Goal: Communication & Community: Answer question/provide support

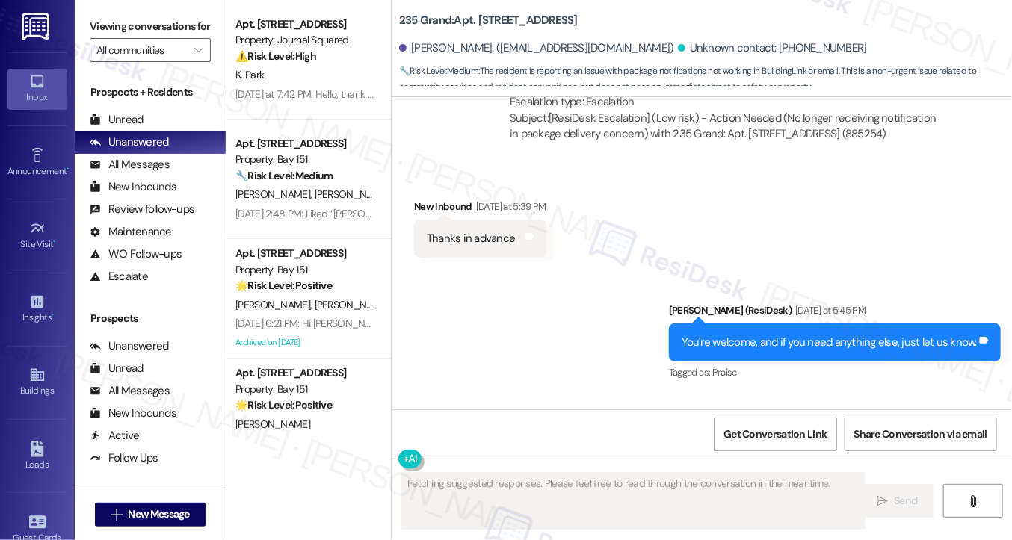
scroll to position [9744, 0]
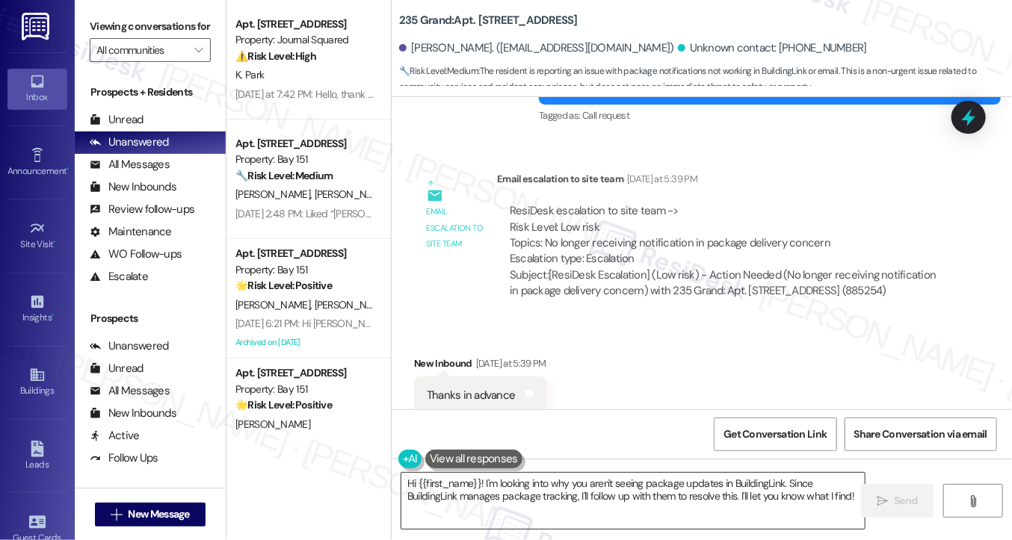
click at [477, 486] on textarea "Hi {{first_name}}! I'm looking into why you aren't seeing package updates in Bu…" at bounding box center [632, 501] width 463 height 56
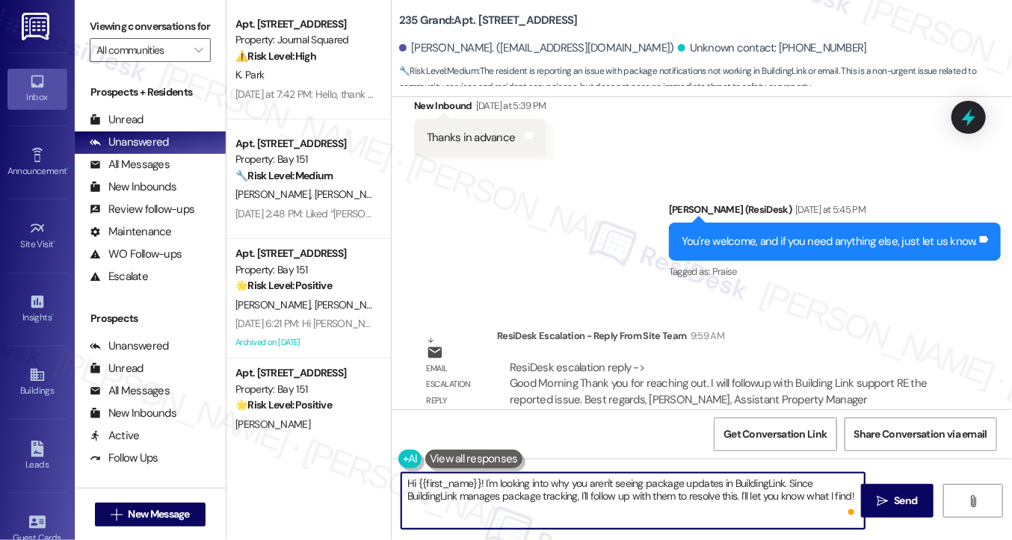
scroll to position [10023, 0]
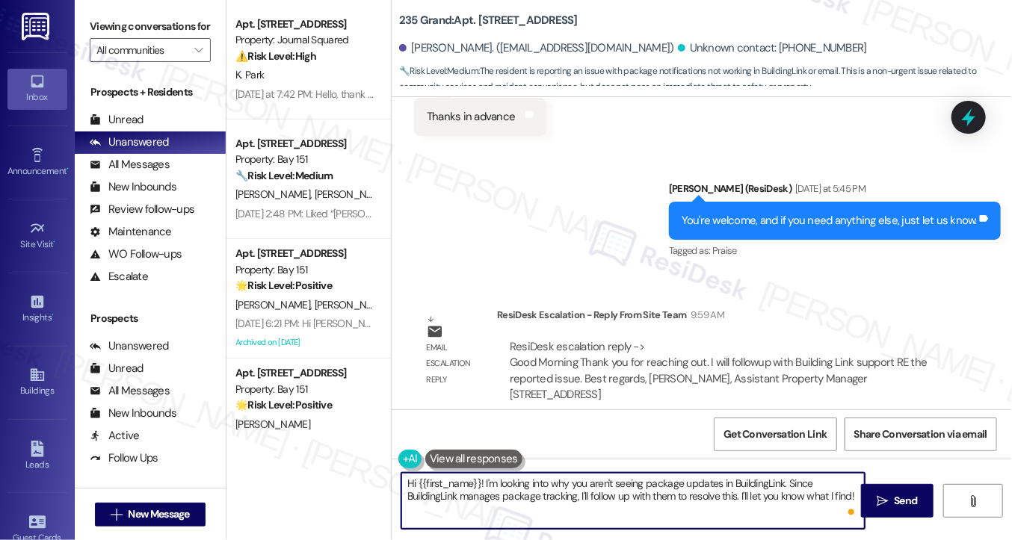
drag, startPoint x: 478, startPoint y: 480, endPoint x: 416, endPoint y: 482, distance: 62.0
click at [416, 482] on textarea "Hi {{first_name}}! I'm looking into why you aren't seeing package updates in Bu…" at bounding box center [632, 501] width 463 height 56
drag, startPoint x: 809, startPoint y: 504, endPoint x: 451, endPoint y: 484, distance: 358.5
click at [451, 484] on textarea "Hi Morong! I'm looking into why you aren't seeing package updates in BuildingLi…" at bounding box center [632, 501] width 463 height 56
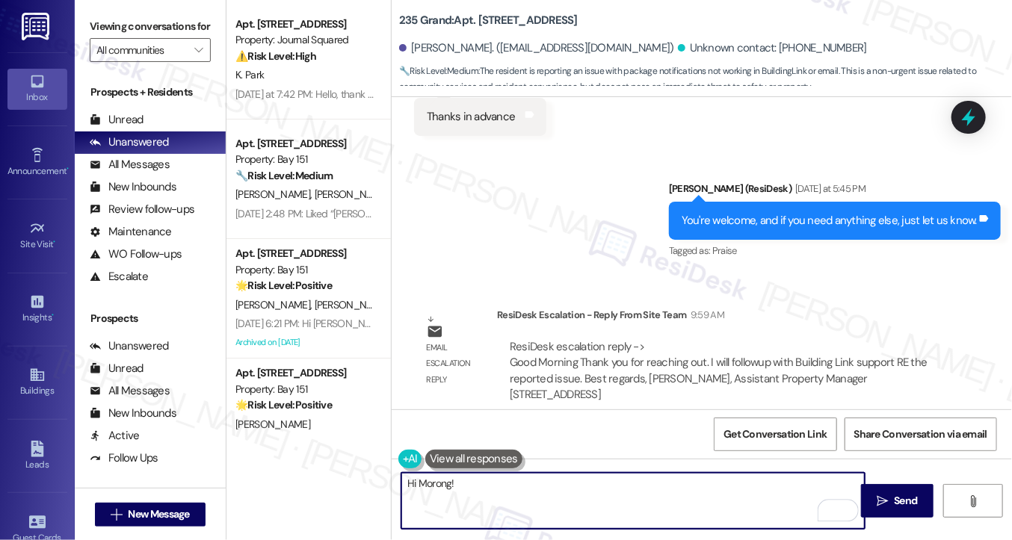
paste textarea "I will followup with Building Link support RE the reported issue."
click at [457, 481] on textarea "Hi Morong! I will followup with Building Link support RE the reported issue." at bounding box center [632, 501] width 463 height 56
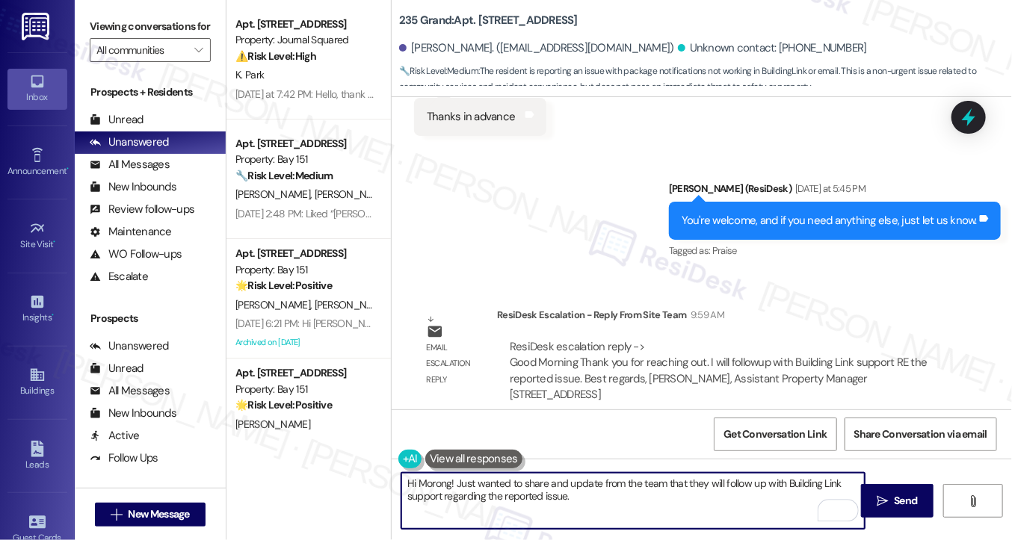
drag, startPoint x: 585, startPoint y: 502, endPoint x: 531, endPoint y: 501, distance: 54.6
click at [531, 501] on textarea "Hi Morong! Just wanted to share and update from the team that they will follow …" at bounding box center [632, 501] width 463 height 56
click at [522, 496] on textarea "Hi Morong! Just wanted to share and update from the team that they will follow …" at bounding box center [632, 501] width 463 height 56
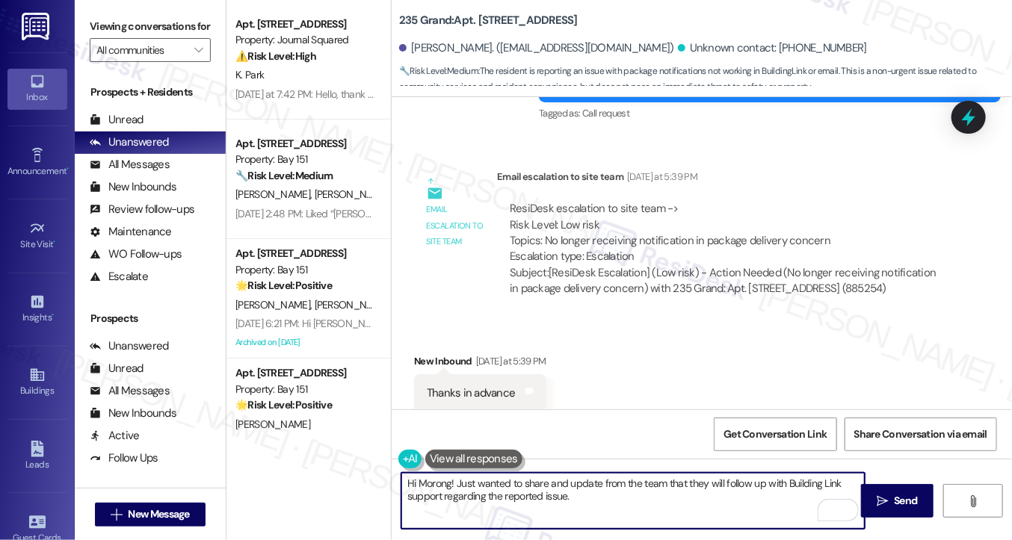
scroll to position [9724, 0]
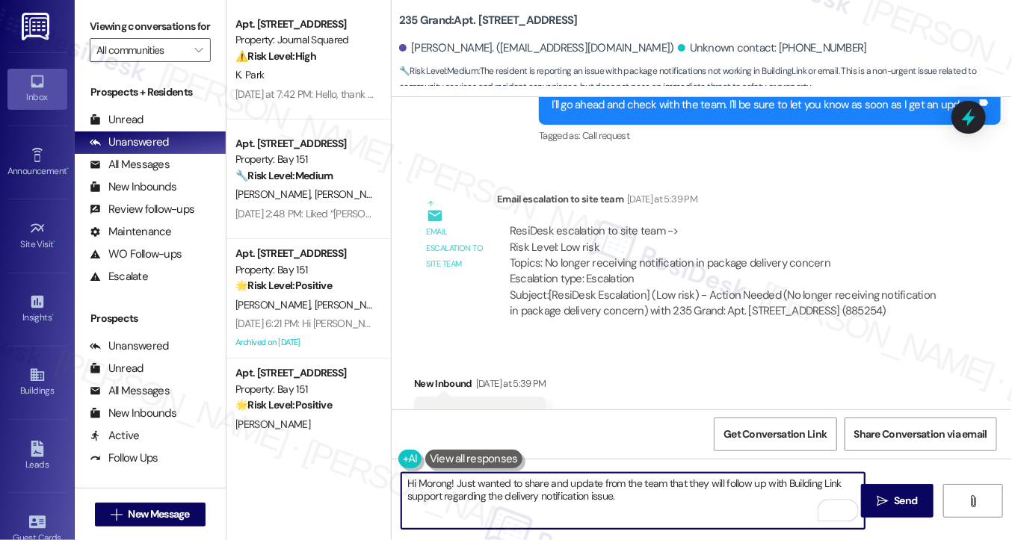
click at [634, 502] on textarea "Hi Morong! Just wanted to share and update from the team that they will follow …" at bounding box center [632, 501] width 463 height 56
click at [795, 492] on textarea "Hi Morong! Just wanted to share and update from the team that they will follow …" at bounding box center [632, 501] width 463 height 56
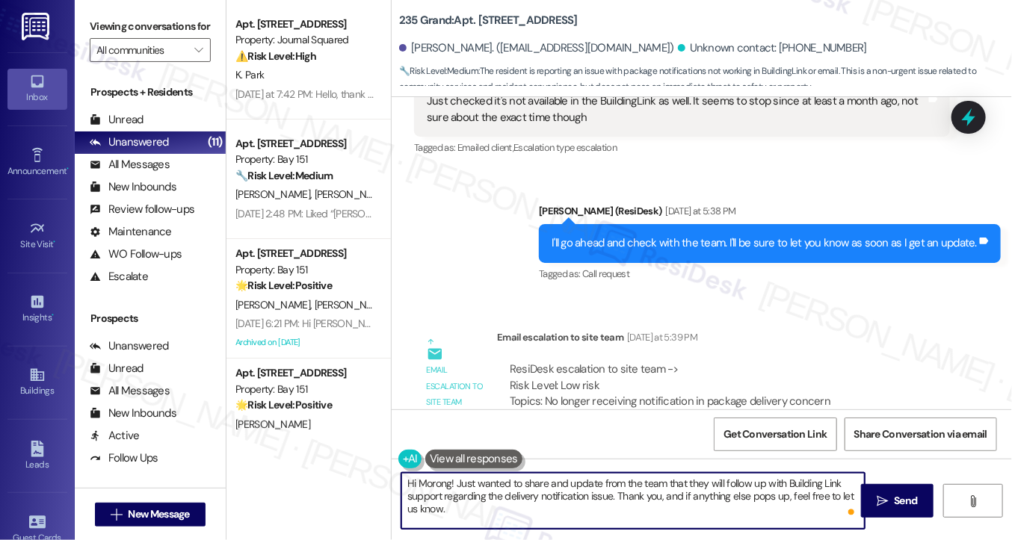
scroll to position [9575, 0]
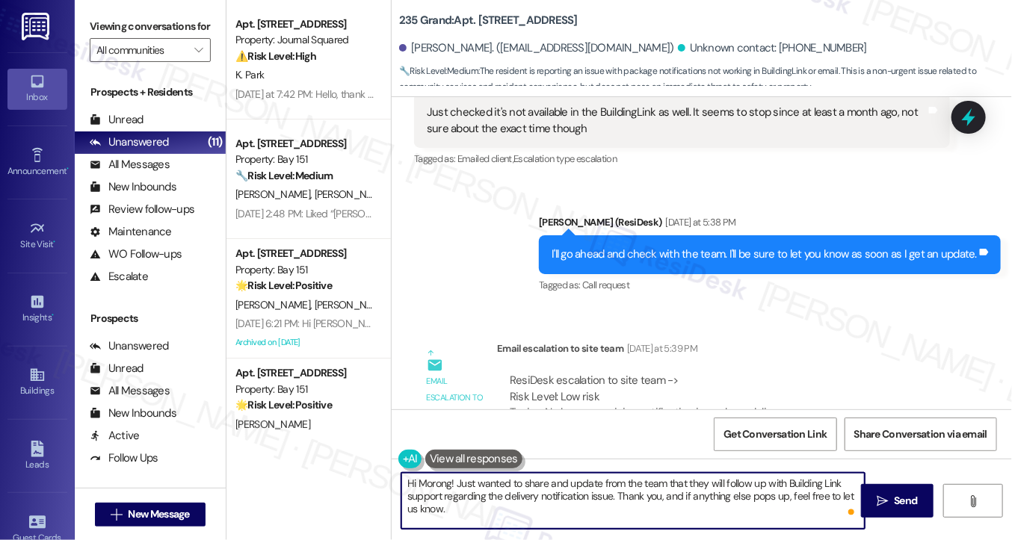
type textarea "Hi Morong! Just wanted to share and update from the team that they will follow …"
click at [590, 247] on div "I'll go ahead and check with the team. I'll be sure to let you know as soon as …" at bounding box center [763, 255] width 425 height 16
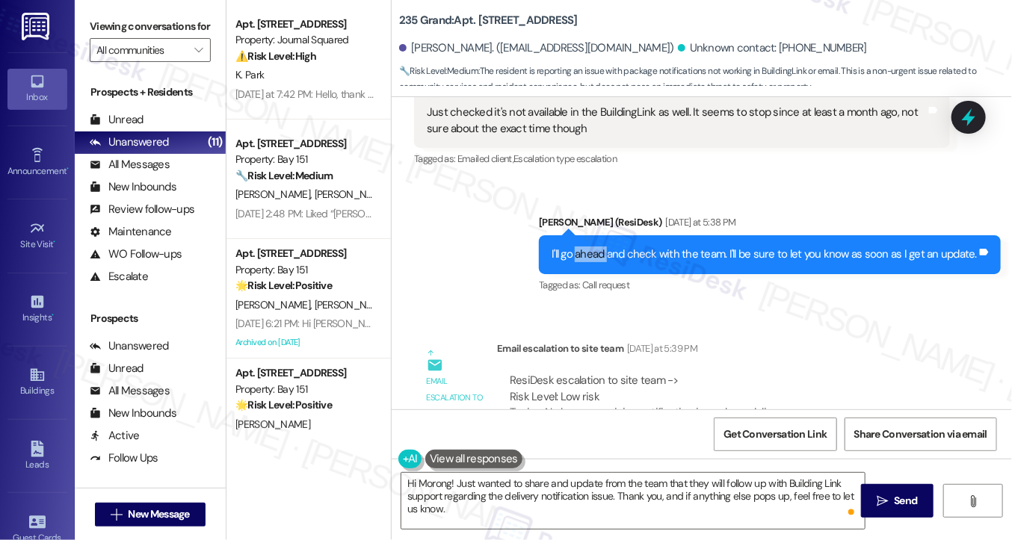
click at [590, 247] on div "I'll go ahead and check with the team. I'll be sure to let you know as soon as …" at bounding box center [763, 255] width 425 height 16
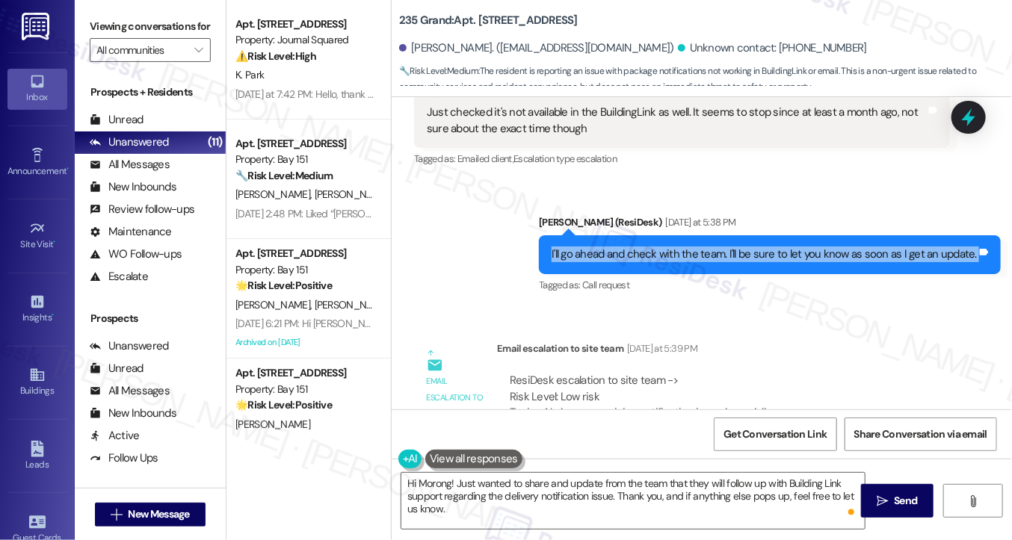
click at [590, 247] on div "I'll go ahead and check with the team. I'll be sure to let you know as soon as …" at bounding box center [763, 255] width 425 height 16
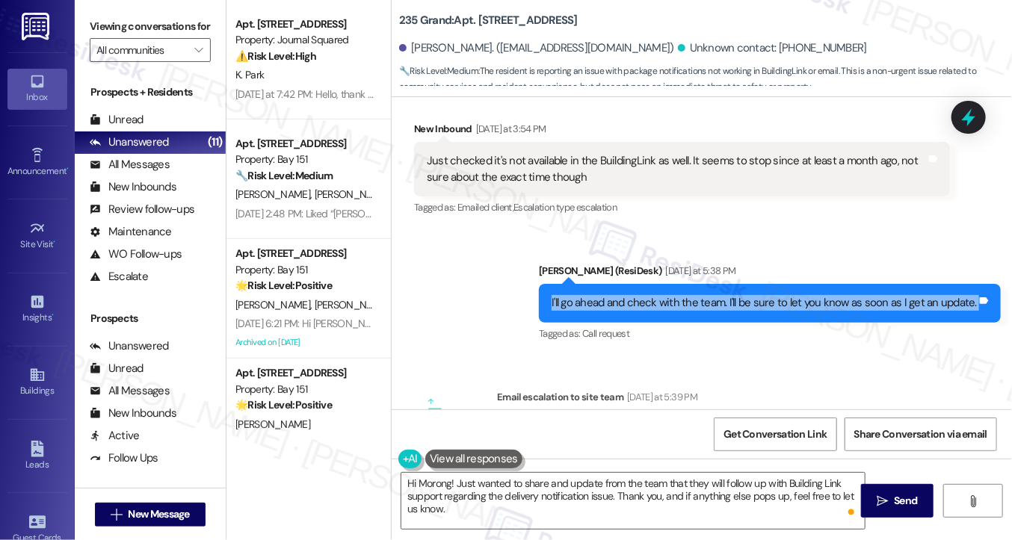
scroll to position [9500, 0]
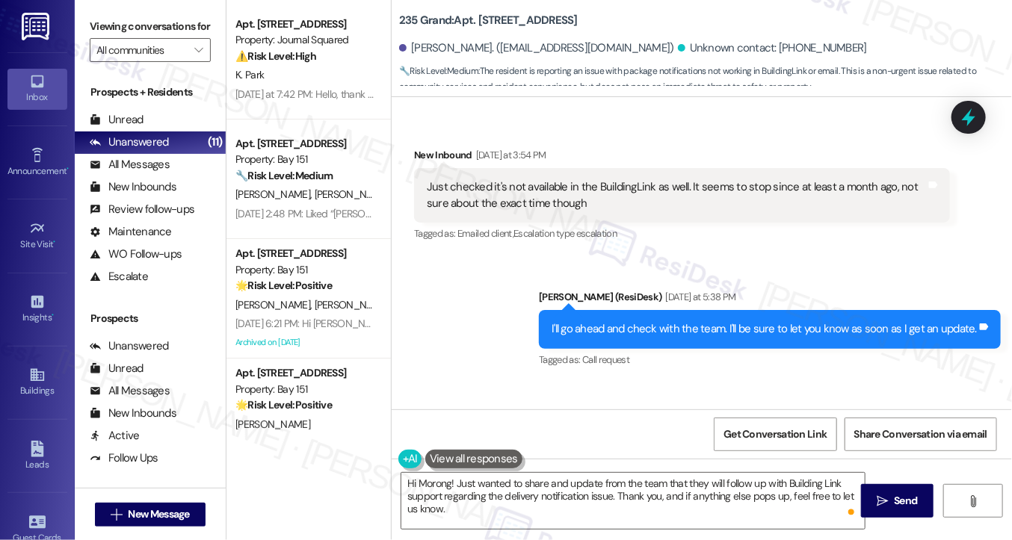
click at [514, 182] on div "Just checked it's not available in the BuildingLink as well. It seems to stop s…" at bounding box center [676, 195] width 499 height 32
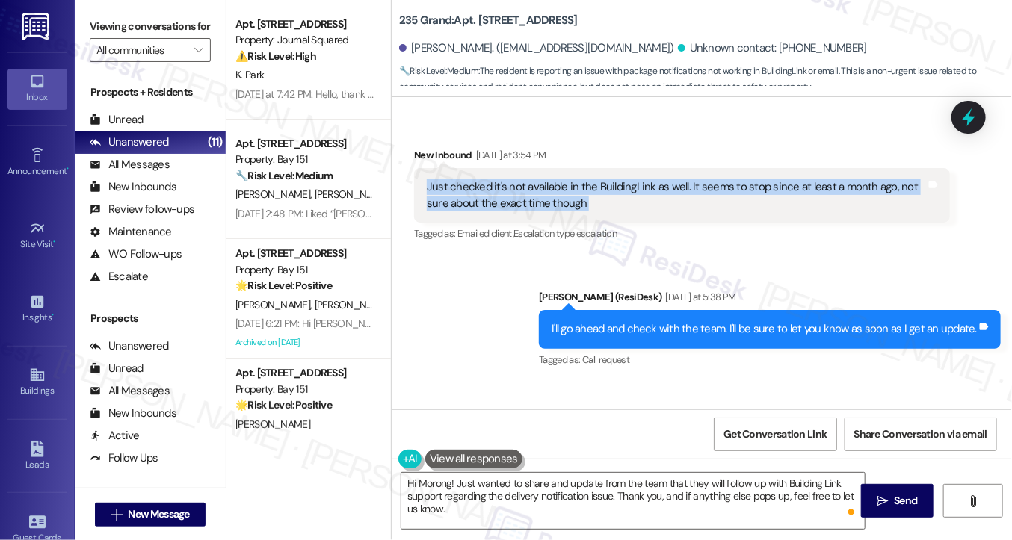
click at [514, 182] on div "Just checked it's not available in the BuildingLink as well. It seems to stop s…" at bounding box center [676, 195] width 499 height 32
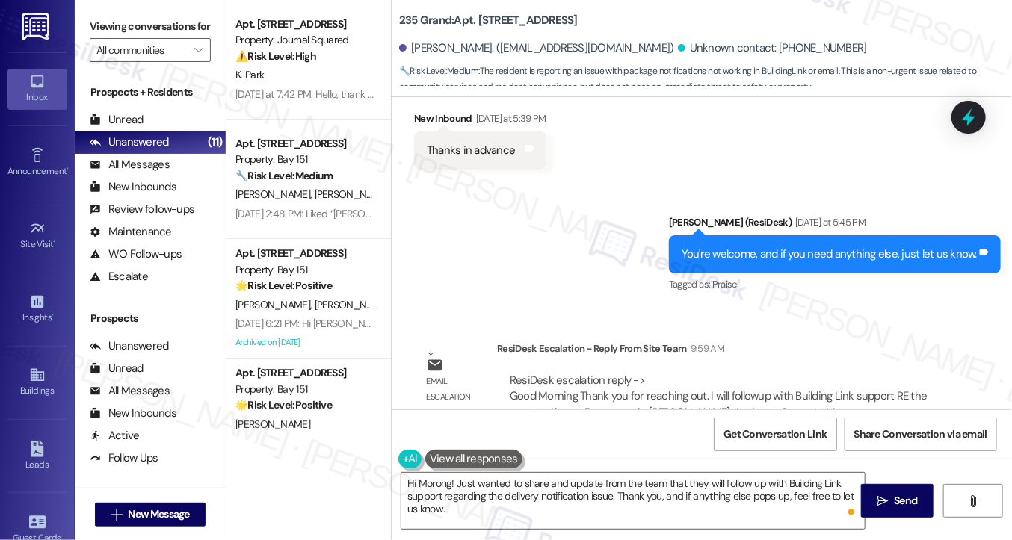
scroll to position [10023, 0]
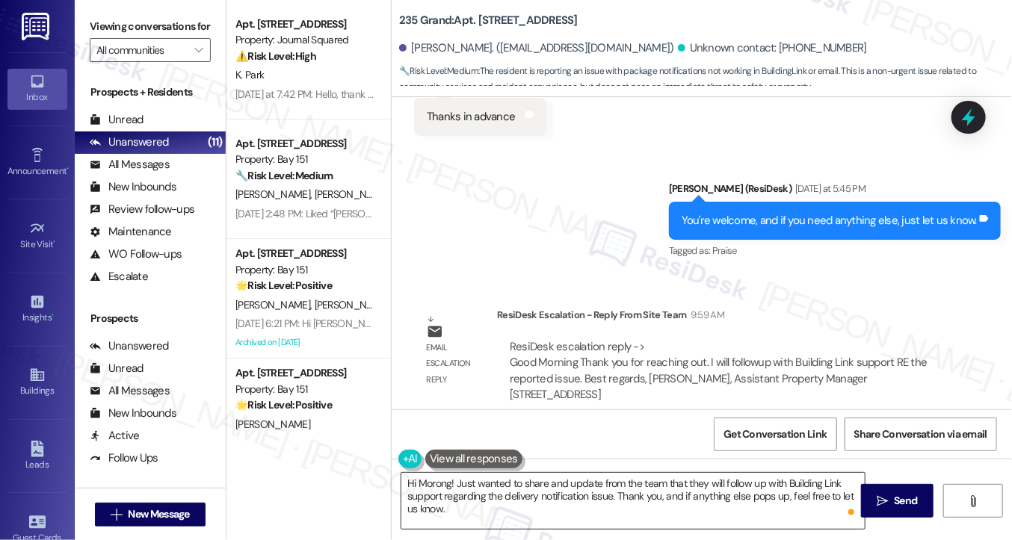
click at [562, 504] on textarea "Hi Morong! Just wanted to share and update from the team that they will follow …" at bounding box center [632, 501] width 463 height 56
click at [880, 498] on icon "" at bounding box center [882, 501] width 11 height 12
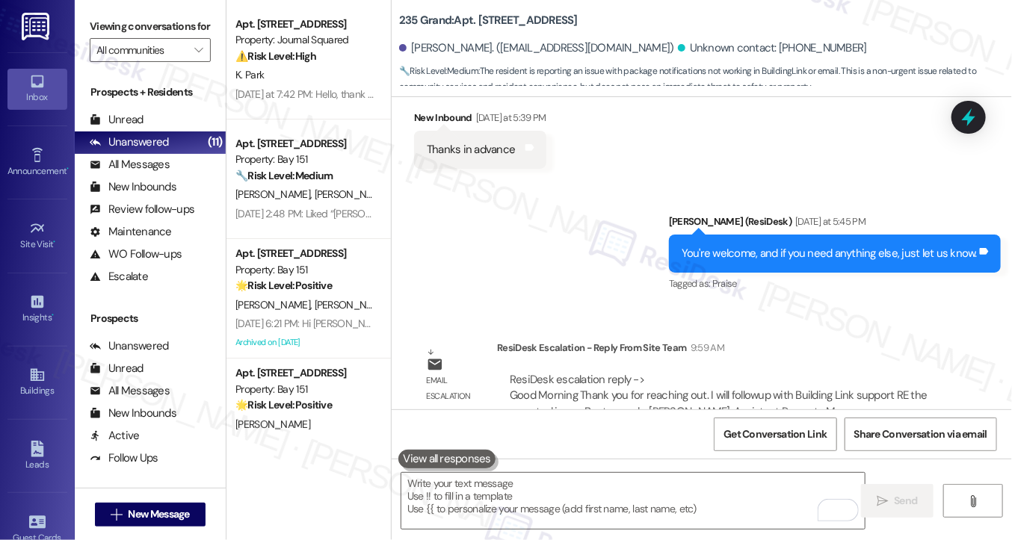
scroll to position [10160, 0]
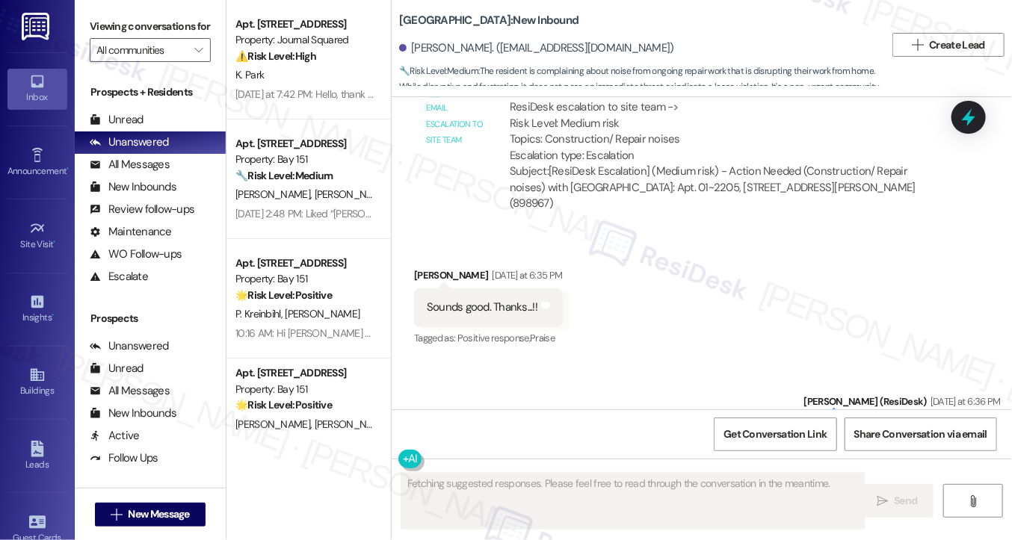
scroll to position [9846, 0]
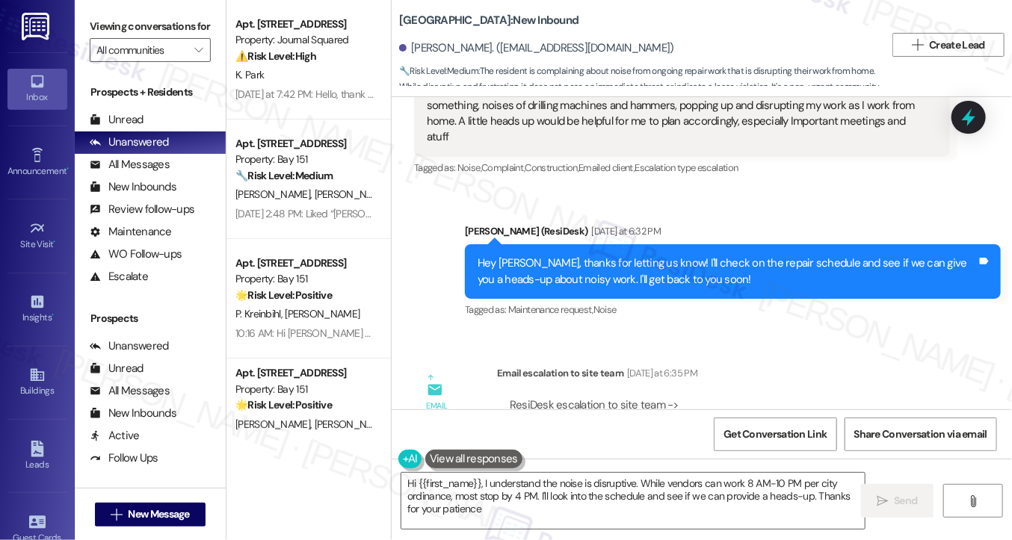
type textarea "Hi {{first_name}}, I understand the noise is disruptive. While vendors can work…"
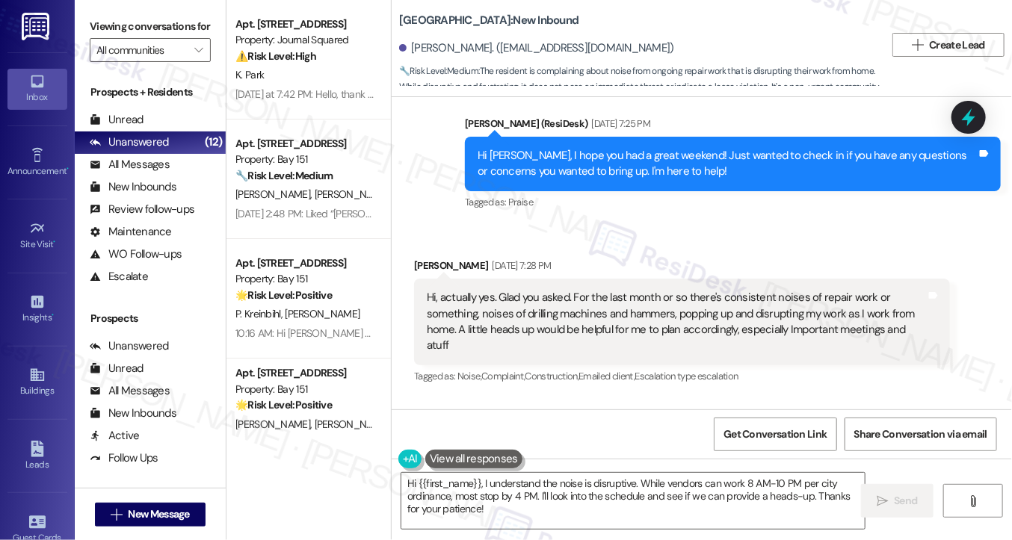
scroll to position [9248, 0]
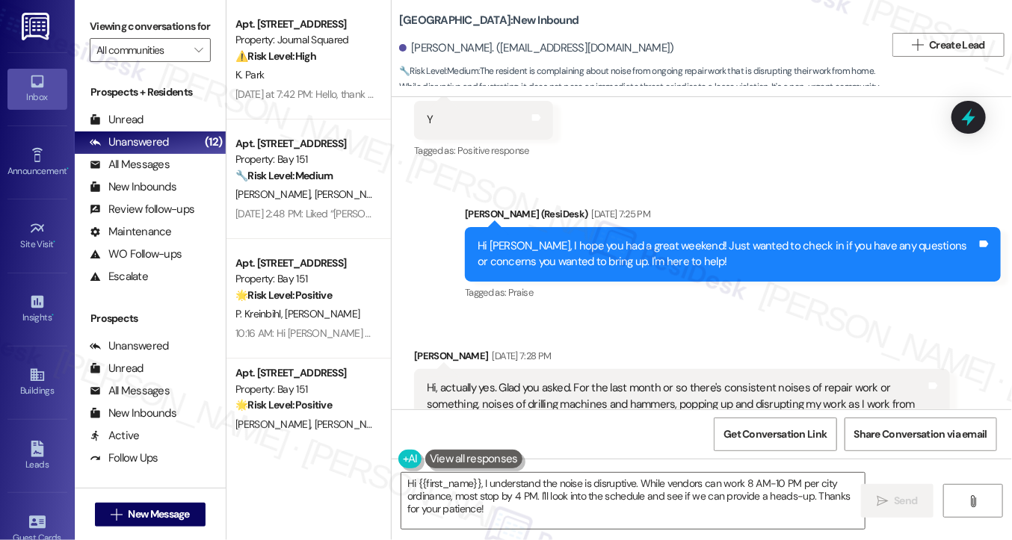
click at [502, 380] on div "Hi, actually yes. Glad you asked. For the last month or so there's consistent n…" at bounding box center [676, 412] width 499 height 64
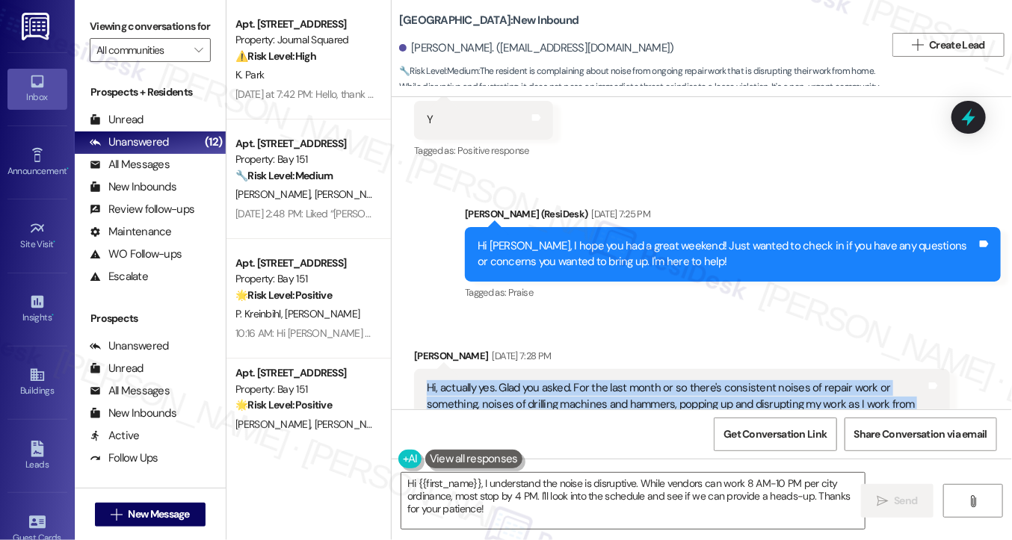
click at [502, 380] on div "Hi, actually yes. Glad you asked. For the last month or so there's consistent n…" at bounding box center [676, 412] width 499 height 64
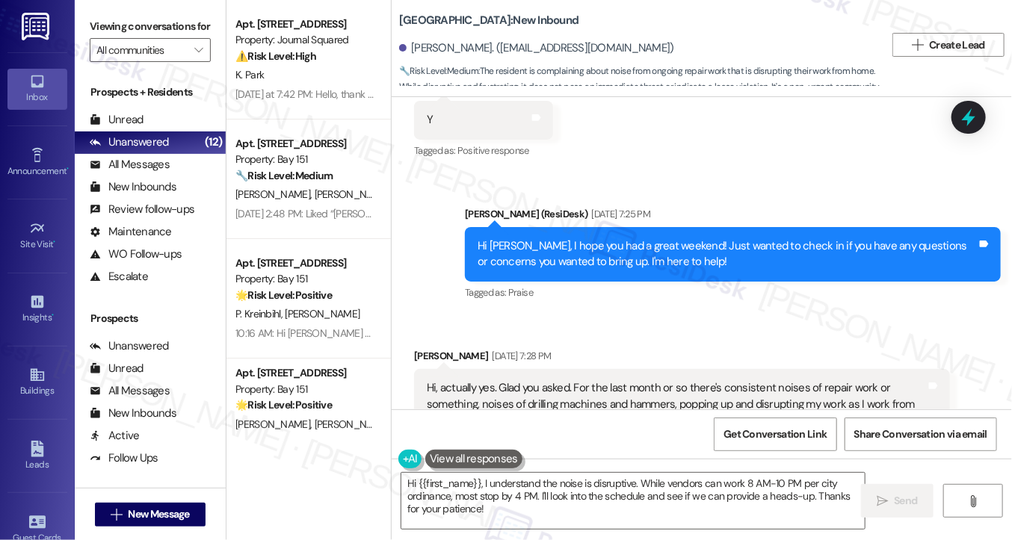
click at [600, 238] on div "Hi Kingshuk, I hope you had a great weekend! Just wanted to check in if you hav…" at bounding box center [727, 254] width 499 height 32
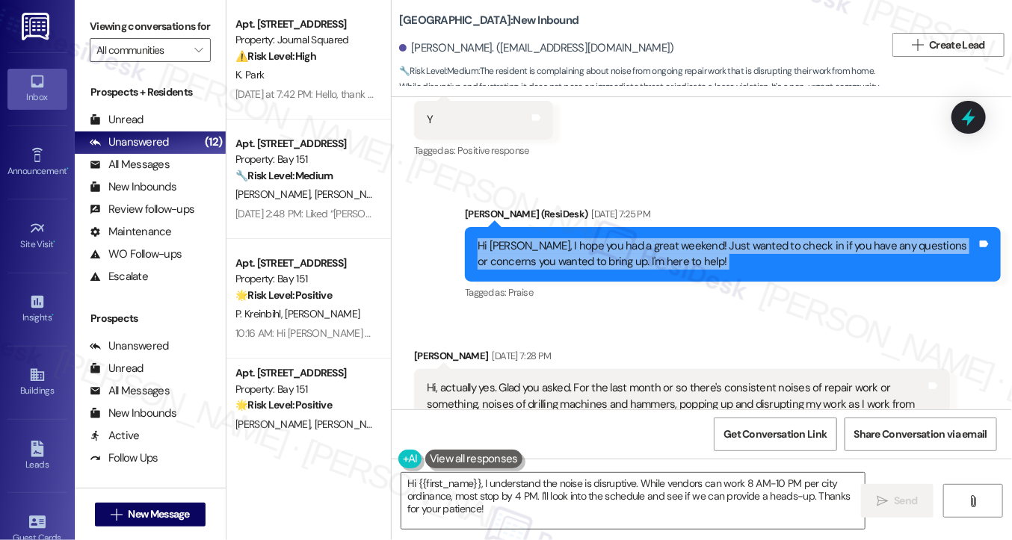
click at [600, 238] on div "Hi Kingshuk, I hope you had a great weekend! Just wanted to check in if you hav…" at bounding box center [727, 254] width 499 height 32
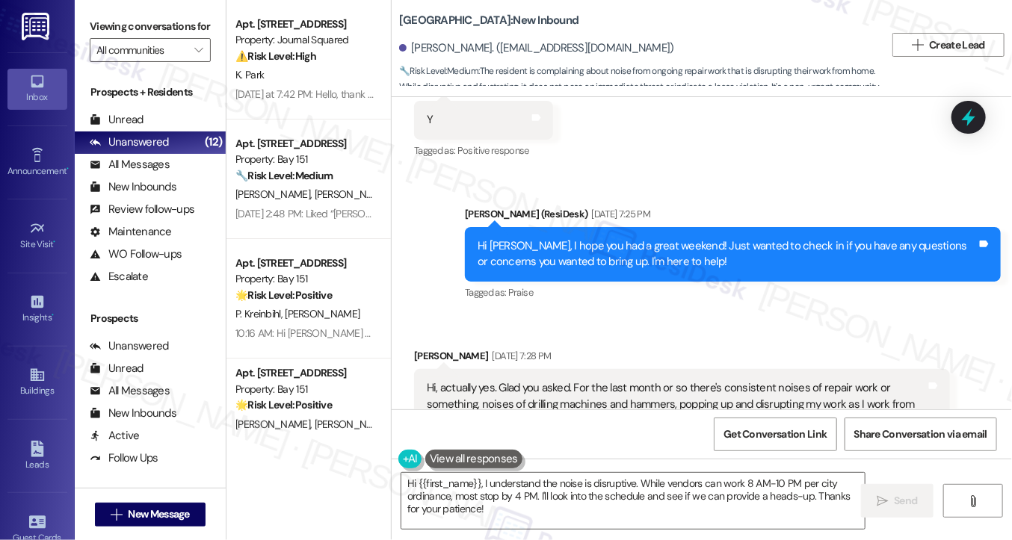
click at [584, 380] on div "Hi, actually yes. Glad you asked. For the last month or so there's consistent n…" at bounding box center [676, 412] width 499 height 64
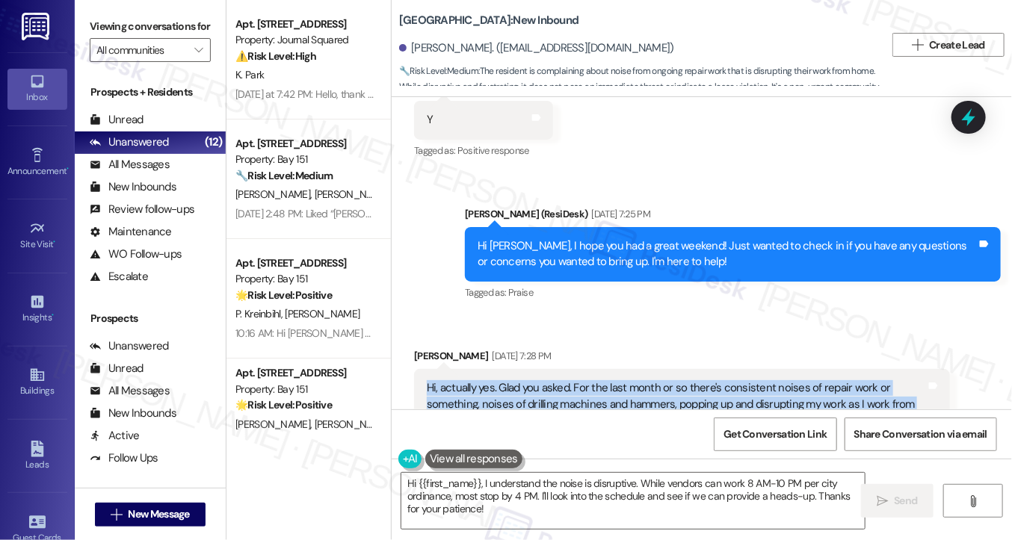
click at [584, 380] on div "Hi, actually yes. Glad you asked. For the last month or so there's consistent n…" at bounding box center [676, 412] width 499 height 64
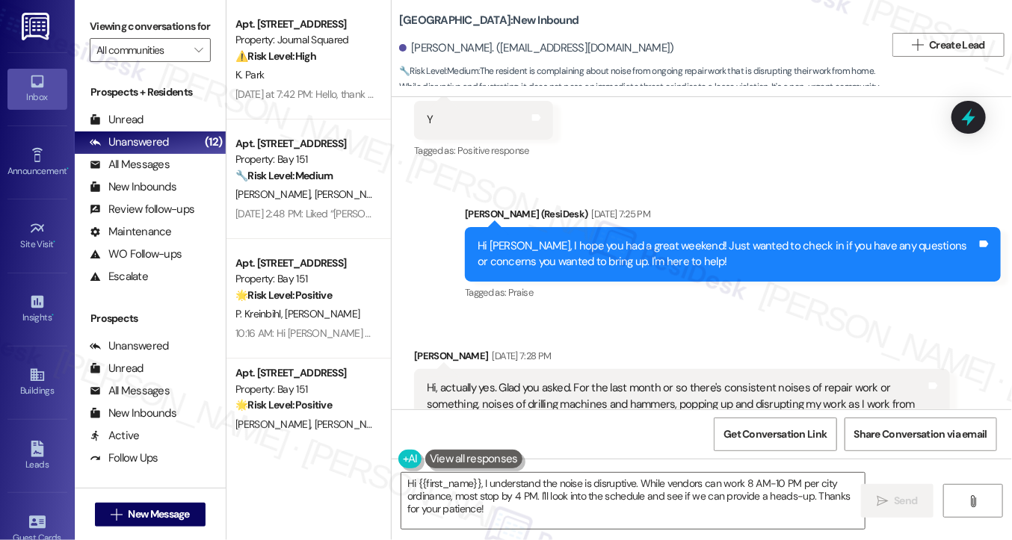
click at [588, 227] on div "Hi Kingshuk, I hope you had a great weekend! Just wanted to check in if you hav…" at bounding box center [733, 254] width 536 height 55
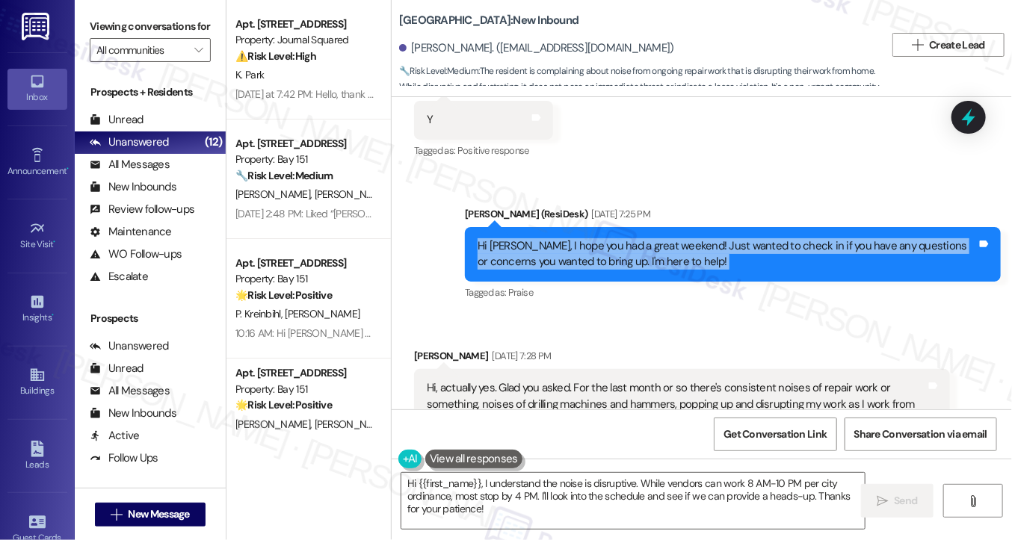
click at [588, 227] on div "Hi Kingshuk, I hope you had a great weekend! Just wanted to check in if you hav…" at bounding box center [733, 254] width 536 height 55
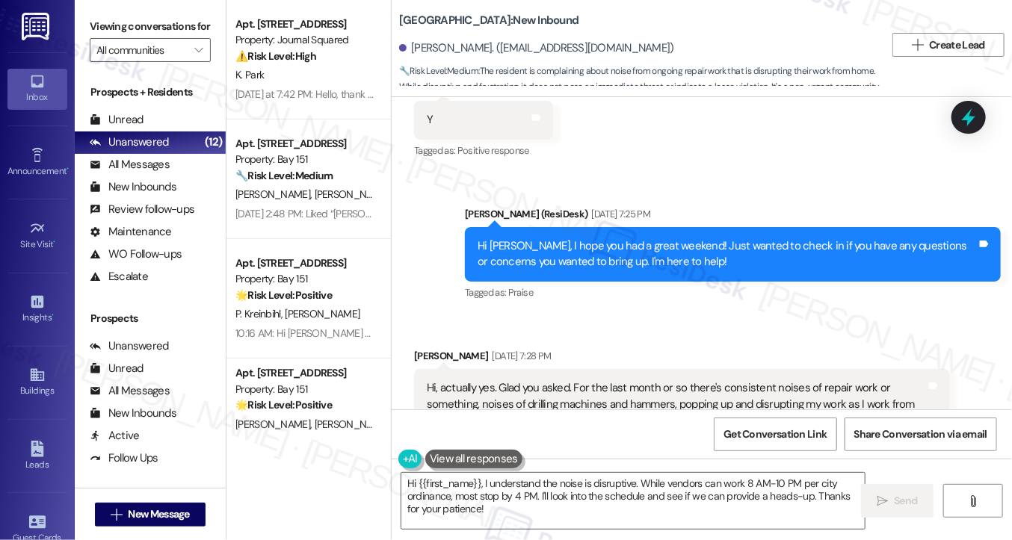
click at [597, 380] on div "Hi, actually yes. Glad you asked. For the last month or so there's consistent n…" at bounding box center [676, 412] width 499 height 64
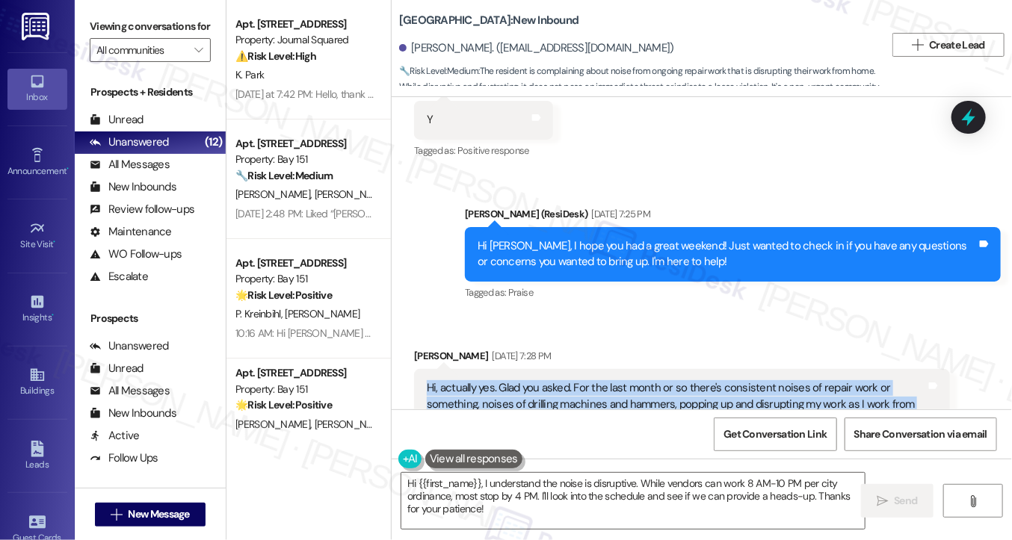
click at [597, 380] on div "Hi, actually yes. Glad you asked. For the last month or so there's consistent n…" at bounding box center [676, 412] width 499 height 64
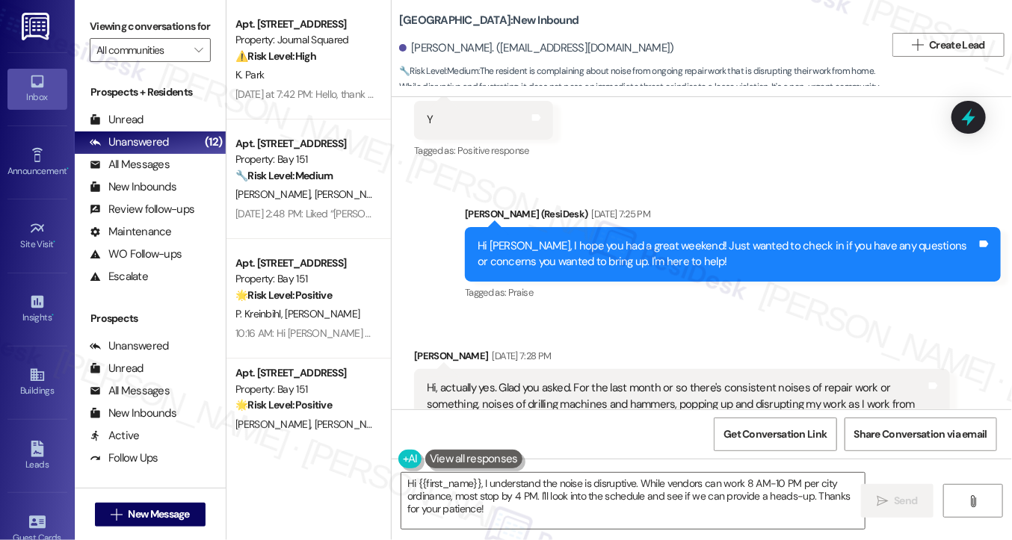
click at [613, 238] on div "Hi Kingshuk, I hope you had a great weekend! Just wanted to check in if you hav…" at bounding box center [727, 254] width 499 height 32
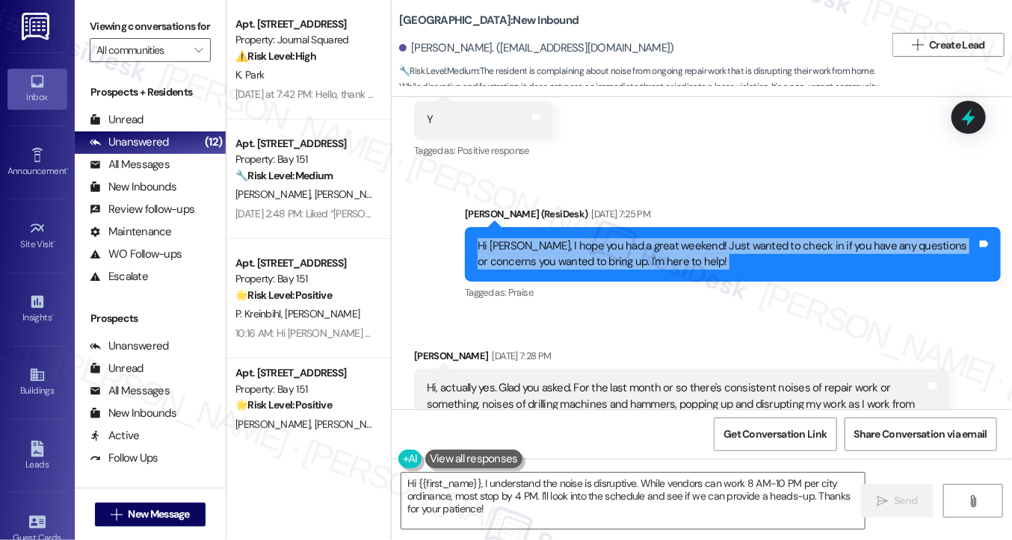
click at [613, 238] on div "Hi Kingshuk, I hope you had a great weekend! Just wanted to check in if you hav…" at bounding box center [727, 254] width 499 height 32
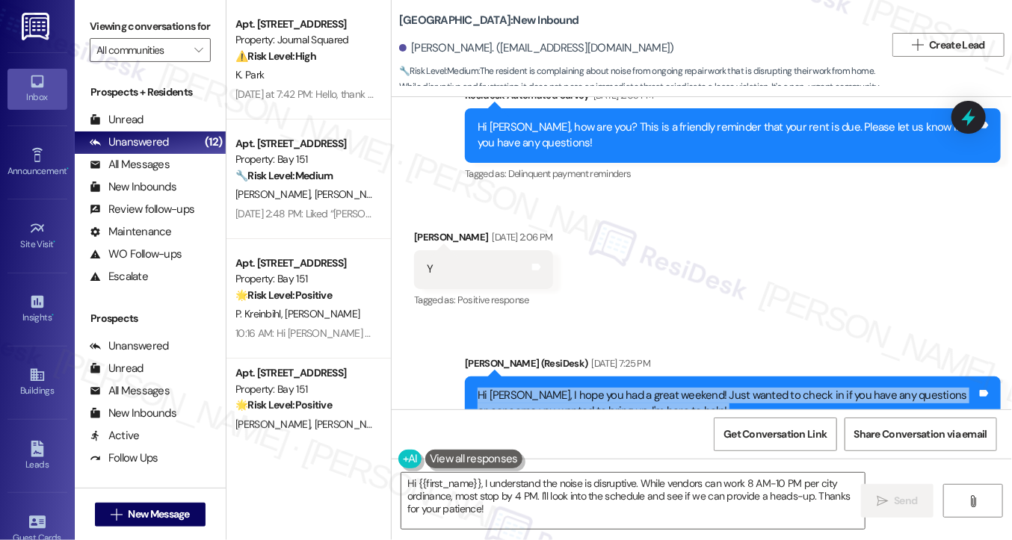
scroll to position [9174, 0]
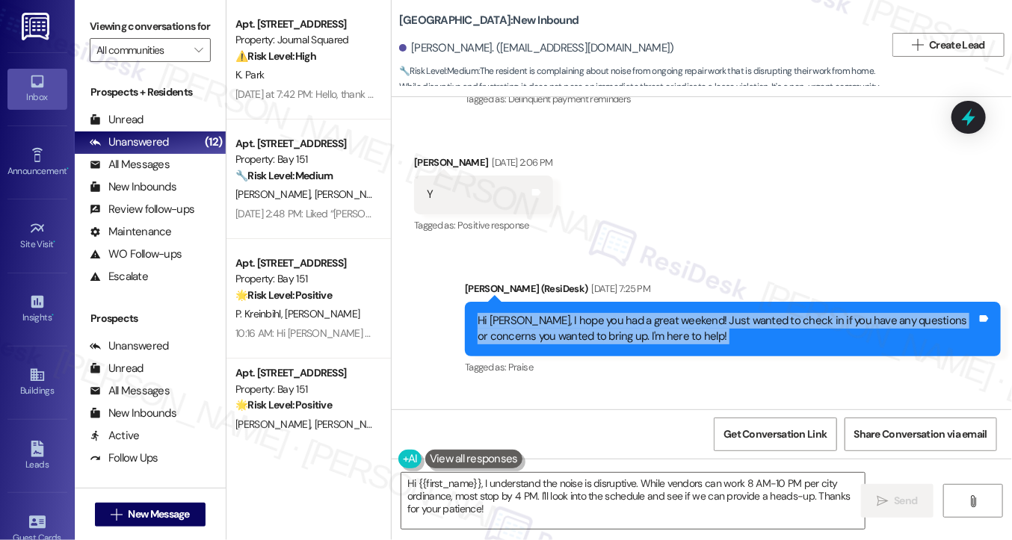
click at [630, 313] on div "Hi Kingshuk, I hope you had a great weekend! Just wanted to check in if you hav…" at bounding box center [727, 329] width 499 height 32
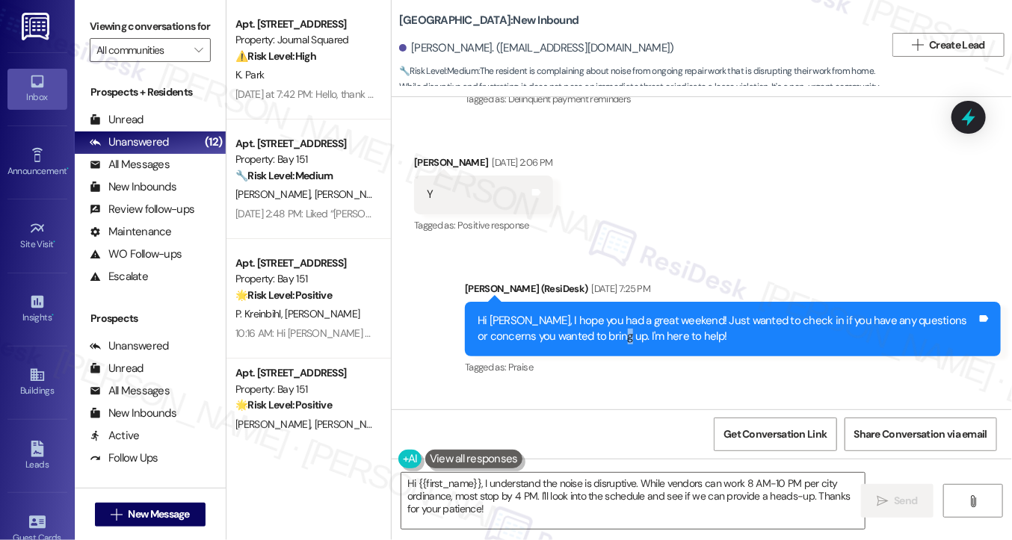
click at [630, 313] on div "Hi Kingshuk, I hope you had a great weekend! Just wanted to check in if you hav…" at bounding box center [727, 329] width 499 height 32
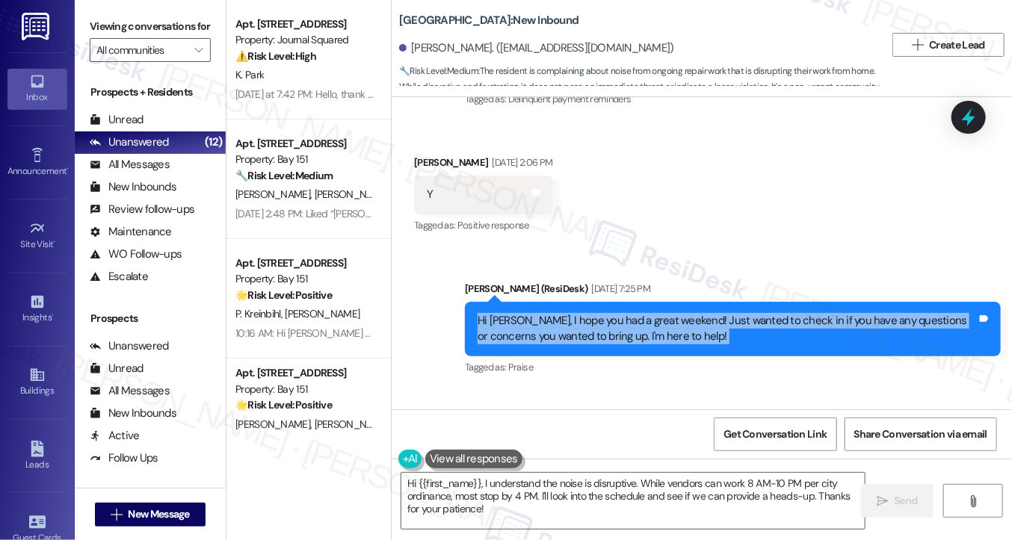
click at [630, 313] on div "Hi Kingshuk, I hope you had a great weekend! Just wanted to check in if you hav…" at bounding box center [727, 329] width 499 height 32
click at [602, 313] on div "Hi Kingshuk, I hope you had a great weekend! Just wanted to check in if you hav…" at bounding box center [727, 329] width 499 height 32
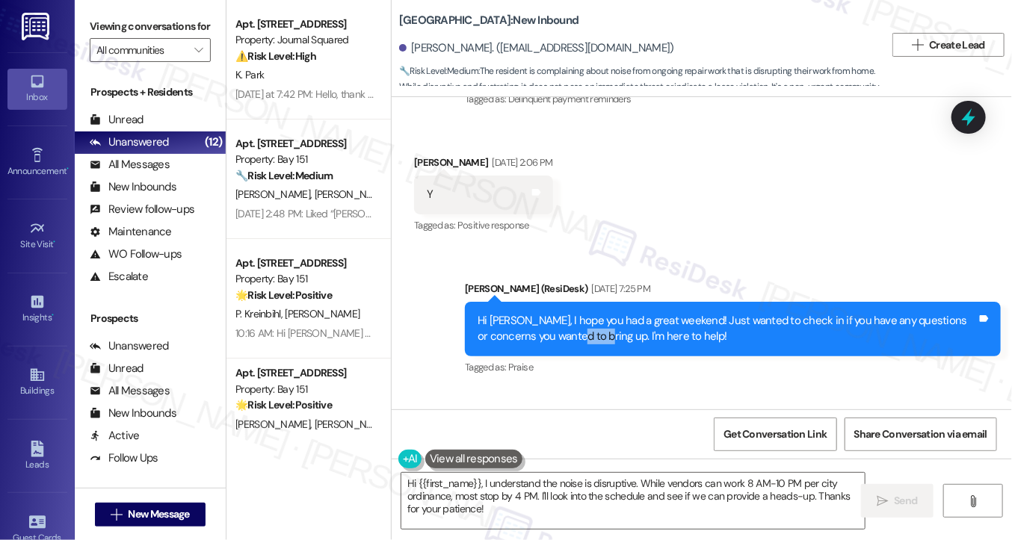
click at [602, 313] on div "Hi Kingshuk, I hope you had a great weekend! Just wanted to check in if you hav…" at bounding box center [727, 329] width 499 height 32
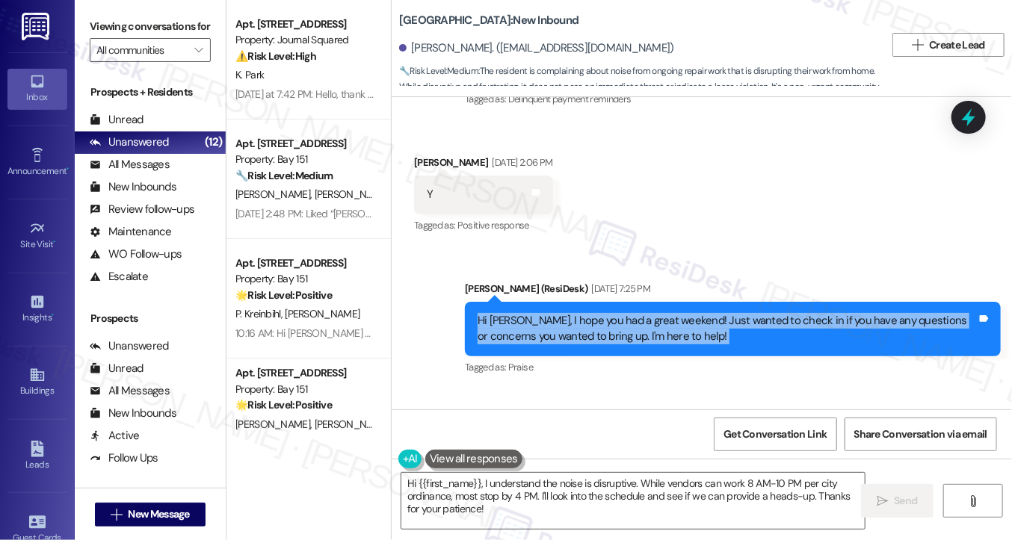
click at [602, 313] on div "Hi Kingshuk, I hope you had a great weekend! Just wanted to check in if you hav…" at bounding box center [727, 329] width 499 height 32
click at [648, 313] on div "Hi Kingshuk, I hope you had a great weekend! Just wanted to check in if you hav…" at bounding box center [727, 329] width 499 height 32
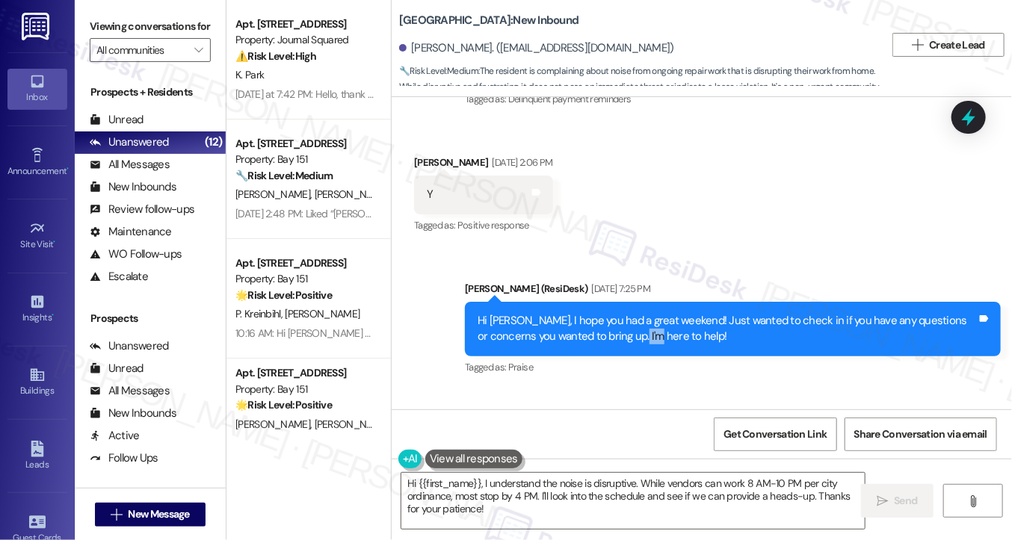
click at [648, 313] on div "Hi Kingshuk, I hope you had a great weekend! Just wanted to check in if you hav…" at bounding box center [727, 329] width 499 height 32
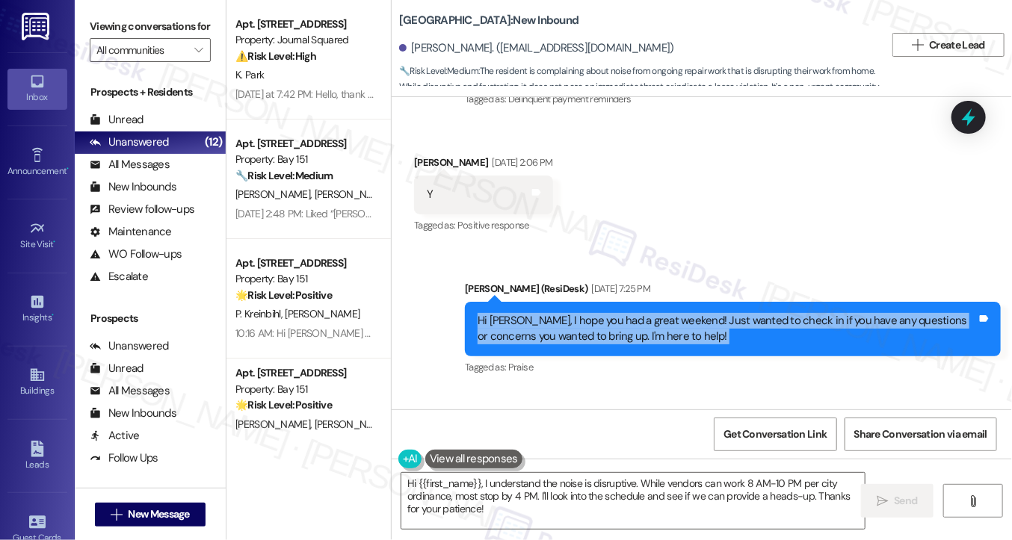
click at [648, 313] on div "Hi Kingshuk, I hope you had a great weekend! Just wanted to check in if you hav…" at bounding box center [727, 329] width 499 height 32
click at [693, 313] on div "Hi Kingshuk, I hope you had a great weekend! Just wanted to check in if you hav…" at bounding box center [727, 329] width 499 height 32
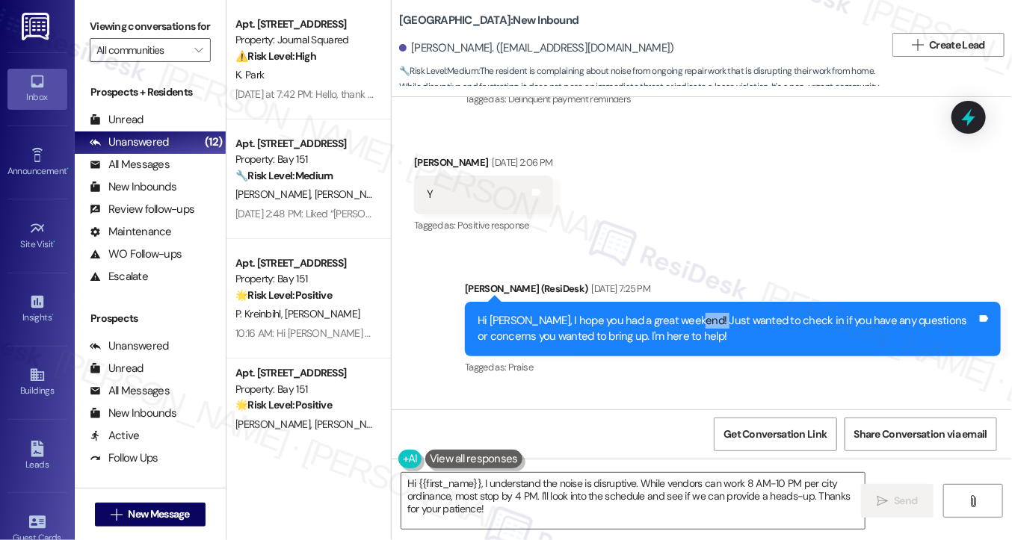
click at [693, 313] on div "Hi Kingshuk, I hope you had a great weekend! Just wanted to check in if you hav…" at bounding box center [727, 329] width 499 height 32
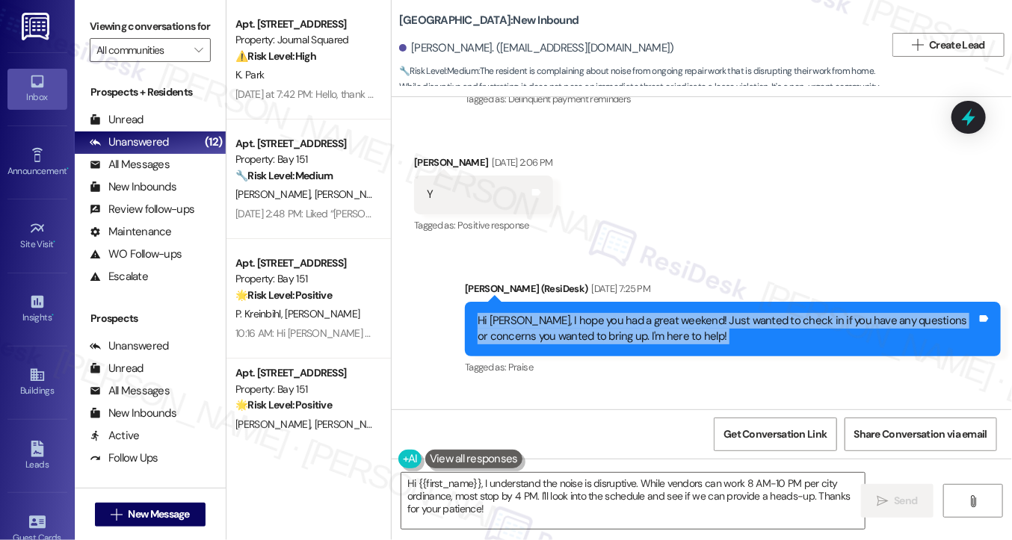
click at [693, 313] on div "Hi Kingshuk, I hope you had a great weekend! Just wanted to check in if you hav…" at bounding box center [727, 329] width 499 height 32
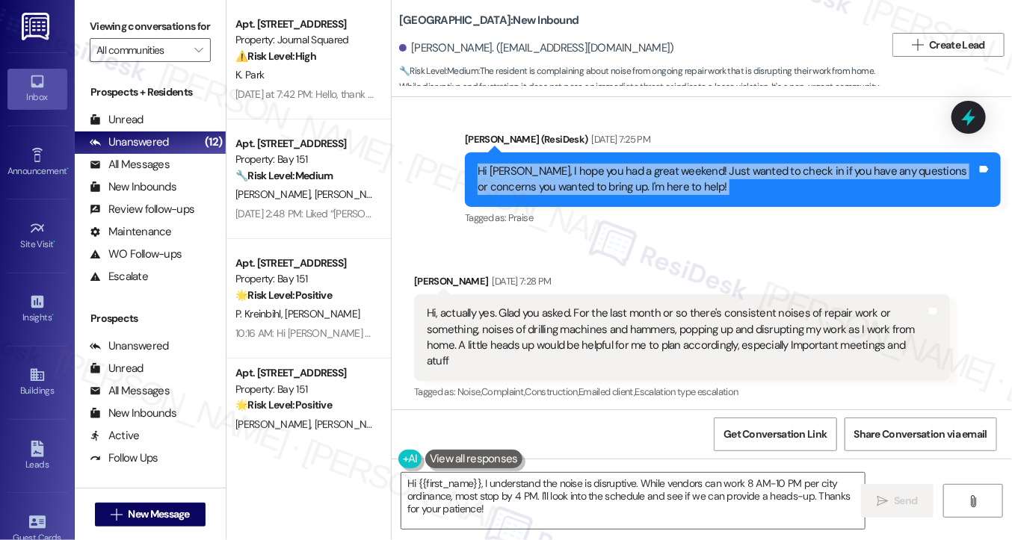
scroll to position [9248, 0]
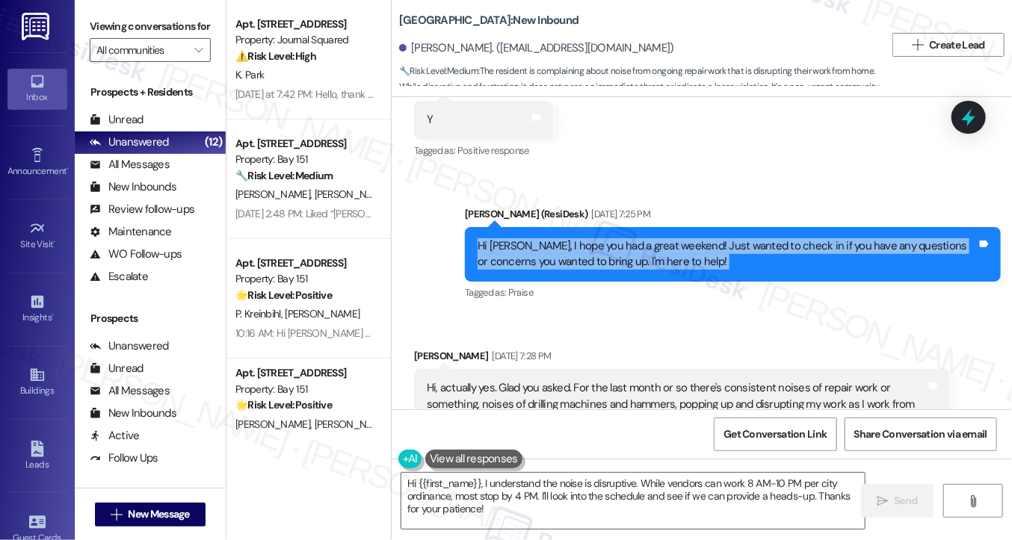
click at [589, 238] on div "Hi Kingshuk, I hope you had a great weekend! Just wanted to check in if you hav…" at bounding box center [727, 254] width 499 height 32
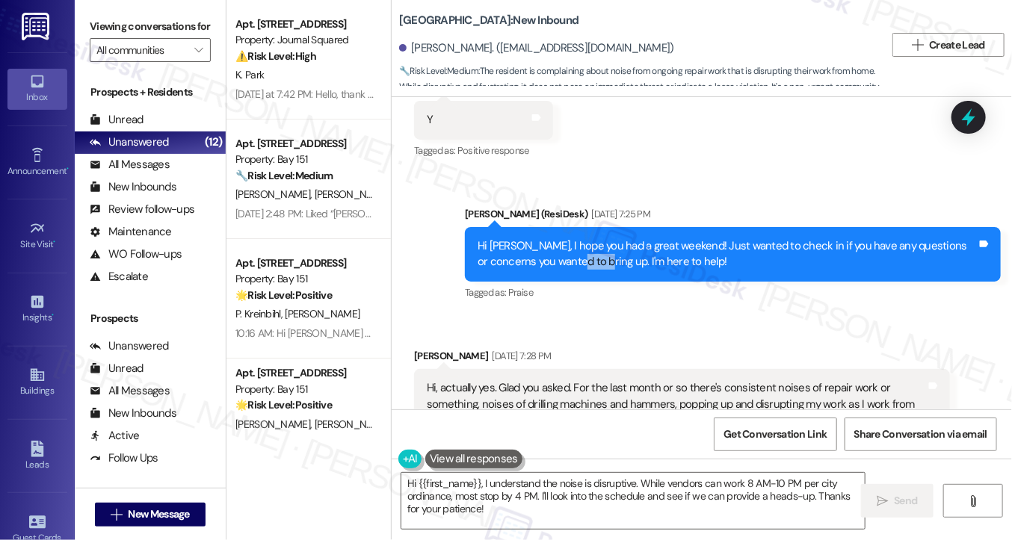
click at [589, 238] on div "Hi Kingshuk, I hope you had a great weekend! Just wanted to check in if you hav…" at bounding box center [727, 254] width 499 height 32
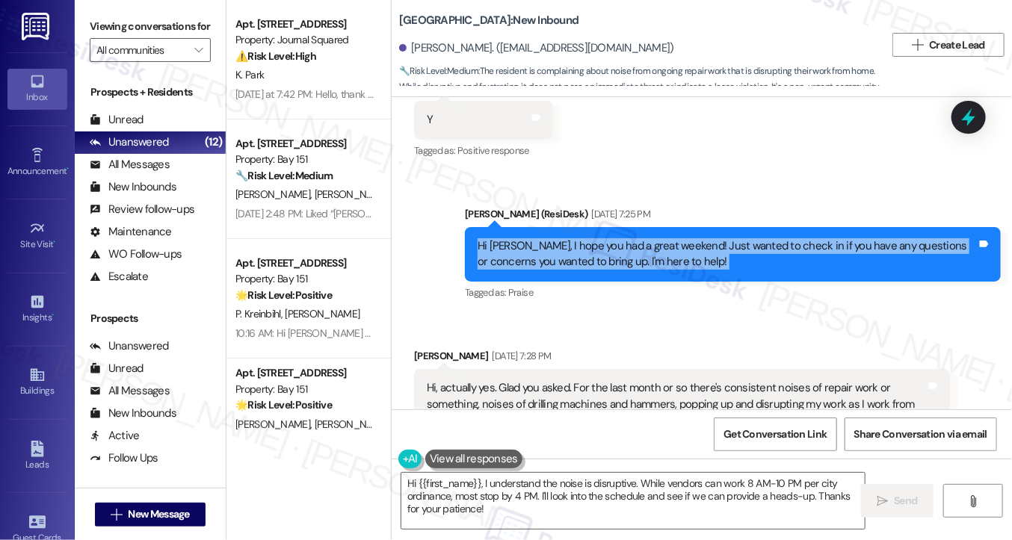
click at [589, 238] on div "Hi Kingshuk, I hope you had a great weekend! Just wanted to check in if you hav…" at bounding box center [727, 254] width 499 height 32
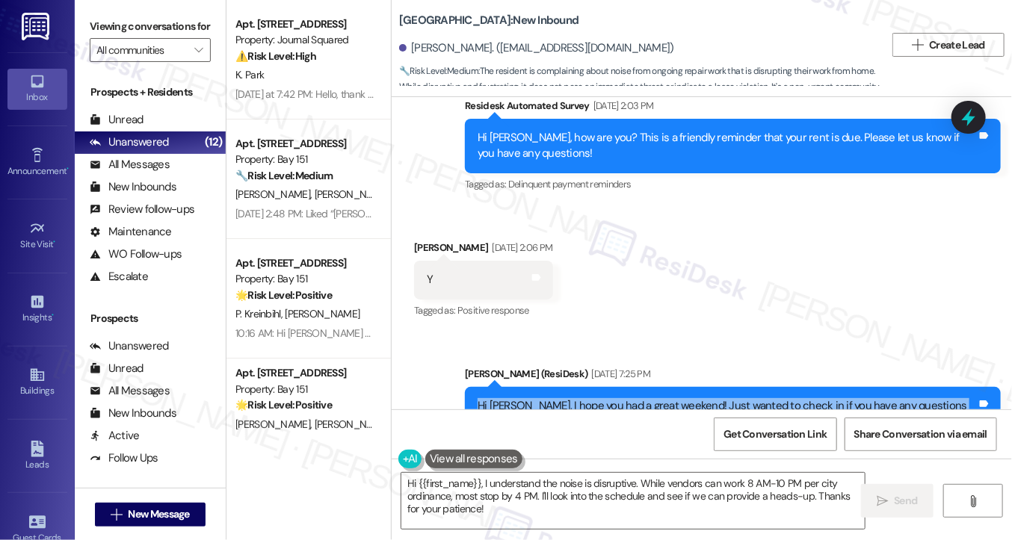
scroll to position [9024, 0]
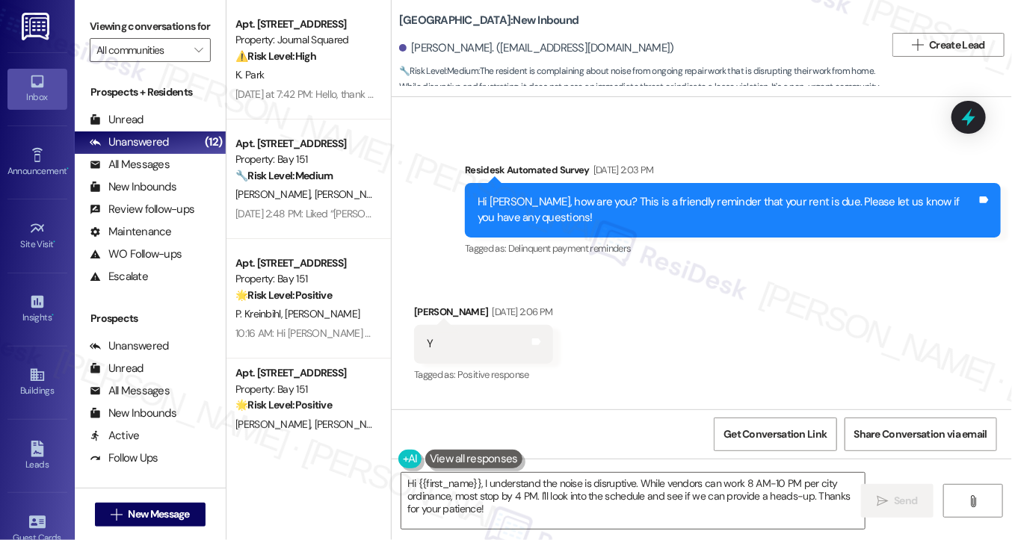
click at [623, 194] on div "Hi Kingshuk, how are you? This is a friendly reminder that your rent is due. Pl…" at bounding box center [727, 210] width 499 height 32
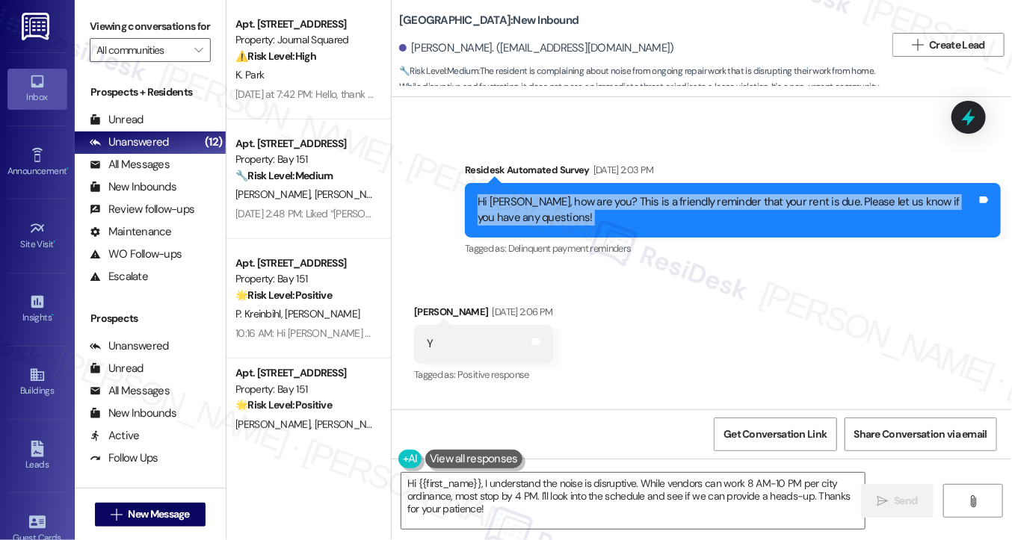
click at [623, 194] on div "Hi Kingshuk, how are you? This is a friendly reminder that your rent is due. Pl…" at bounding box center [727, 210] width 499 height 32
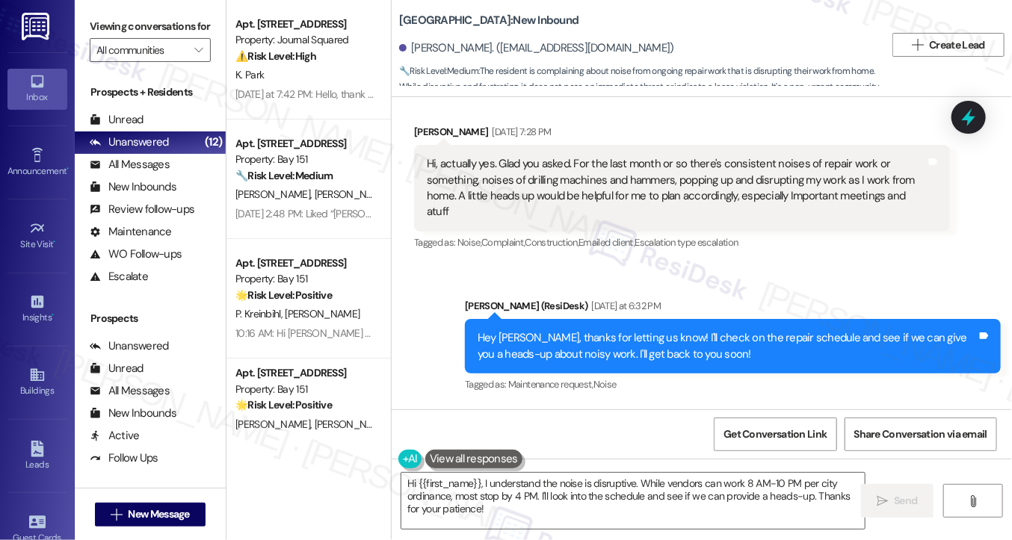
scroll to position [9398, 0]
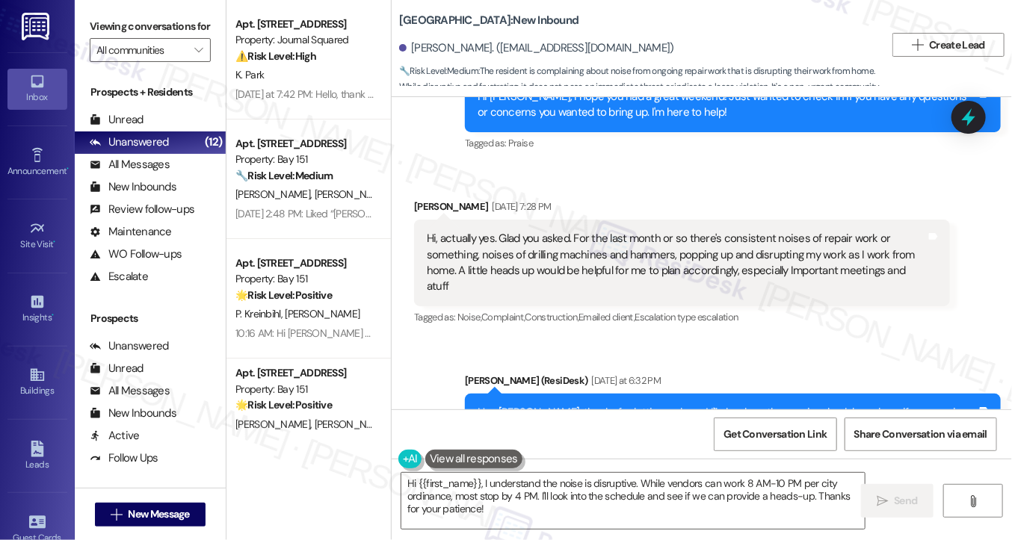
click at [505, 231] on div "Hi, actually yes. Glad you asked. For the last month or so there's consistent n…" at bounding box center [676, 263] width 499 height 64
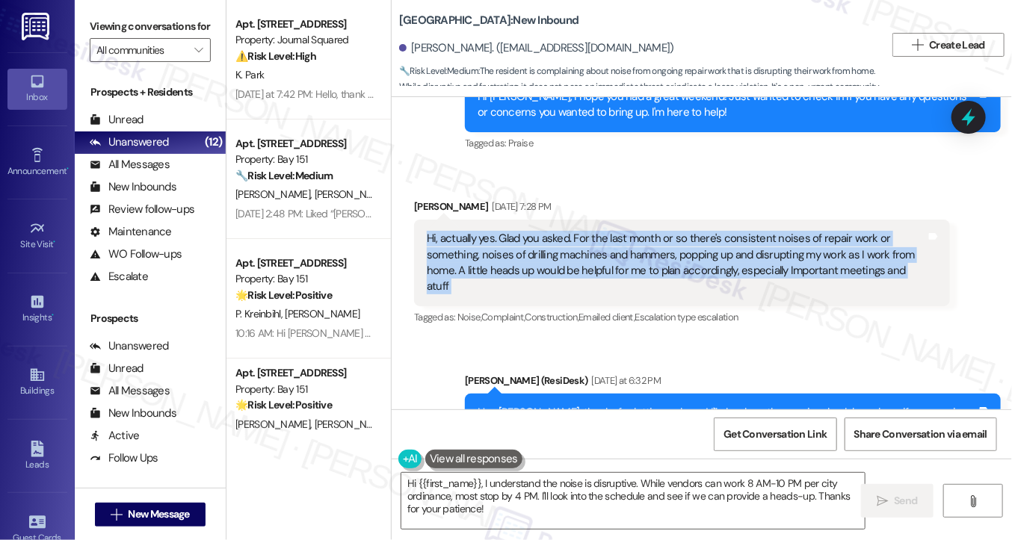
click at [505, 231] on div "Hi, actually yes. Glad you asked. For the last month or so there's consistent n…" at bounding box center [676, 263] width 499 height 64
click at [549, 220] on div "Hi, actually yes. Glad you asked. For the last month or so there's consistent n…" at bounding box center [682, 263] width 536 height 87
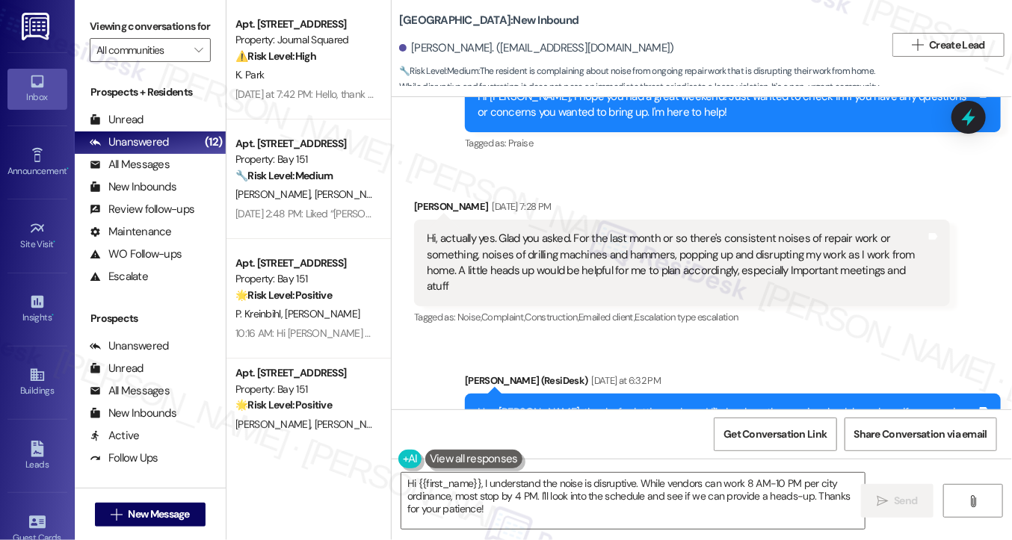
click at [483, 231] on div "Hi, actually yes. Glad you asked. For the last month or so there's consistent n…" at bounding box center [676, 263] width 499 height 64
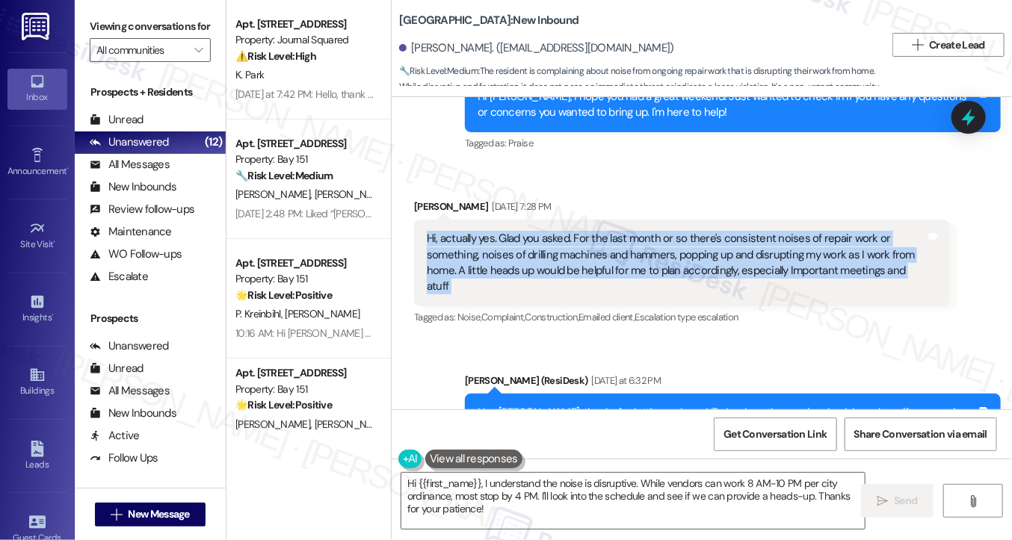
click at [483, 231] on div "Hi, actually yes. Glad you asked. For the last month or so there's consistent n…" at bounding box center [676, 263] width 499 height 64
copy div "Hi, actually yes. Glad you asked. For the last month or so there's consistent n…"
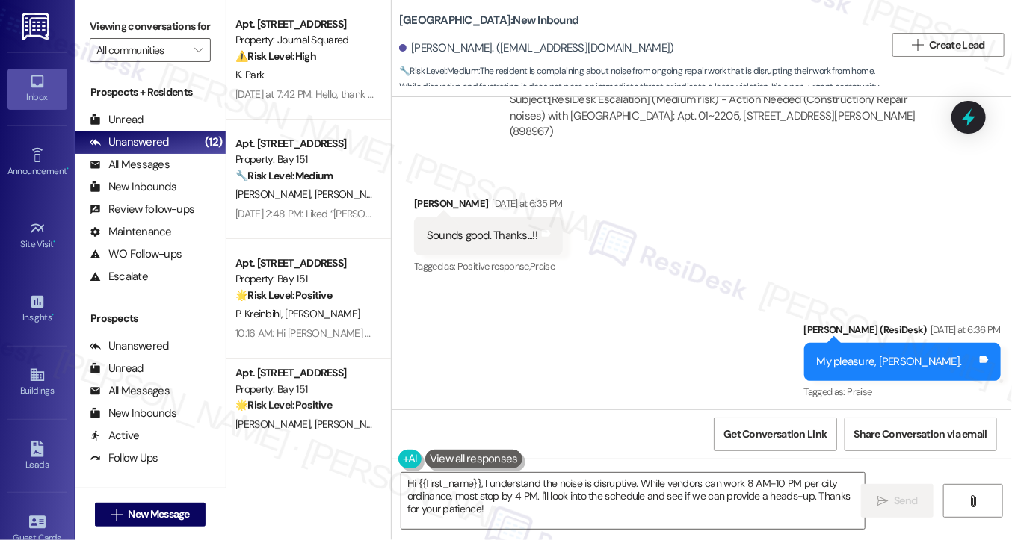
scroll to position [9975, 0]
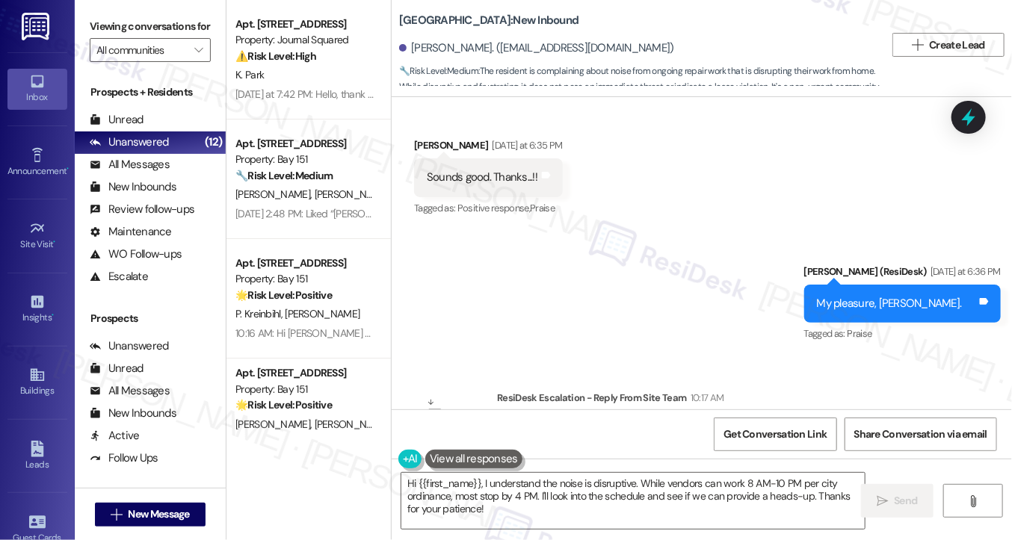
drag, startPoint x: 578, startPoint y: 338, endPoint x: 769, endPoint y: 337, distance: 190.6
click at [769, 422] on div "ResiDesk escalation reply -> I do not see anything to respond too or is this ju…" at bounding box center [723, 454] width 430 height 64
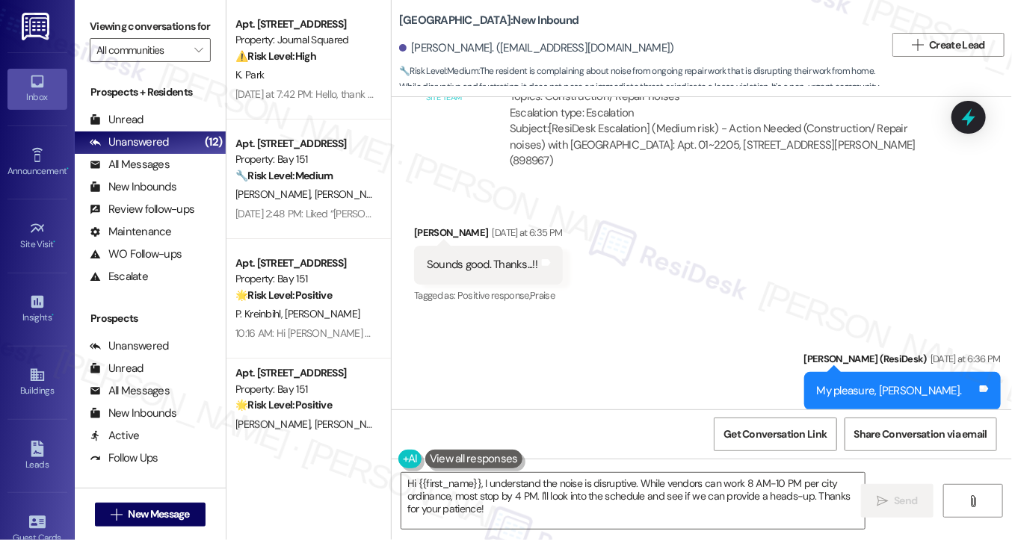
scroll to position [9602, 0]
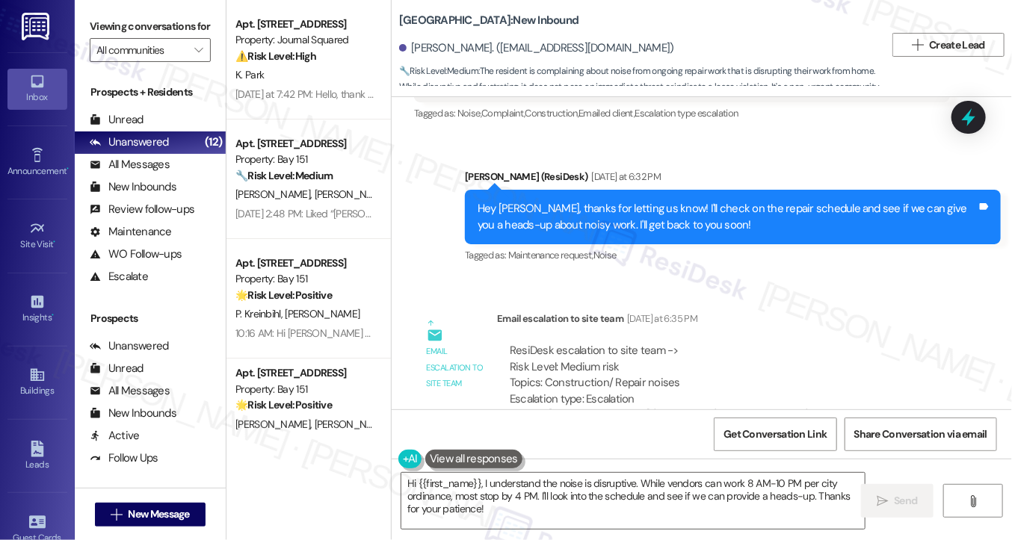
click at [587, 201] on div "Hey Kingshuk, thanks for letting us know! I'll check on the repair schedule and…" at bounding box center [727, 217] width 499 height 32
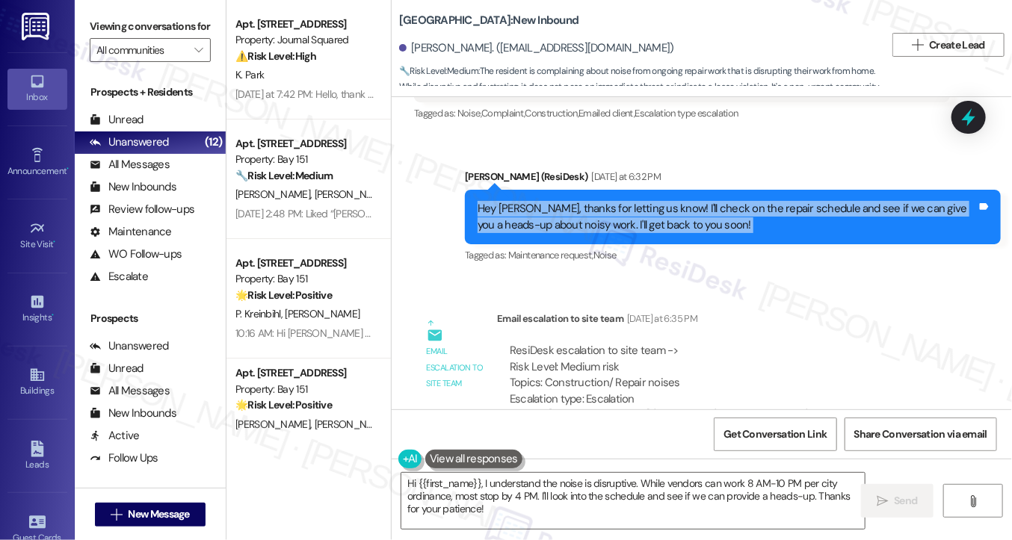
click at [588, 201] on div "Hey Kingshuk, thanks for letting us know! I'll check on the repair schedule and…" at bounding box center [727, 217] width 499 height 32
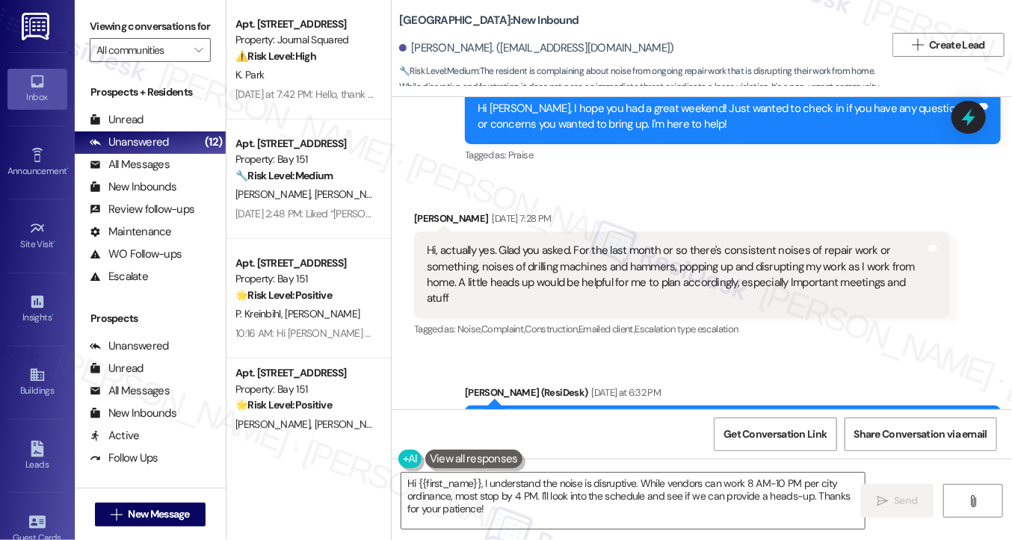
scroll to position [9378, 0]
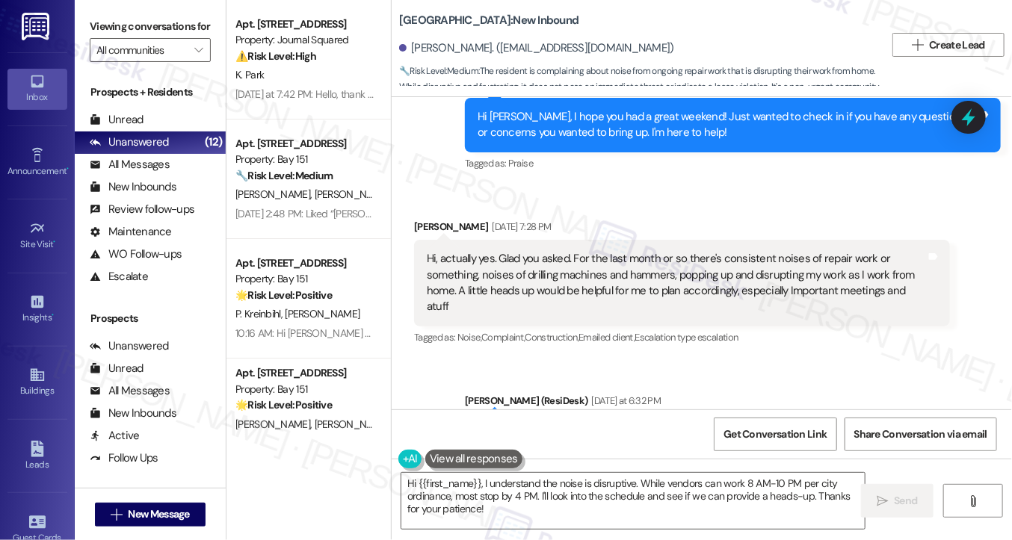
click at [652, 251] on div "Hi, actually yes. Glad you asked. For the last month or so there's consistent n…" at bounding box center [676, 283] width 499 height 64
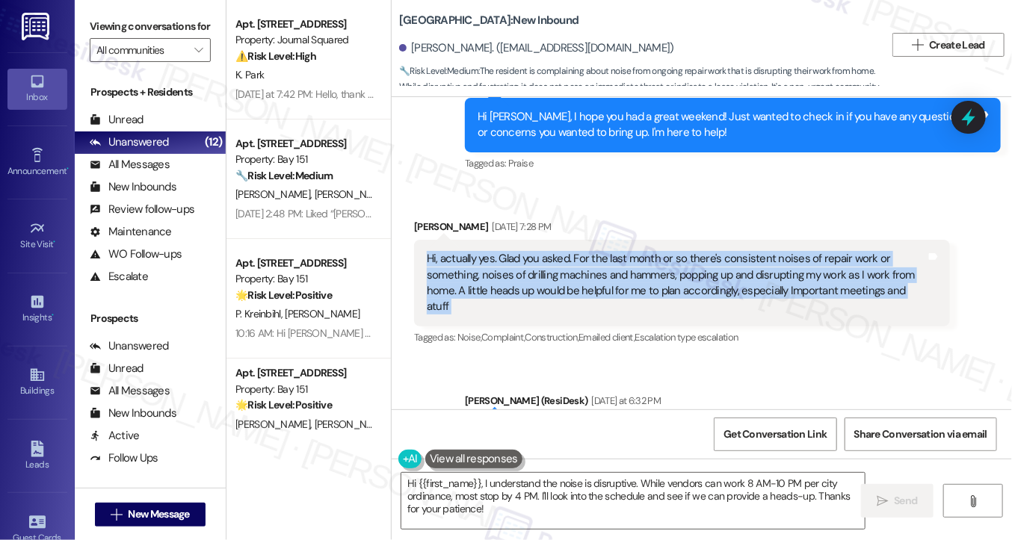
click at [652, 251] on div "Hi, actually yes. Glad you asked. For the last month or so there's consistent n…" at bounding box center [676, 283] width 499 height 64
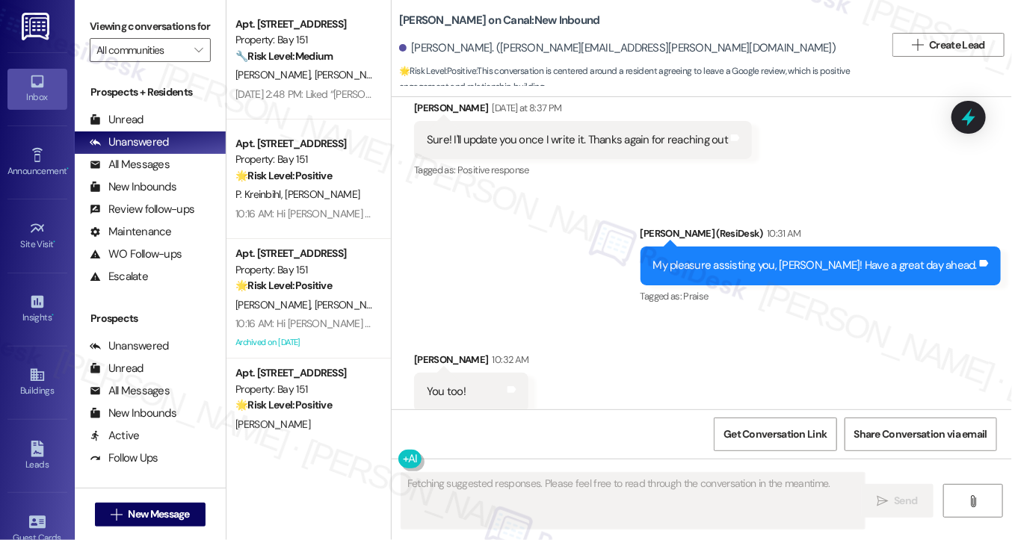
scroll to position [1847, 0]
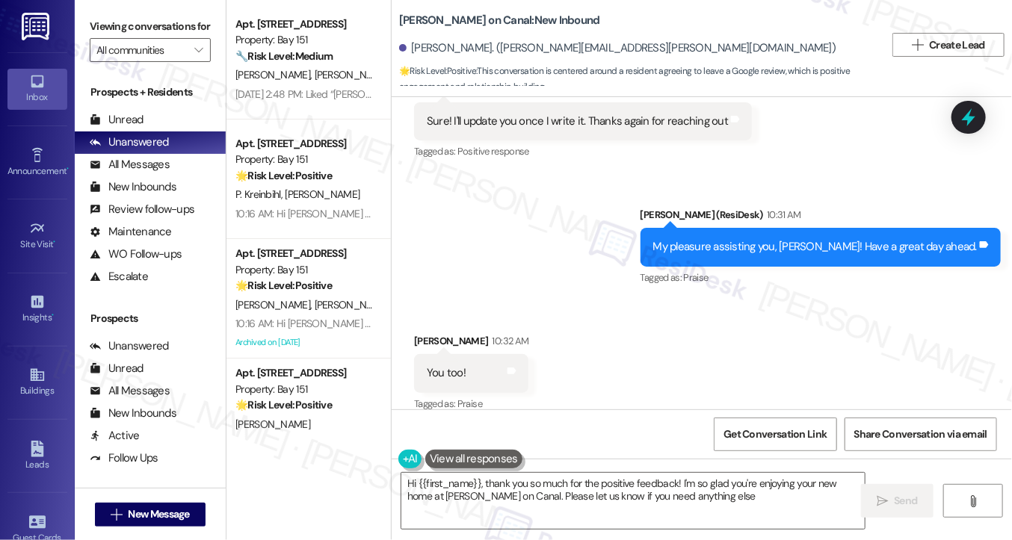
type textarea "Hi {{first_name}}, thank you so much for the positive feedback! I'm so glad you…"
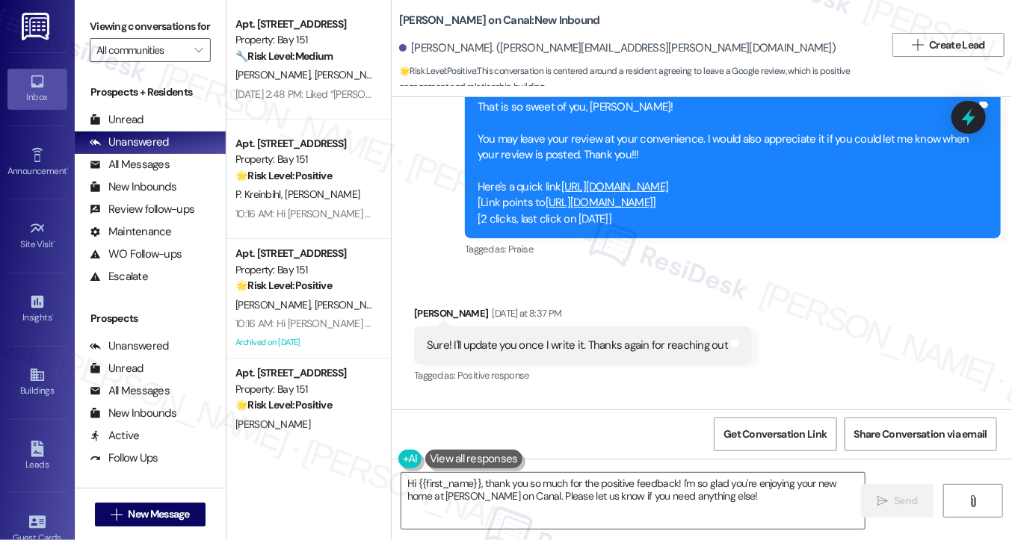
scroll to position [1399, 0]
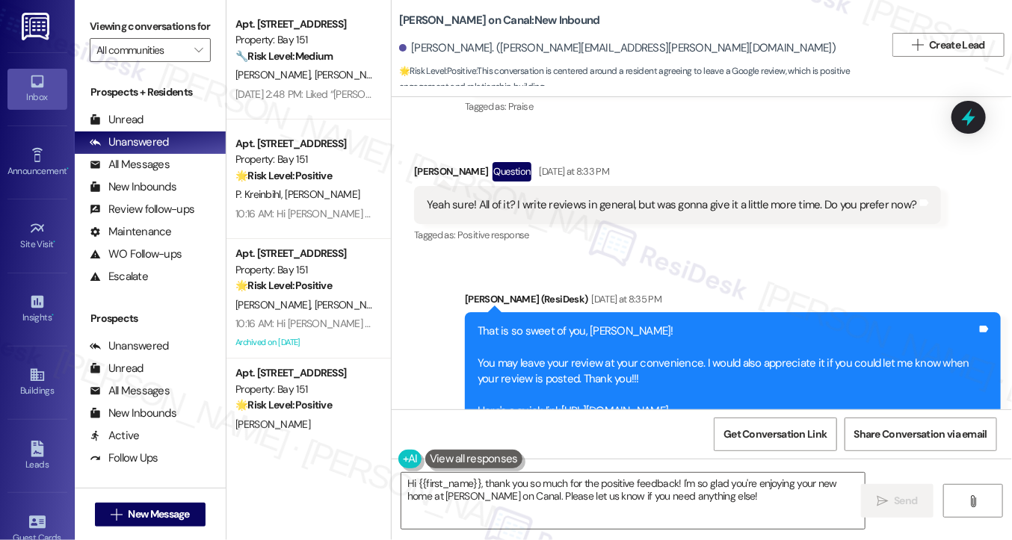
click at [543, 197] on div "Yeah sure! All of it? I write reviews in general, but was gonna give it a littl…" at bounding box center [672, 205] width 490 height 16
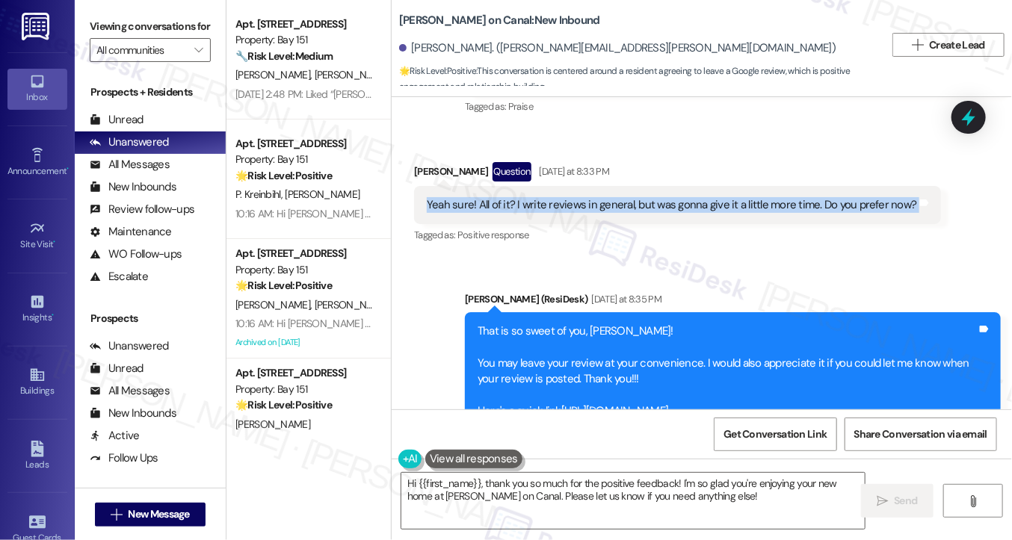
click at [543, 197] on div "Yeah sure! All of it? I write reviews in general, but was gonna give it a littl…" at bounding box center [672, 205] width 490 height 16
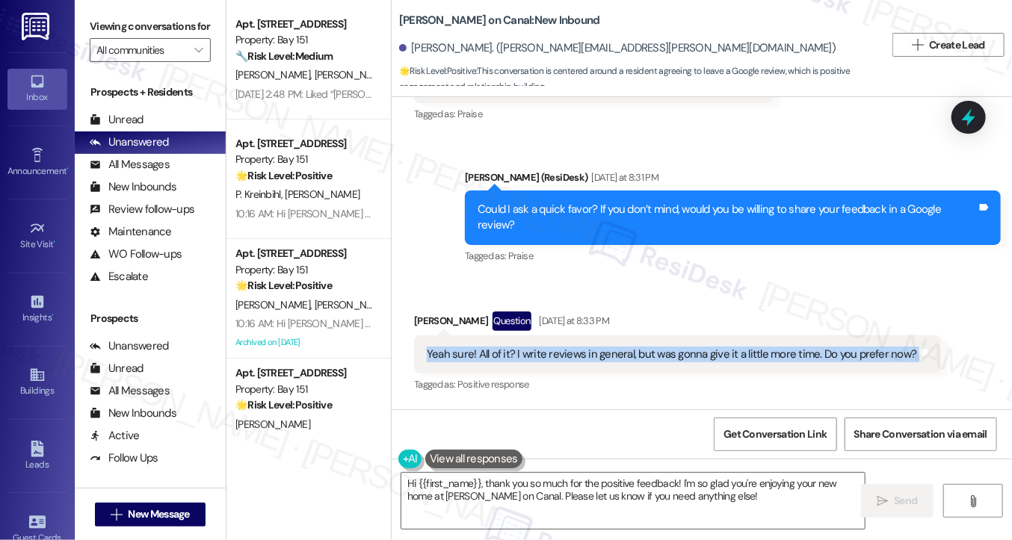
scroll to position [1249, 0]
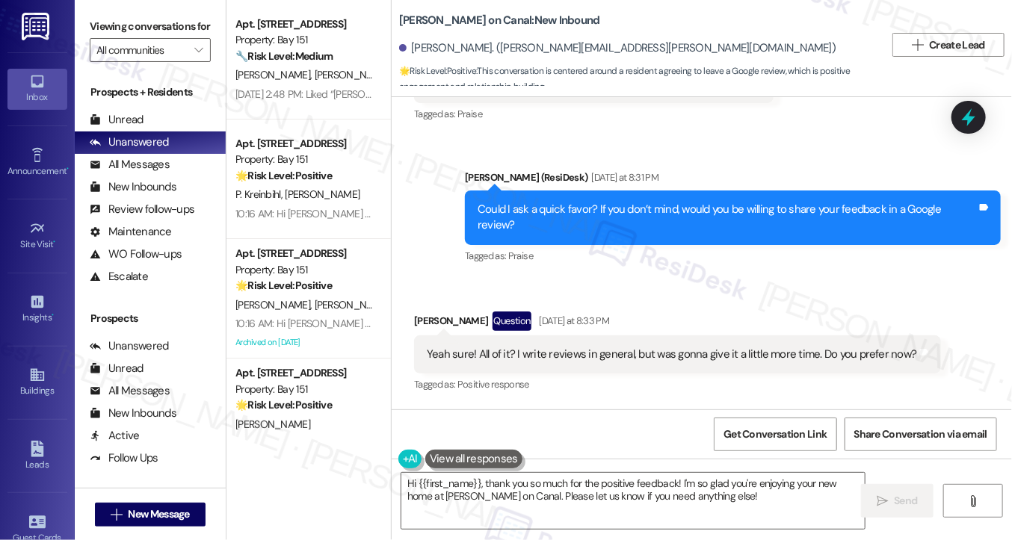
click at [605, 211] on div "Could I ask a quick favor? If you don’t mind, would you be willing to share you…" at bounding box center [727, 218] width 499 height 32
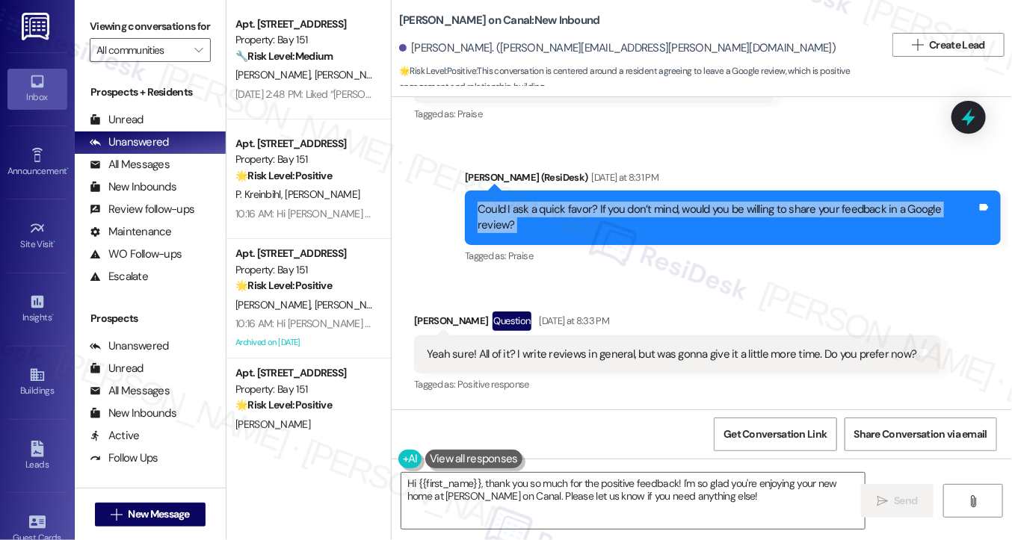
click at [605, 211] on div "Could I ask a quick favor? If you don’t mind, would you be willing to share you…" at bounding box center [727, 218] width 499 height 32
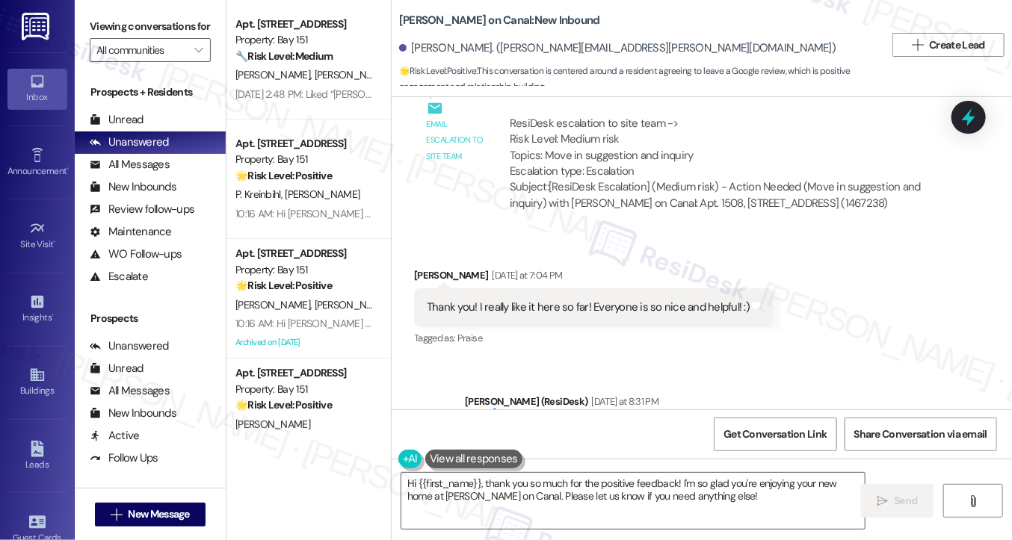
scroll to position [1025, 0]
click at [571, 302] on div "Thank you! I really like it here so far! Everyone is so nice and helpful! :)" at bounding box center [588, 308] width 323 height 16
drag, startPoint x: 606, startPoint y: 159, endPoint x: 662, endPoint y: 160, distance: 56.1
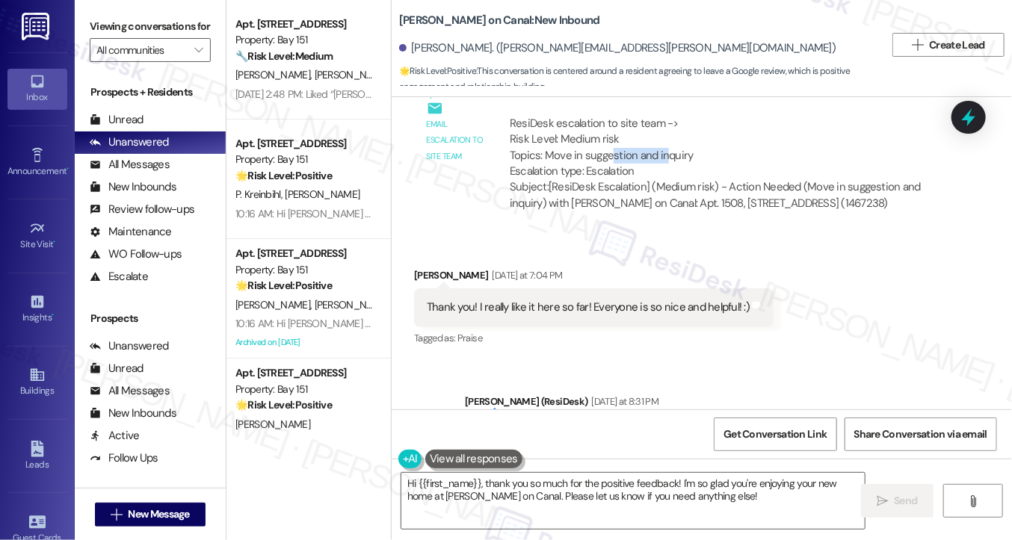
click at [662, 160] on div "ResiDesk escalation to site team -> Risk Level: Medium risk Topics: Move in sug…" at bounding box center [723, 148] width 427 height 64
click at [613, 306] on div "Thank you! I really like it here so far! Everyone is so nice and helpful! :)" at bounding box center [588, 308] width 323 height 16
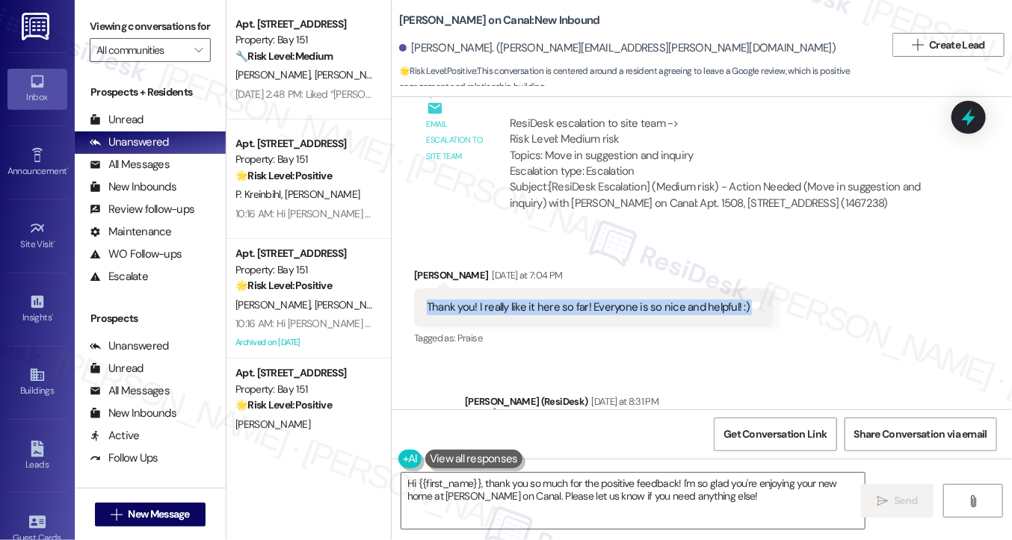
click at [613, 306] on div "Thank you! I really like it here so far! Everyone is so nice and helpful! :)" at bounding box center [588, 308] width 323 height 16
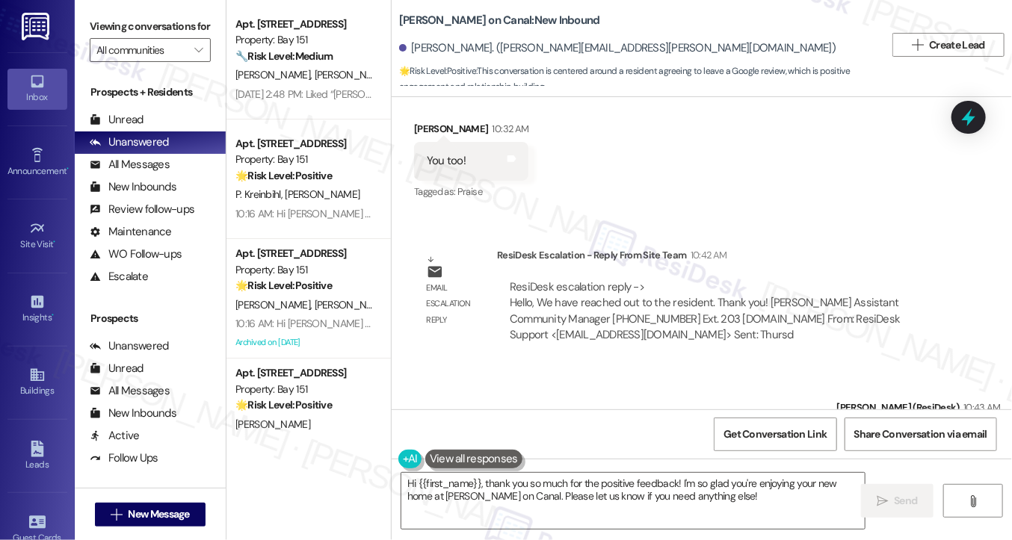
scroll to position [2104, 0]
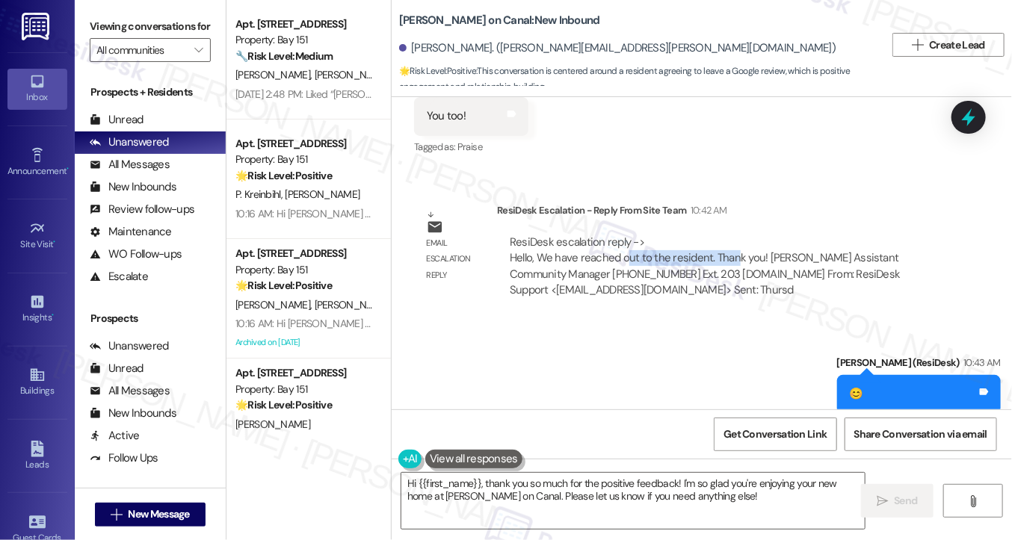
drag, startPoint x: 622, startPoint y: 244, endPoint x: 735, endPoint y: 250, distance: 113.7
click at [735, 250] on div "ResiDesk escalation reply -> Hello, We have reached out to the resident. Thank …" at bounding box center [705, 266] width 391 height 63
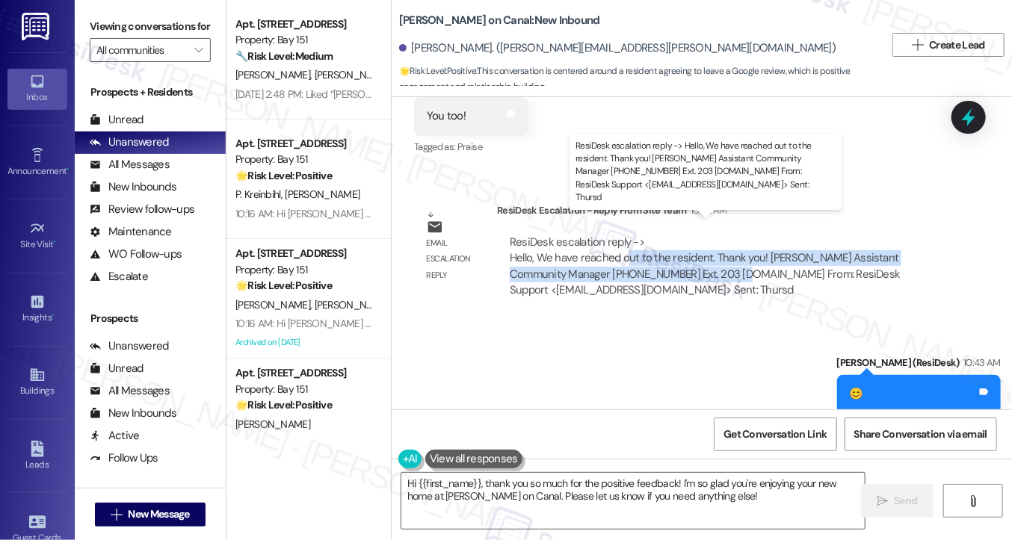
click at [730, 253] on div "ResiDesk escalation reply -> Hello, We have reached out to the resident. Thank …" at bounding box center [705, 266] width 391 height 63
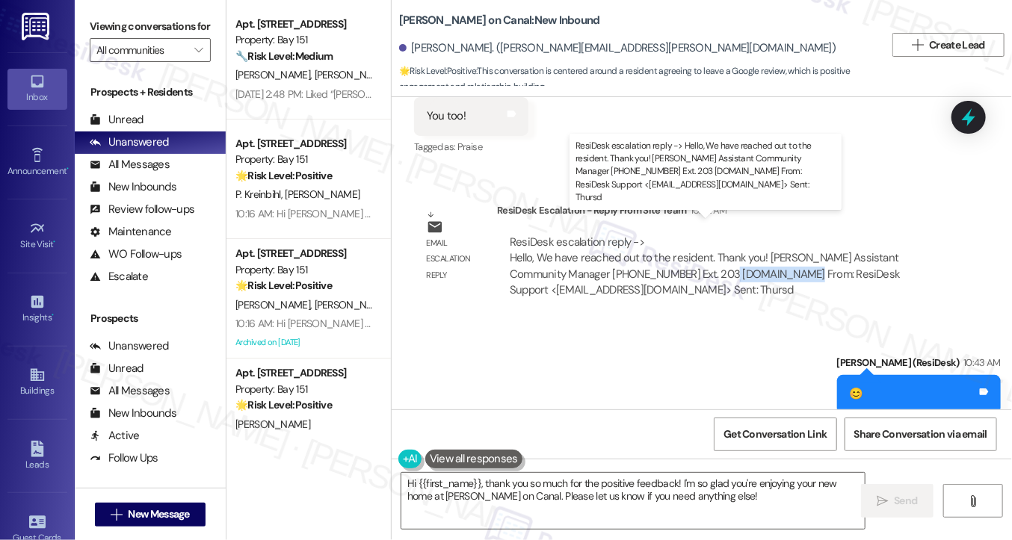
click at [730, 253] on div "ResiDesk escalation reply -> Hello, We have reached out to the resident. Thank …" at bounding box center [705, 266] width 391 height 63
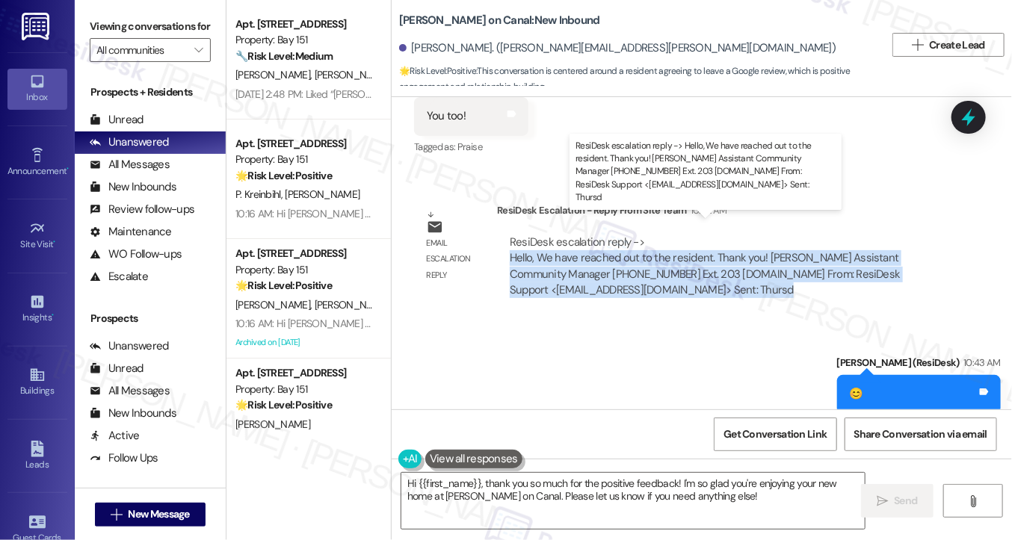
click at [730, 253] on div "ResiDesk escalation reply -> Hello, We have reached out to the resident. Thank …" at bounding box center [705, 266] width 391 height 63
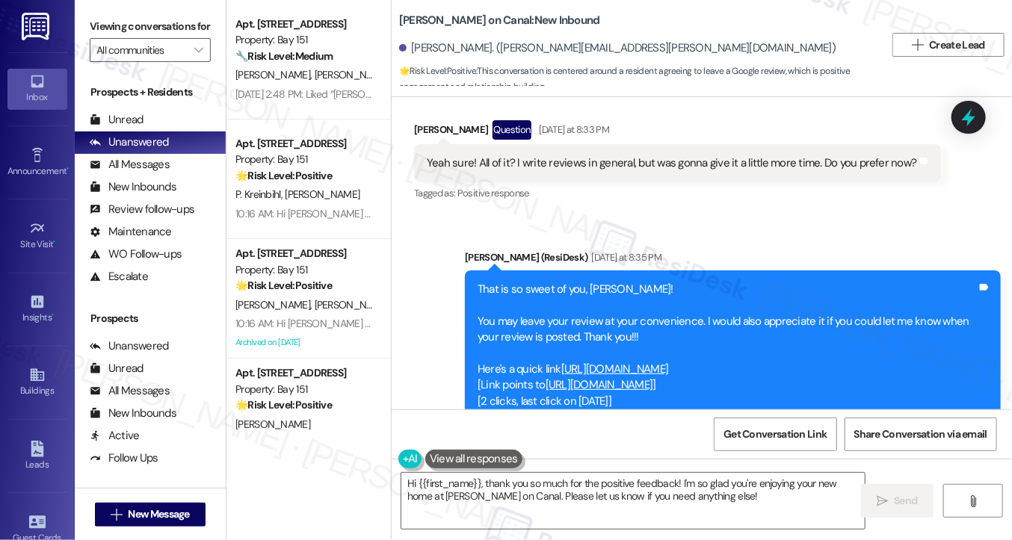
scroll to position [1432, 0]
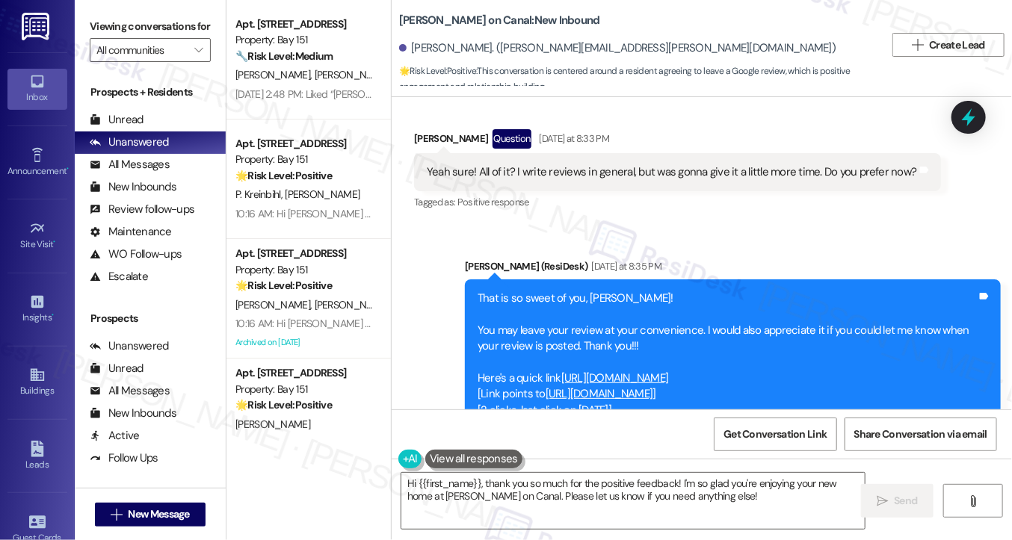
click at [640, 371] on link "https://www.theresidesk.com/links/review-nh6yGvBIY" at bounding box center [615, 378] width 108 height 15
click at [566, 291] on div "That is so sweet of you, Sharon! You may leave your review at your convenience.…" at bounding box center [727, 355] width 499 height 128
click at [583, 321] on div "That is so sweet of you, Sharon! You may leave your review at your convenience.…" at bounding box center [727, 355] width 499 height 128
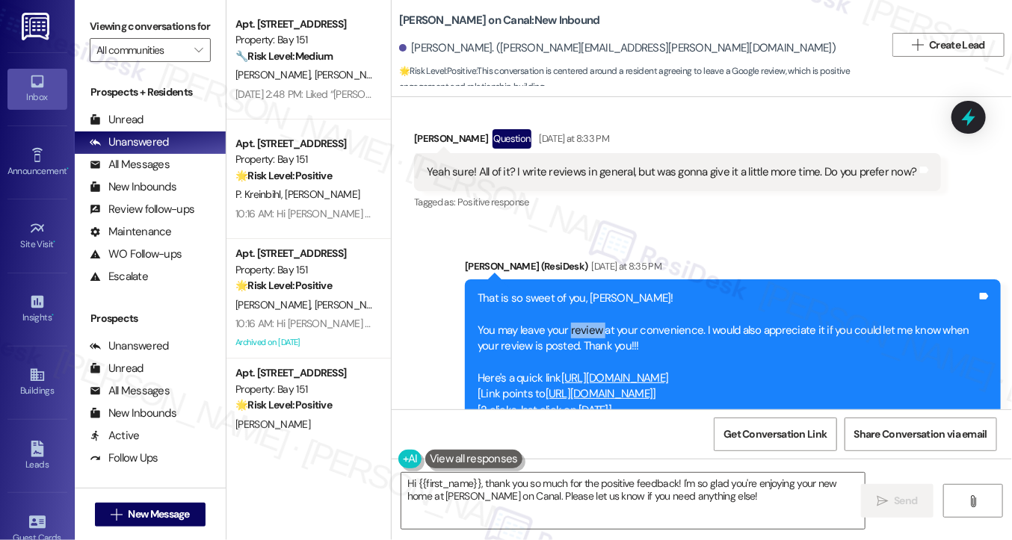
click at [583, 321] on div "That is so sweet of you, Sharon! You may leave your review at your convenience.…" at bounding box center [727, 355] width 499 height 128
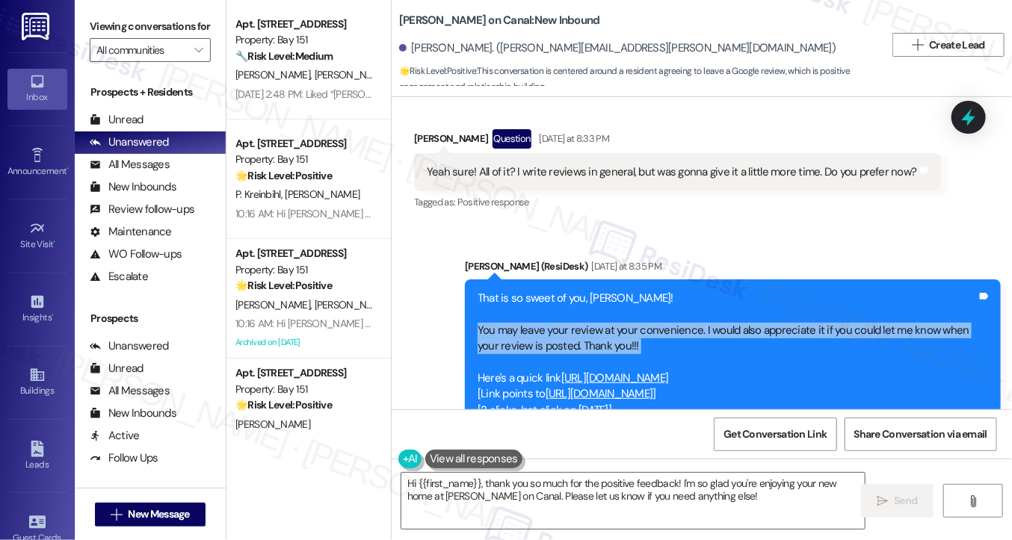
click at [583, 321] on div "That is so sweet of you, Sharon! You may leave your review at your convenience.…" at bounding box center [727, 355] width 499 height 128
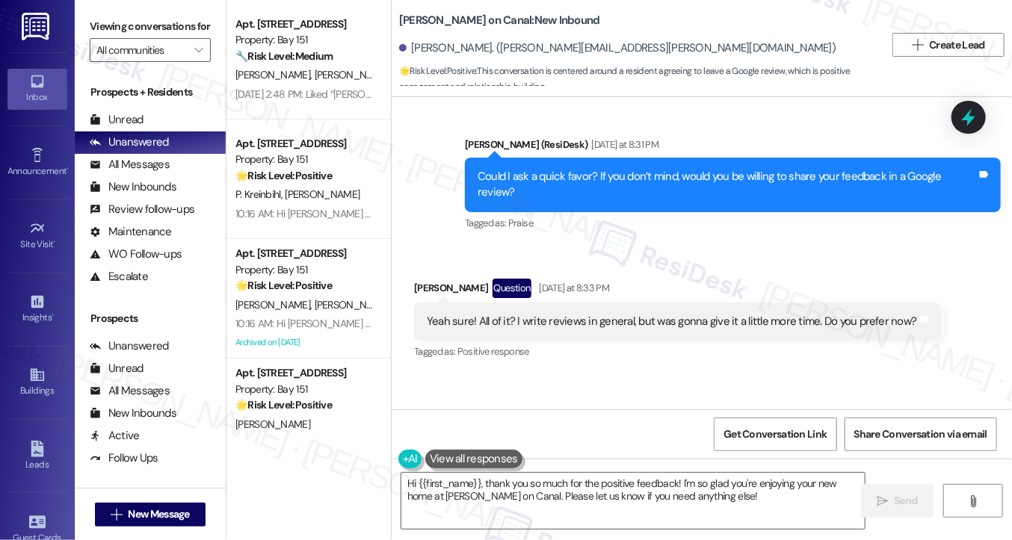
scroll to position [1208, 0]
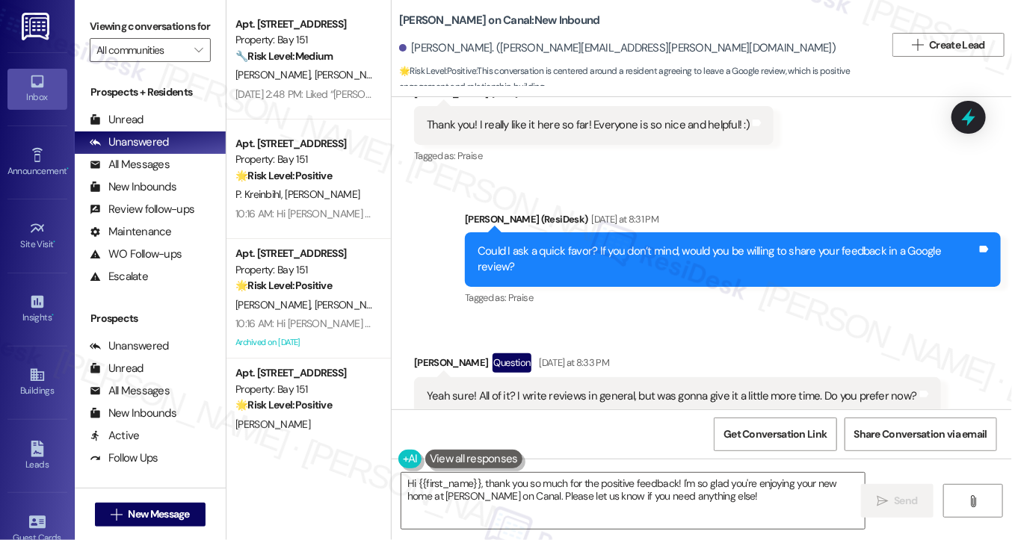
click at [593, 256] on div "Could I ask a quick favor? If you don’t mind, would you be willing to share you…" at bounding box center [727, 260] width 499 height 32
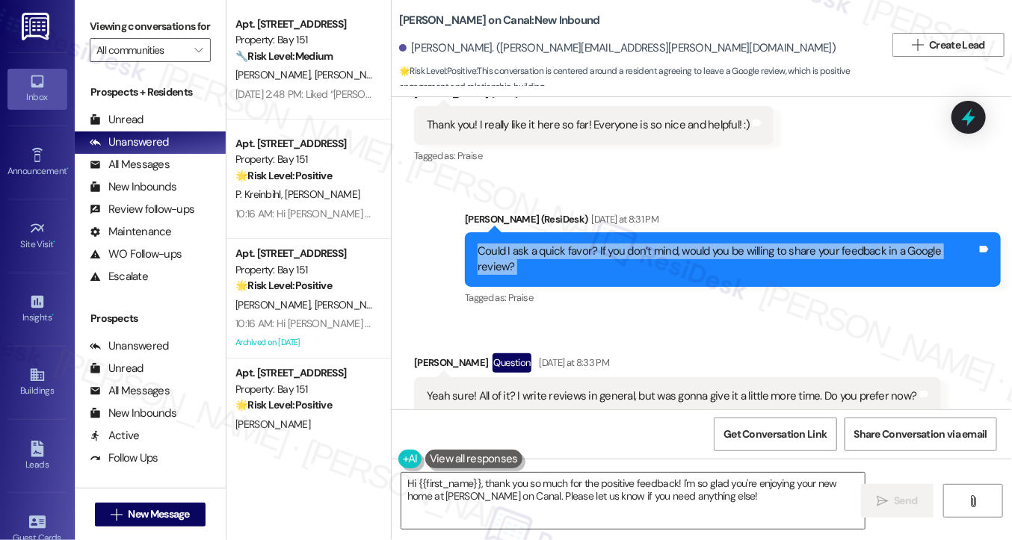
click at [593, 256] on div "Could I ask a quick favor? If you don’t mind, would you be willing to share you…" at bounding box center [727, 260] width 499 height 32
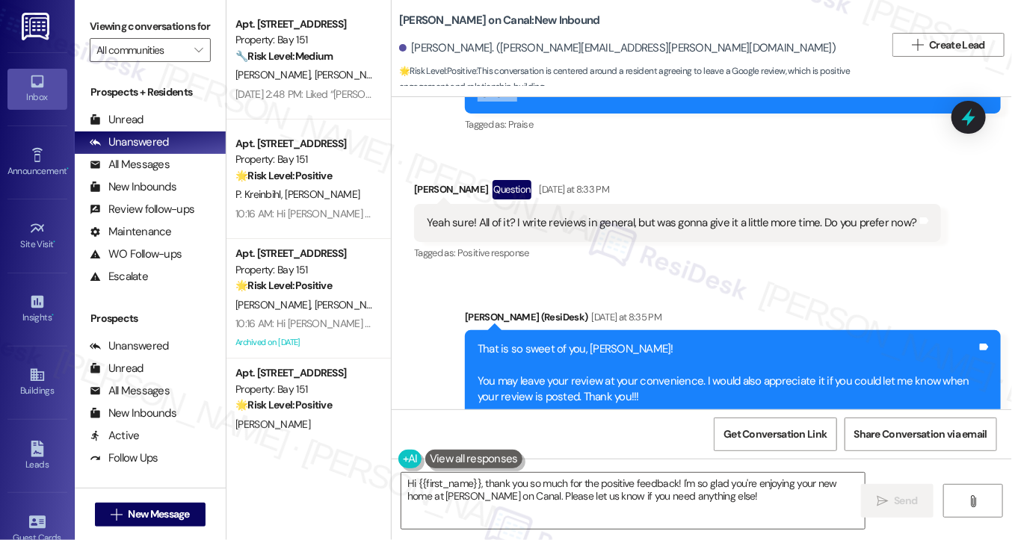
scroll to position [1581, 0]
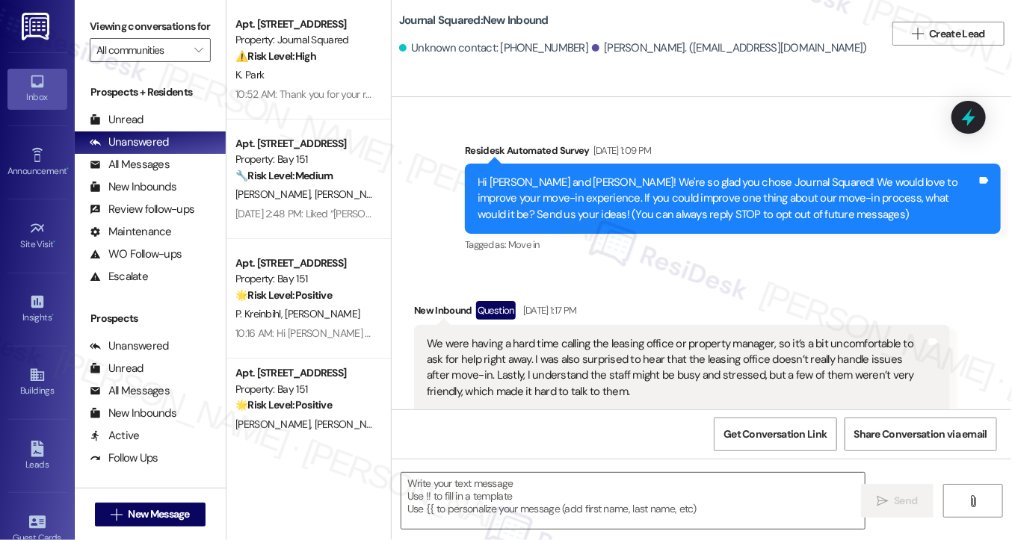
scroll to position [9449, 0]
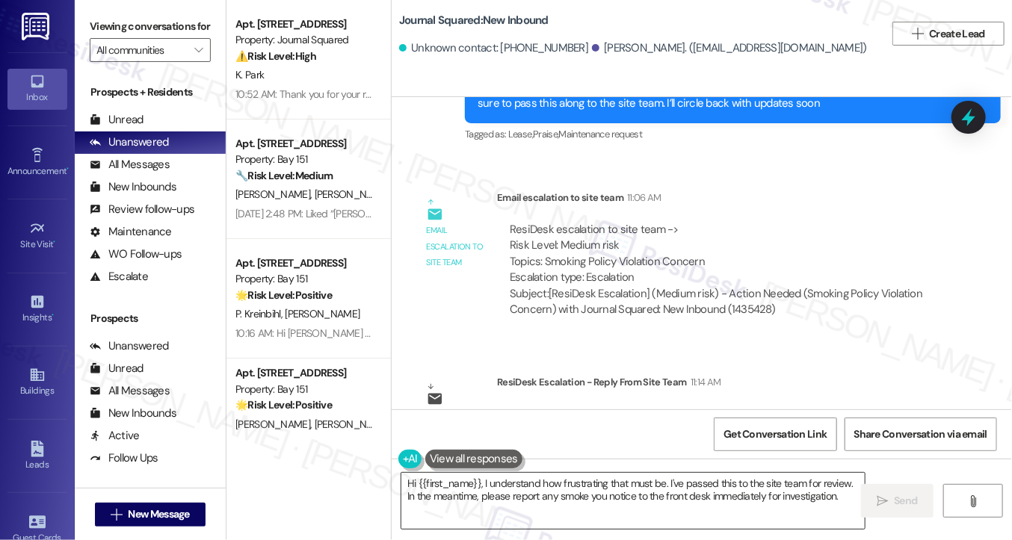
click at [553, 501] on textarea "Hi {{first_name}}, I understand how frustrating that must be. I've passed this …" at bounding box center [632, 501] width 463 height 56
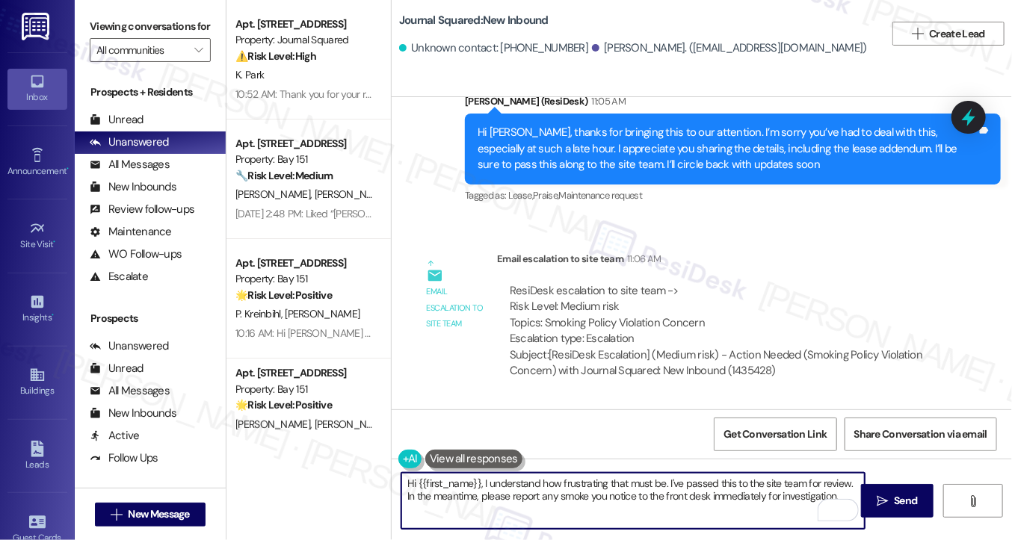
scroll to position [9299, 0]
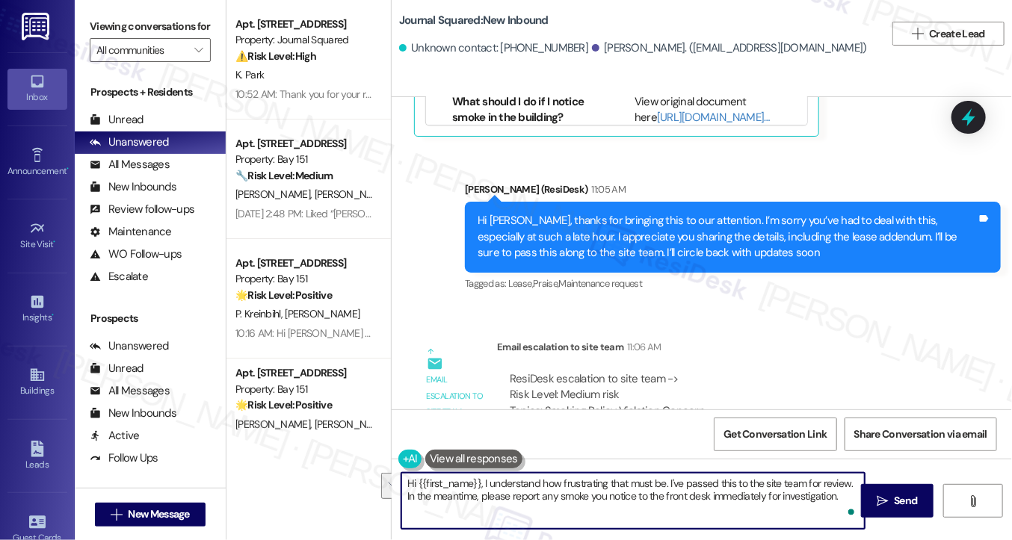
drag, startPoint x: 831, startPoint y: 499, endPoint x: 477, endPoint y: 479, distance: 354.8
click at [477, 479] on textarea "Hi {{first_name}}, I understand how frustrating that must be. I've passed this …" at bounding box center [632, 501] width 463 height 56
drag, startPoint x: 416, startPoint y: 480, endPoint x: 479, endPoint y: 479, distance: 62.8
click at [479, 479] on textarea "Hi {{first_name}}, I understand how frustrating that must be. I've passed this …" at bounding box center [632, 501] width 463 height 56
drag, startPoint x: 832, startPoint y: 496, endPoint x: 414, endPoint y: 484, distance: 417.9
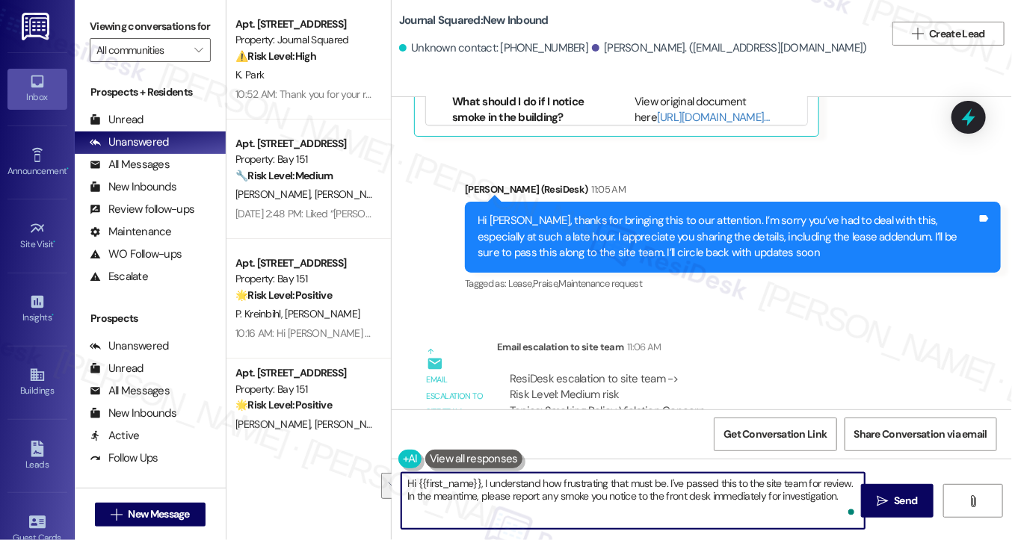
click at [414, 485] on textarea "Hi {{first_name}}, I understand how frustrating that must be. I've passed this …" at bounding box center [632, 501] width 463 height 56
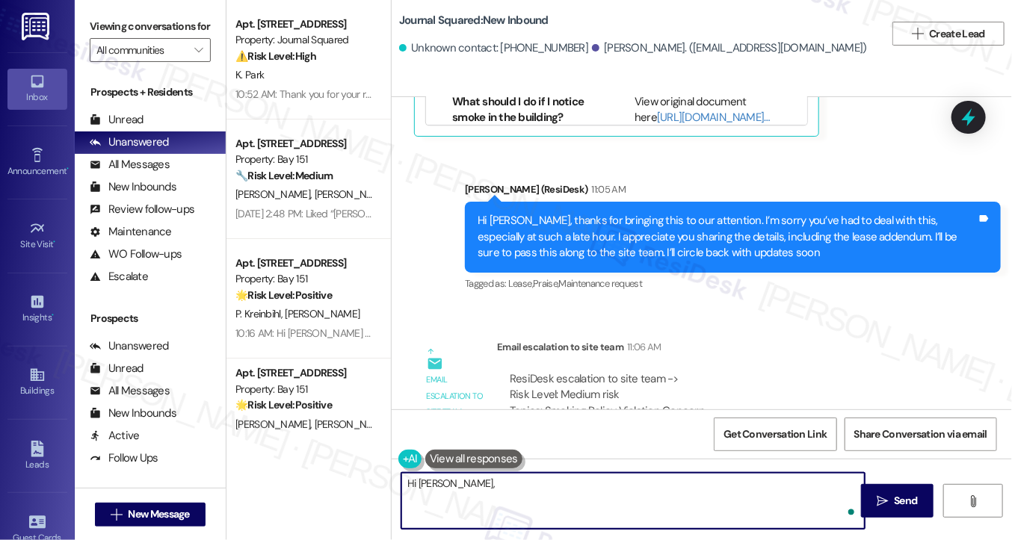
paste textarea "I had a concierge dispatched to investigate right away. While we were able to c…"
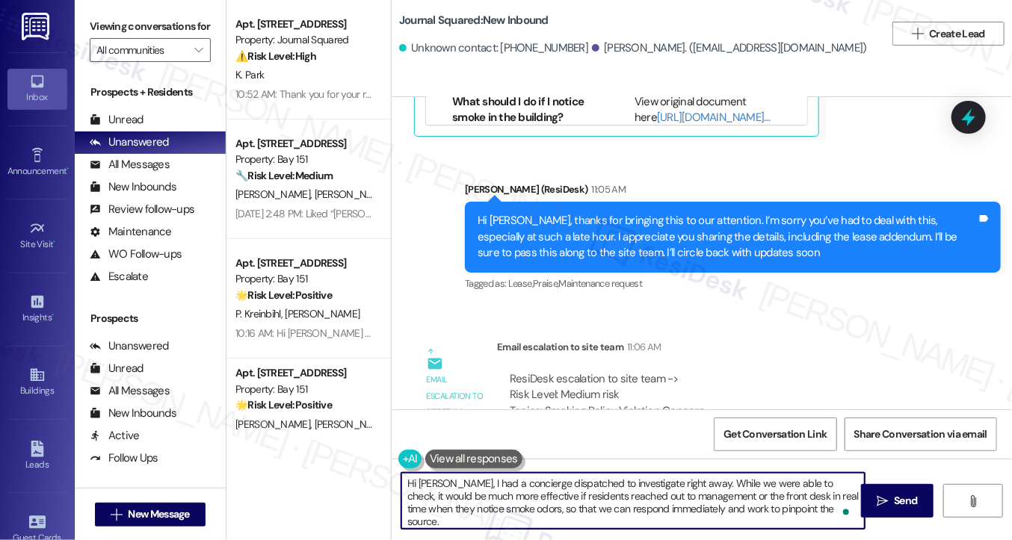
scroll to position [0, 0]
click at [441, 480] on textarea "Hi Jimin, I had a concierge dispatched to investigate right away. While we were…" at bounding box center [632, 501] width 463 height 56
click at [440, 479] on textarea "Hi Jimin, I had a concierge dispatched to investigate right away. While we were…" at bounding box center [632, 501] width 463 height 56
click at [630, 487] on textarea "Hi Jimin, one of our site team members had a concierge dispatched to investigat…" at bounding box center [632, 501] width 463 height 56
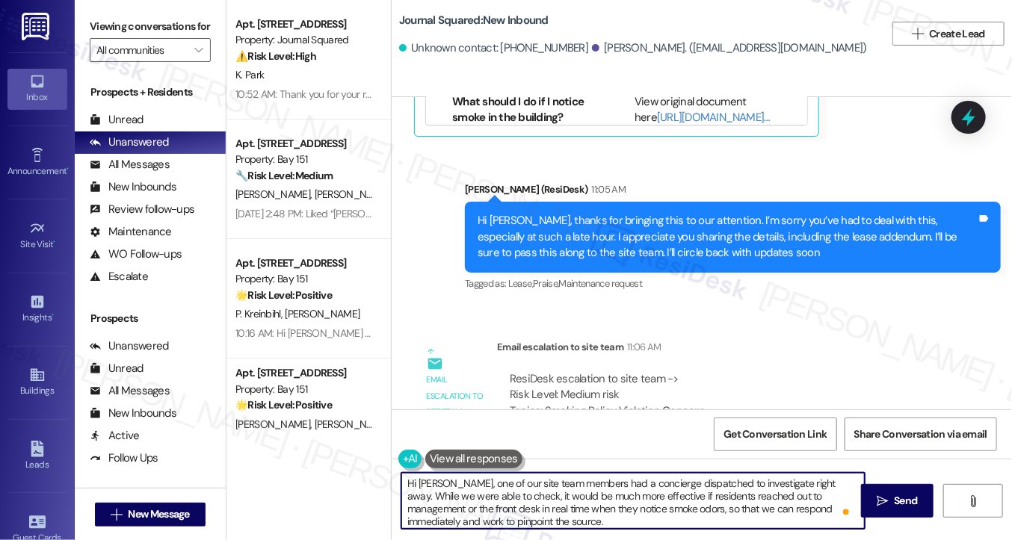
click at [631, 487] on textarea "Hi Jimin, one of our site team members had a concierge dispatched to investigat…" at bounding box center [632, 501] width 463 height 56
click at [475, 502] on textarea "Hi Jimin, one of our site team members had a concierge dispatched to investigat…" at bounding box center [632, 501] width 463 height 56
click at [486, 497] on textarea "Hi Jimin, one of our site team members had a concierge dispatched to investigat…" at bounding box center [632, 501] width 463 height 56
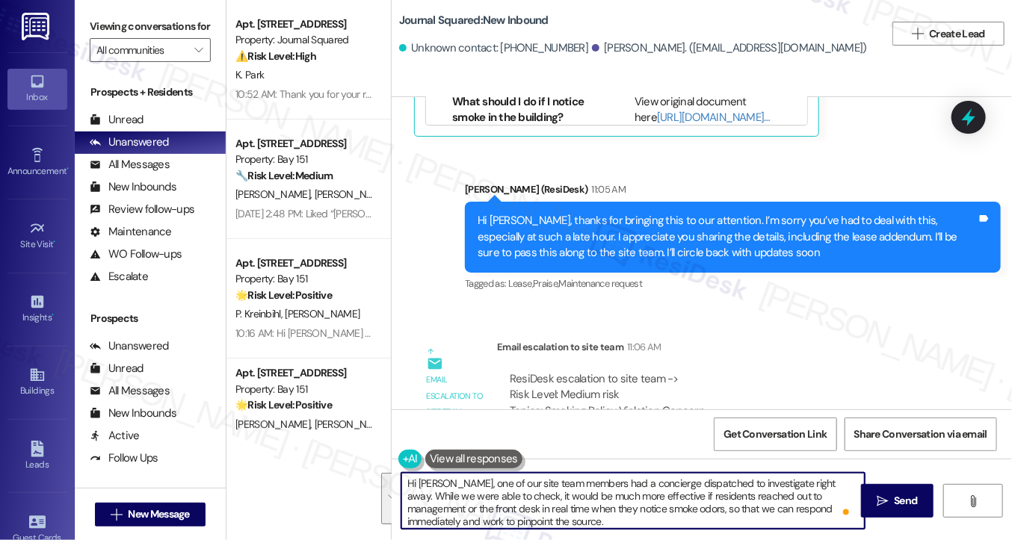
click at [537, 498] on textarea "Hi Jimin, one of our site team members had a concierge dispatched to investigat…" at bounding box center [632, 501] width 463 height 56
click at [667, 507] on textarea "Hi Jimin, one of our site team members had a concierge dispatched to investigat…" at bounding box center [632, 501] width 463 height 56
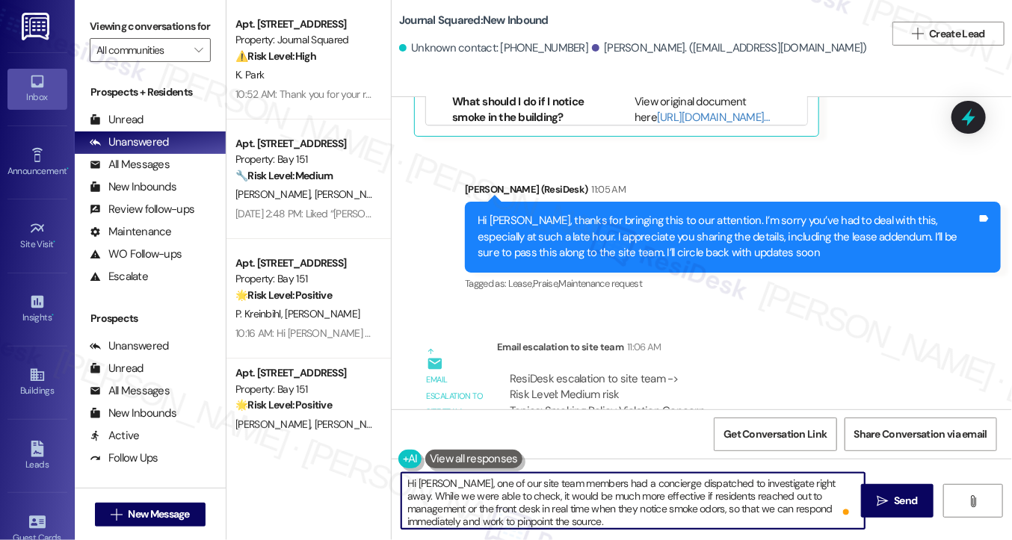
click at [663, 498] on textarea "Hi Jimin, one of our site team members had a concierge dispatched to investigat…" at bounding box center [632, 501] width 463 height 56
click at [511, 510] on textarea "Hi Jimin, one of our site team members had a concierge dispatched to investigat…" at bounding box center [632, 501] width 463 height 56
click at [565, 513] on textarea "Hi Jimin, one of our site team members had a concierge dispatched to investigat…" at bounding box center [632, 501] width 463 height 56
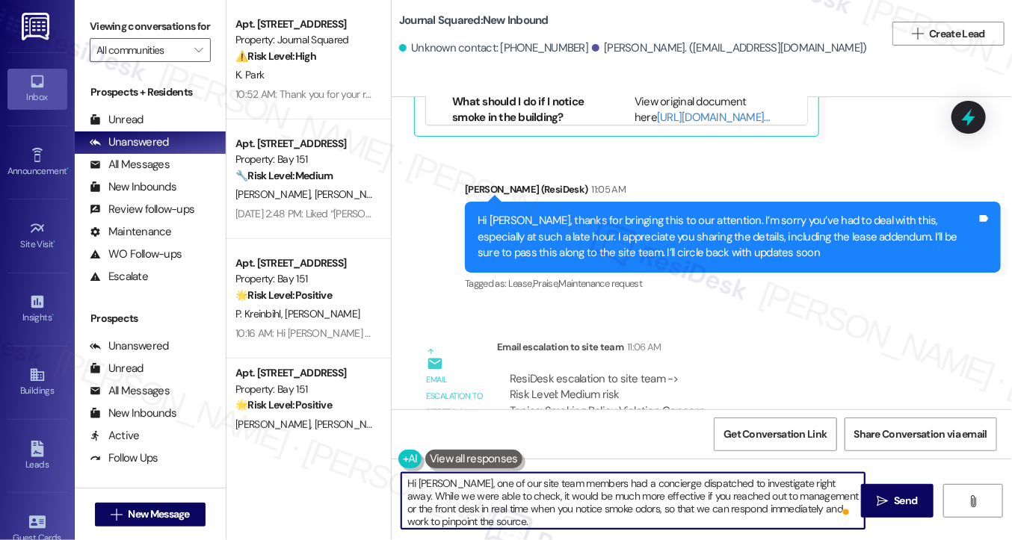
click at [565, 513] on textarea "Hi Jimin, one of our site team members had a concierge dispatched to investigat…" at bounding box center [632, 501] width 463 height 56
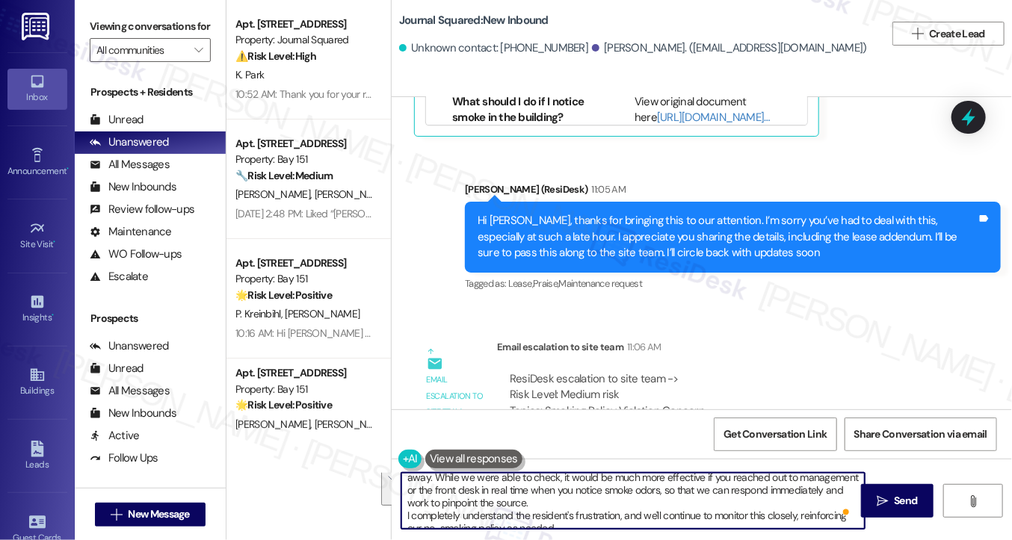
scroll to position [29, 0]
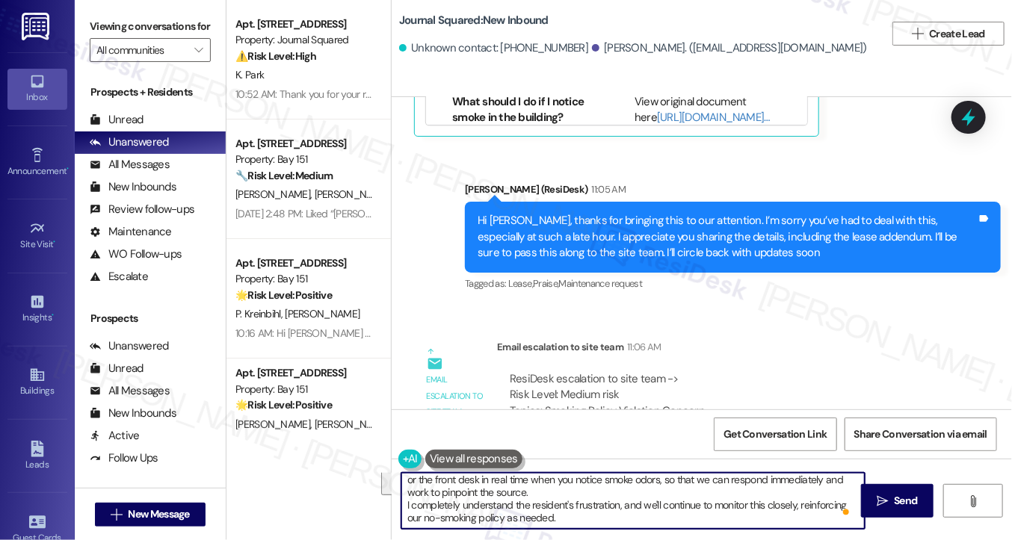
click at [479, 508] on textarea "Hi Jimin, one of our site team members had a concierge dispatched to investigat…" at bounding box center [632, 501] width 463 height 56
click at [423, 499] on textarea "Hi Jimin, one of our site team members had a concierge dispatched to investigat…" at bounding box center [632, 501] width 463 height 56
drag, startPoint x: 520, startPoint y: 502, endPoint x: 460, endPoint y: 503, distance: 59.8
click at [460, 503] on textarea "Hi Jimin, one of our site team members had a concierge dispatched to investigat…" at bounding box center [632, 501] width 463 height 56
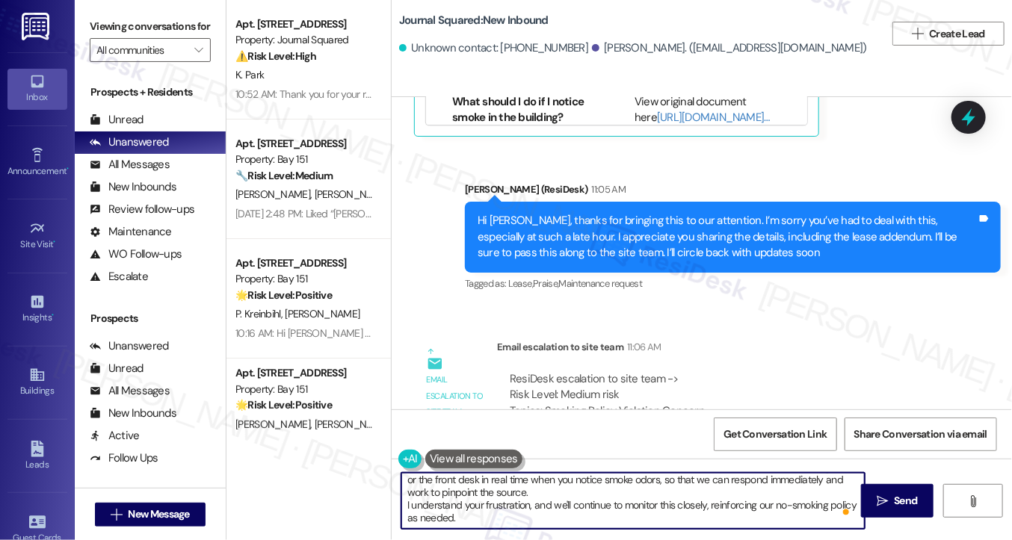
click at [588, 524] on textarea "Hi Jimin, one of our site team members had a concierge dispatched to investigat…" at bounding box center [632, 501] width 463 height 56
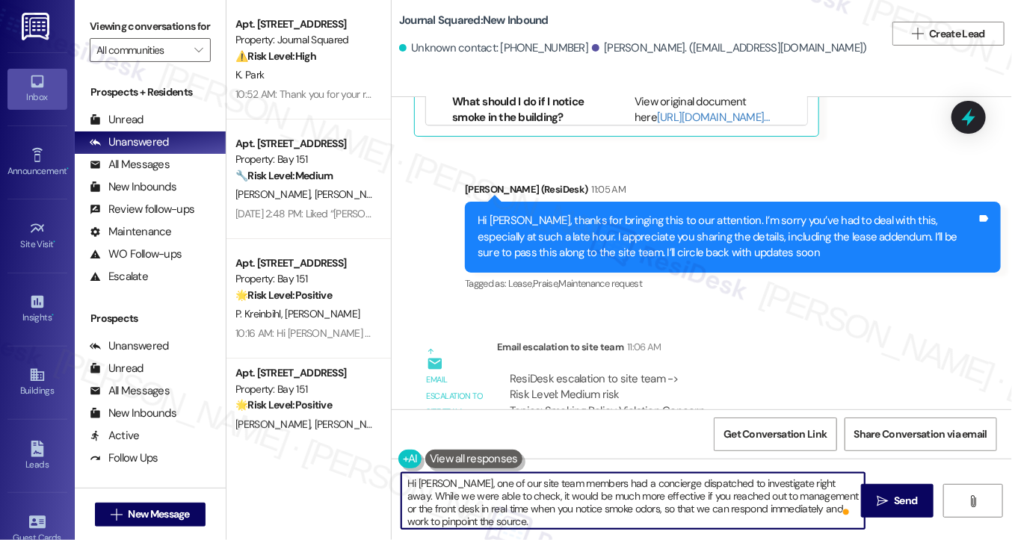
scroll to position [0, 0]
click at [462, 486] on textarea "Hi Jimin, one of our site team members had a concierge dispatched to investigat…" at bounding box center [632, 501] width 463 height 56
click at [573, 485] on textarea "Hi Jimin, one of our site team members had a concierge dispatched to investigat…" at bounding box center [632, 501] width 463 height 56
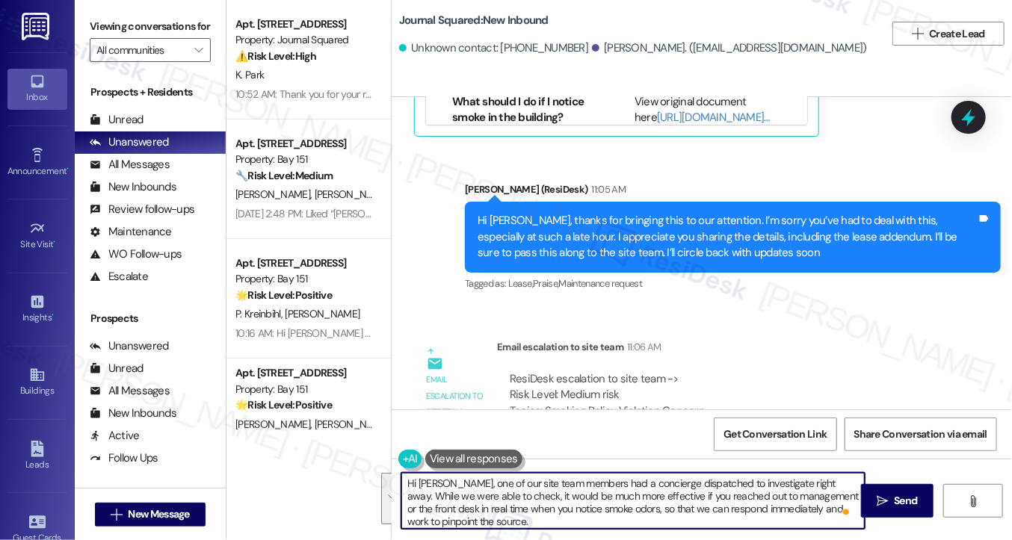
click at [573, 485] on textarea "Hi Jimin, one of our site team members had a concierge dispatched to investigat…" at bounding box center [632, 501] width 463 height 56
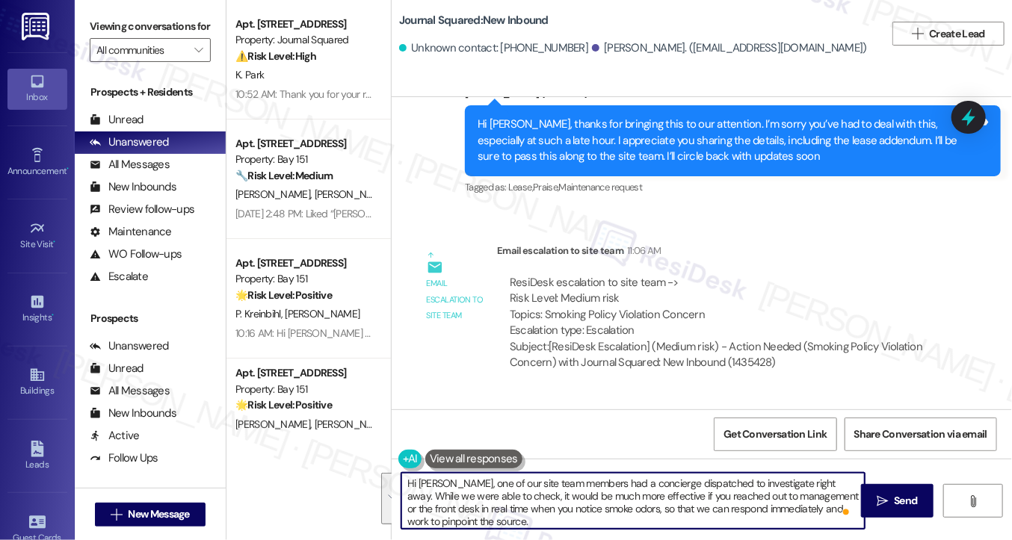
scroll to position [9449, 0]
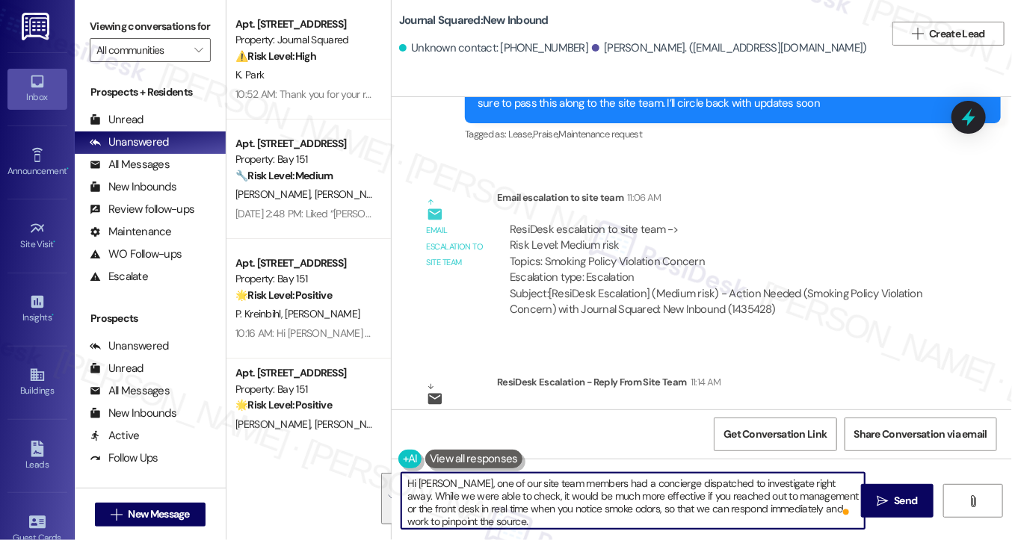
click at [488, 498] on textarea "Hi Jimin, one of our site team members had a concierge dispatched to investigat…" at bounding box center [632, 501] width 463 height 56
click at [619, 495] on textarea "Hi Jimin, one of our site team members had a concierge dispatched to investigat…" at bounding box center [632, 501] width 463 height 56
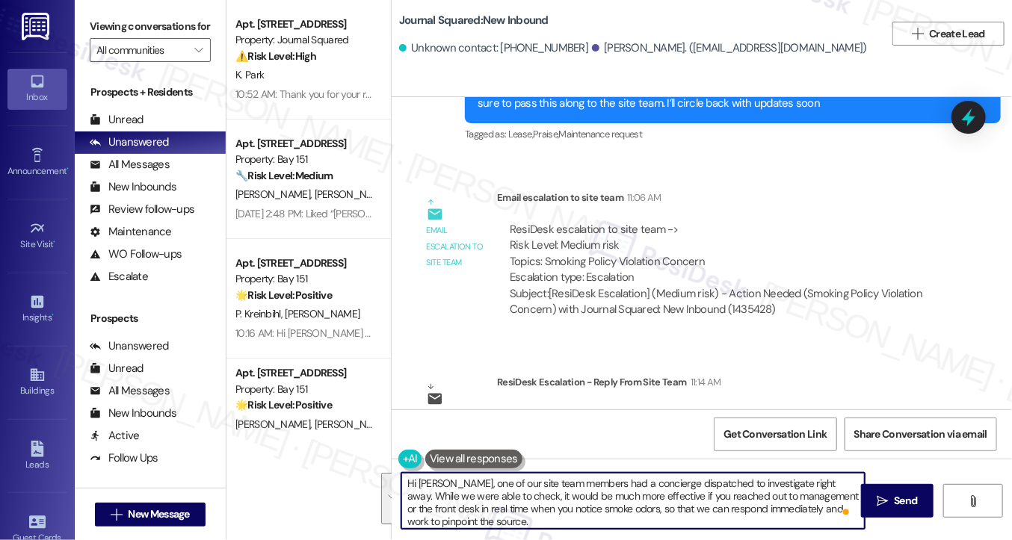
click at [619, 495] on textarea "Hi Jimin, one of our site team members had a concierge dispatched to investigat…" at bounding box center [632, 501] width 463 height 56
click at [525, 516] on textarea "Hi Jimin, one of our site team members had a concierge dispatched to investigat…" at bounding box center [632, 501] width 463 height 56
click at [410, 492] on textarea "Hi Jimin, one of our site team members had a concierge dispatched to investigat…" at bounding box center [632, 501] width 463 height 56
click at [549, 505] on textarea "Hi Jimin, one of our site team members had a concierge dispatched to investigat…" at bounding box center [632, 501] width 463 height 56
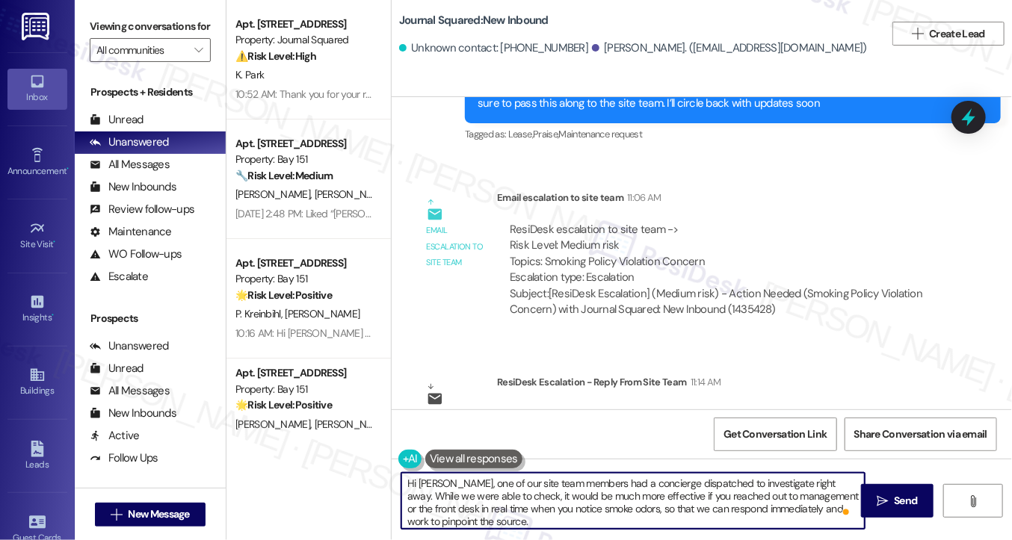
click at [549, 505] on textarea "Hi Jimin, one of our site team members had a concierge dispatched to investigat…" at bounding box center [632, 501] width 463 height 56
click at [700, 500] on textarea "Hi Jimin, one of our site team members had a concierge dispatched to investigat…" at bounding box center [632, 501] width 463 height 56
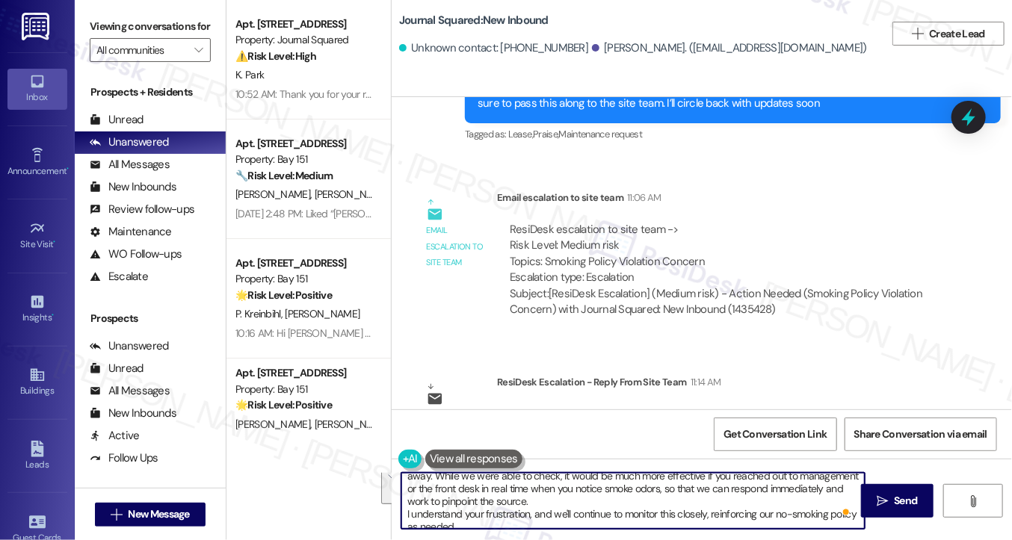
scroll to position [29, 0]
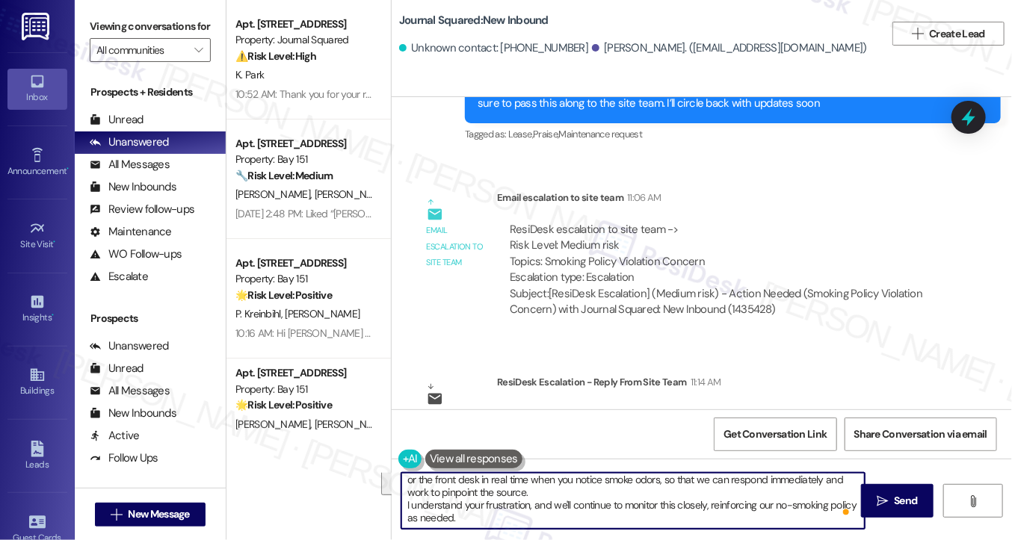
click at [539, 501] on textarea "Hi Jimin, one of our site team members had a concierge dispatched to investigat…" at bounding box center [632, 501] width 463 height 56
click at [602, 485] on textarea "Hi Jimin, one of our site team members had a concierge dispatched to investigat…" at bounding box center [632, 501] width 463 height 56
click at [654, 480] on textarea "Hi Jimin, one of our site team members had a concierge dispatched to investigat…" at bounding box center [632, 501] width 463 height 56
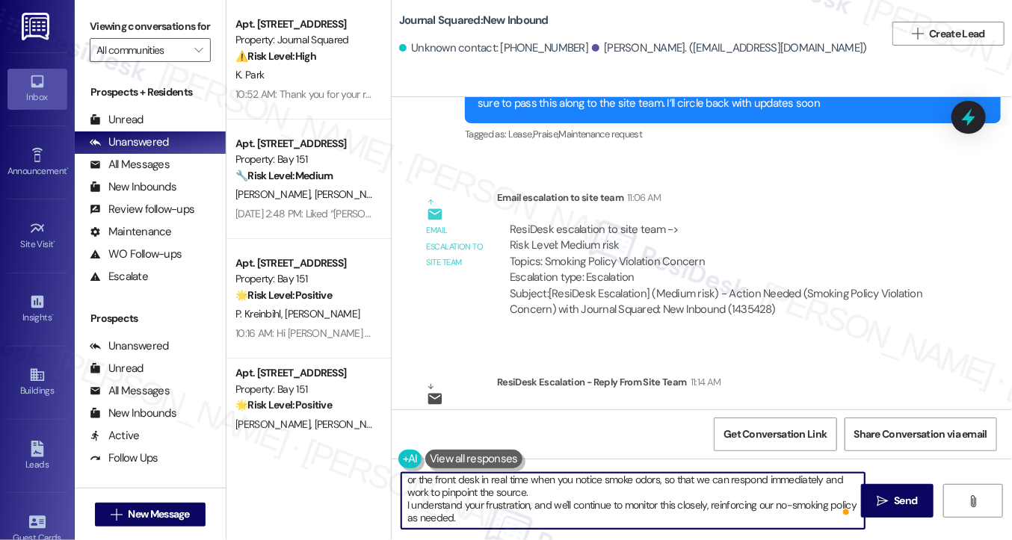
click at [654, 480] on textarea "Hi Jimin, one of our site team members had a concierge dispatched to investigat…" at bounding box center [632, 501] width 463 height 56
click at [508, 502] on textarea "Hi Jimin, one of our site team members had a concierge dispatched to investigat…" at bounding box center [632, 501] width 463 height 56
click at [470, 508] on textarea "Hi Jimin, one of our site team members had a concierge dispatched to investigat…" at bounding box center [632, 501] width 463 height 56
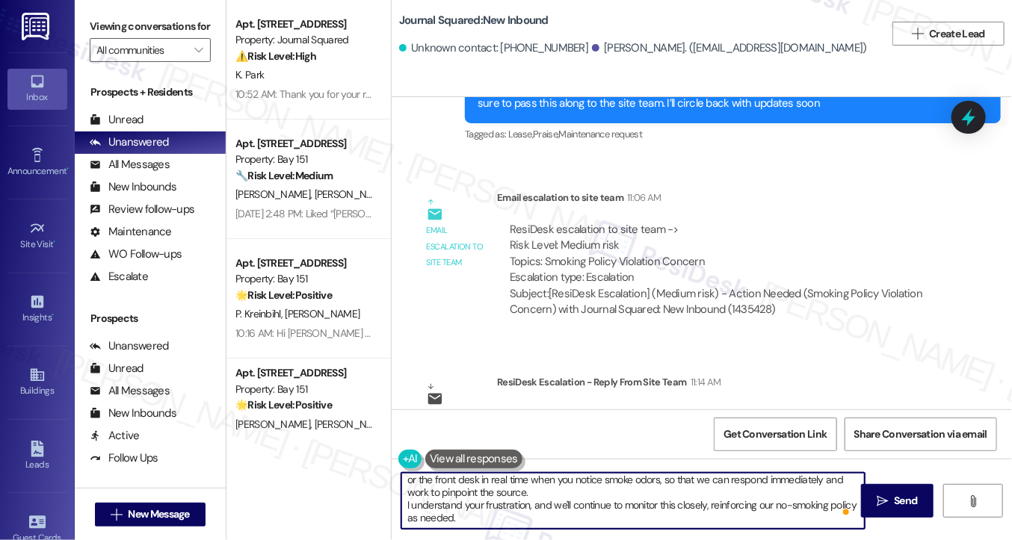
click at [470, 508] on textarea "Hi Jimin, one of our site team members had a concierge dispatched to investigat…" at bounding box center [632, 501] width 463 height 56
click at [544, 508] on textarea "Hi Jimin, one of our site team members had a concierge dispatched to investigat…" at bounding box center [632, 501] width 463 height 56
click at [531, 516] on textarea "Hi Jimin, one of our site team members had a concierge dispatched to investigat…" at bounding box center [632, 501] width 463 height 56
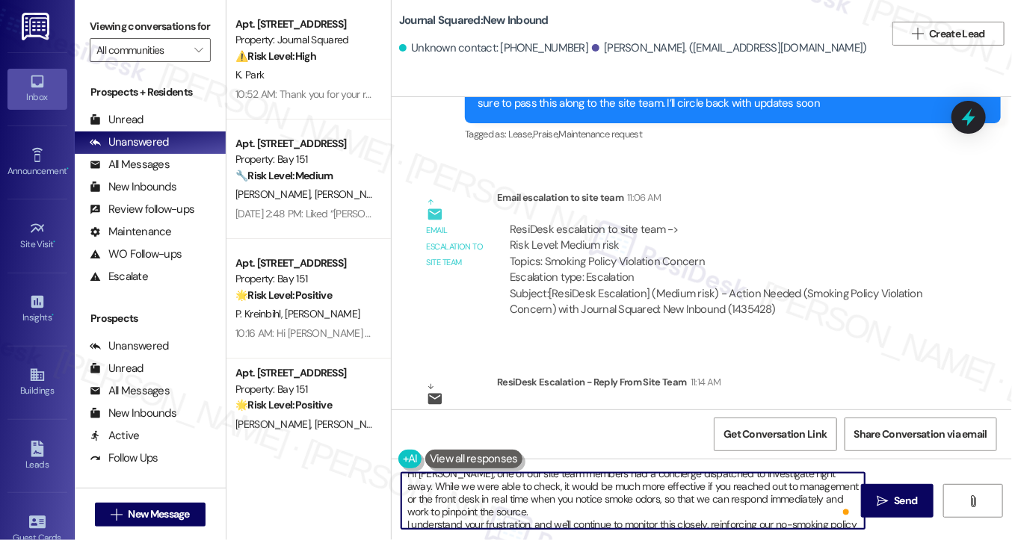
scroll to position [0, 0]
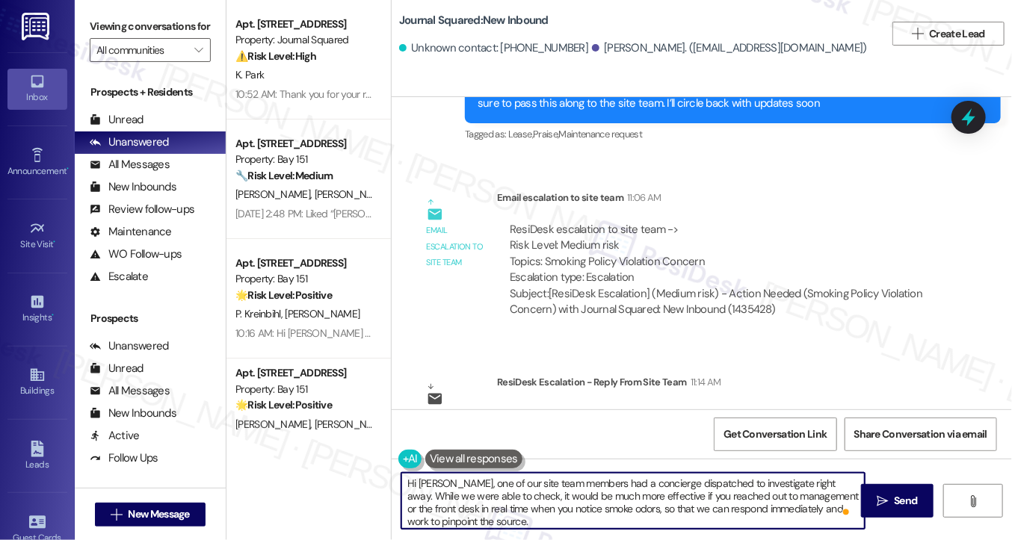
click at [486, 490] on textarea "Hi Jimin, one of our site team members had a concierge dispatched to investigat…" at bounding box center [632, 501] width 463 height 56
click at [566, 491] on textarea "Hi Jimin, one of our site team members had a concierge dispatched to investigat…" at bounding box center [632, 501] width 463 height 56
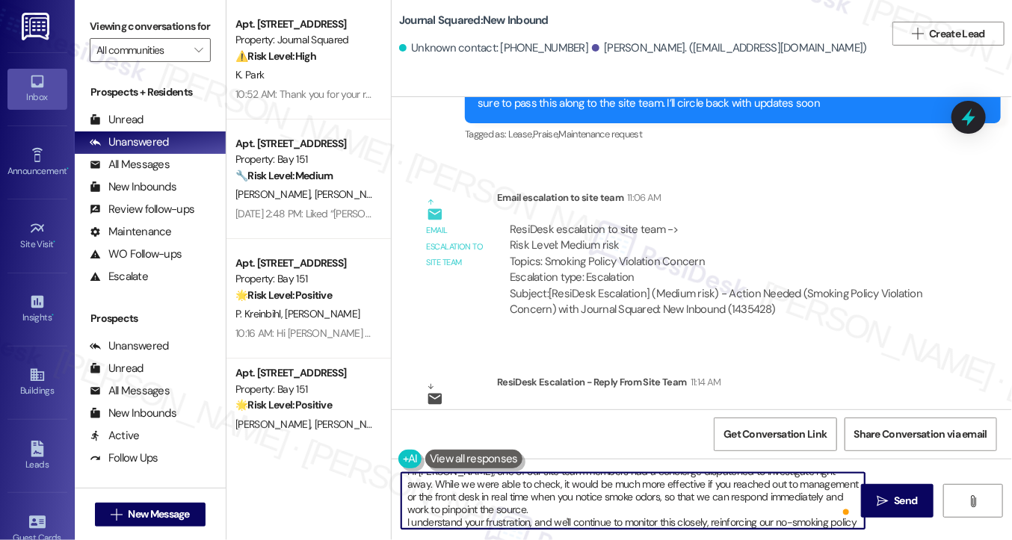
scroll to position [25, 0]
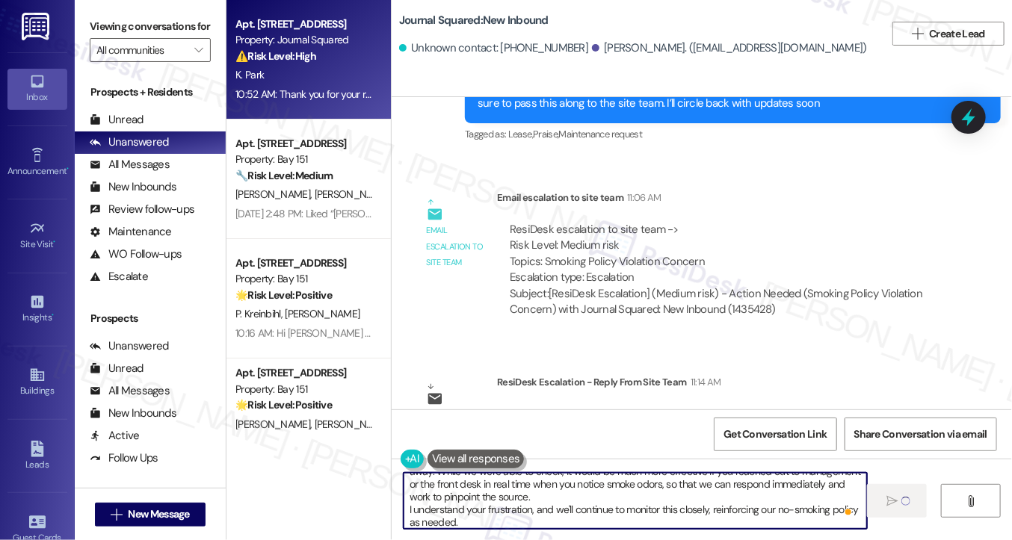
type textarea "Hi Jimin, one of our site team members had a concierge dispatched to investigat…"
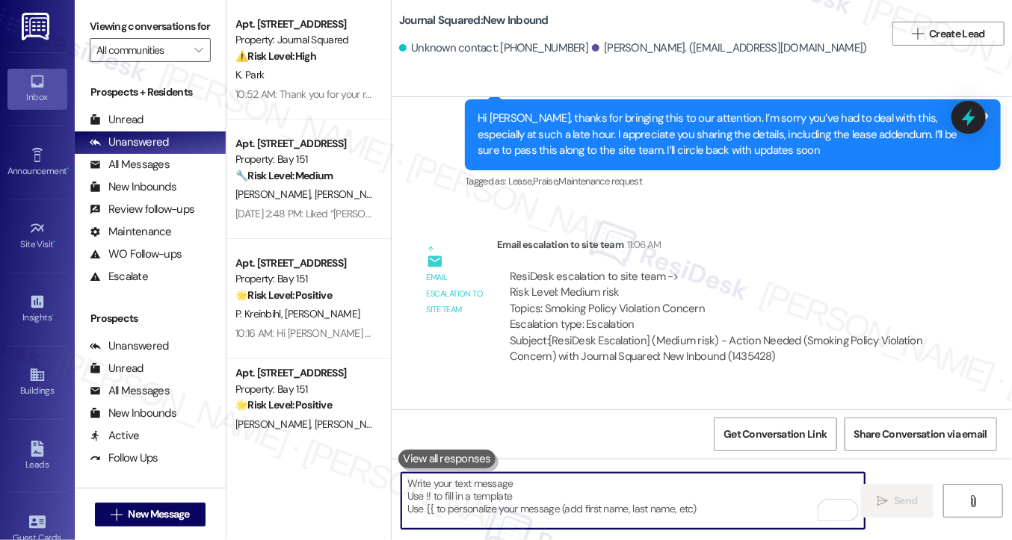
scroll to position [9632, 0]
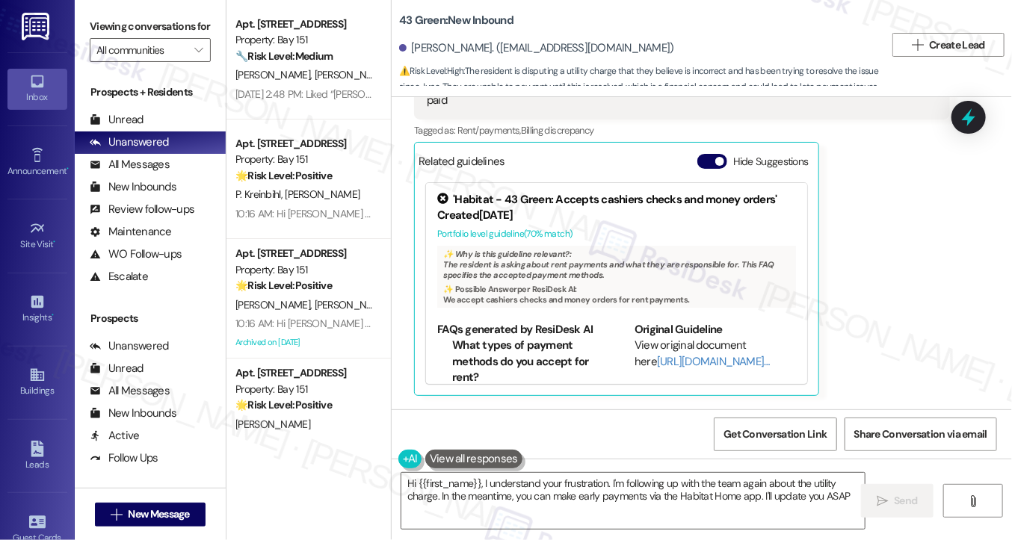
type textarea "Hi {{first_name}}, I understand your frustration. I'm following up with the tea…"
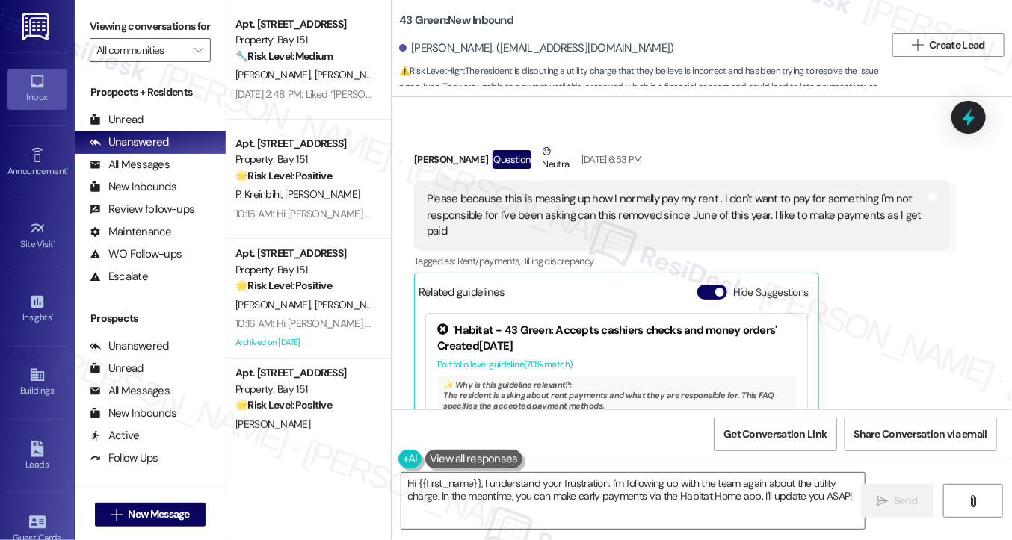
scroll to position [4983, 0]
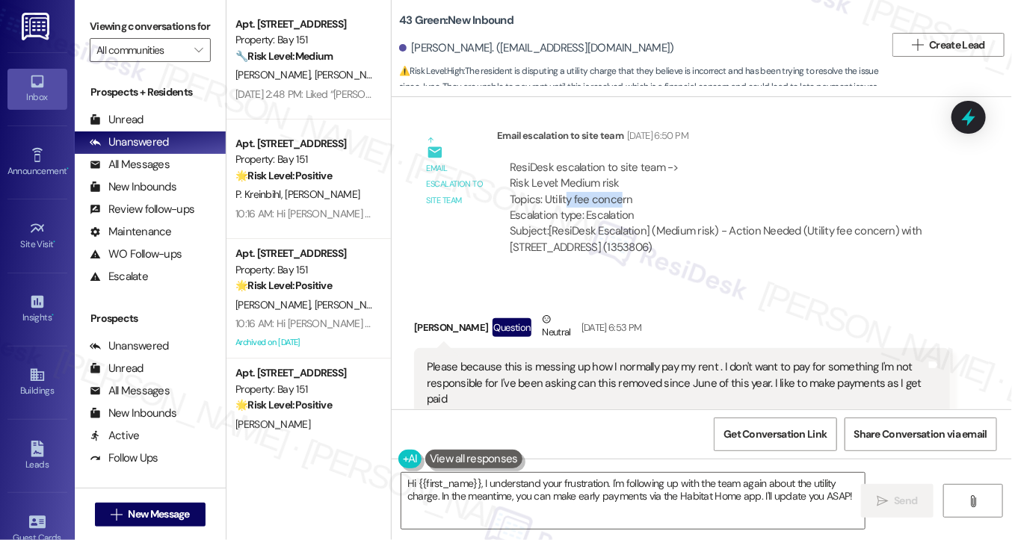
drag, startPoint x: 560, startPoint y: 135, endPoint x: 618, endPoint y: 133, distance: 57.6
click at [616, 160] on div "ResiDesk escalation to site team -> Risk Level: Medium risk Topics: Utility fee…" at bounding box center [723, 192] width 427 height 64
click at [566, 359] on div "Please because this is messing up how I normally pay my rent . I don't want to …" at bounding box center [676, 383] width 499 height 48
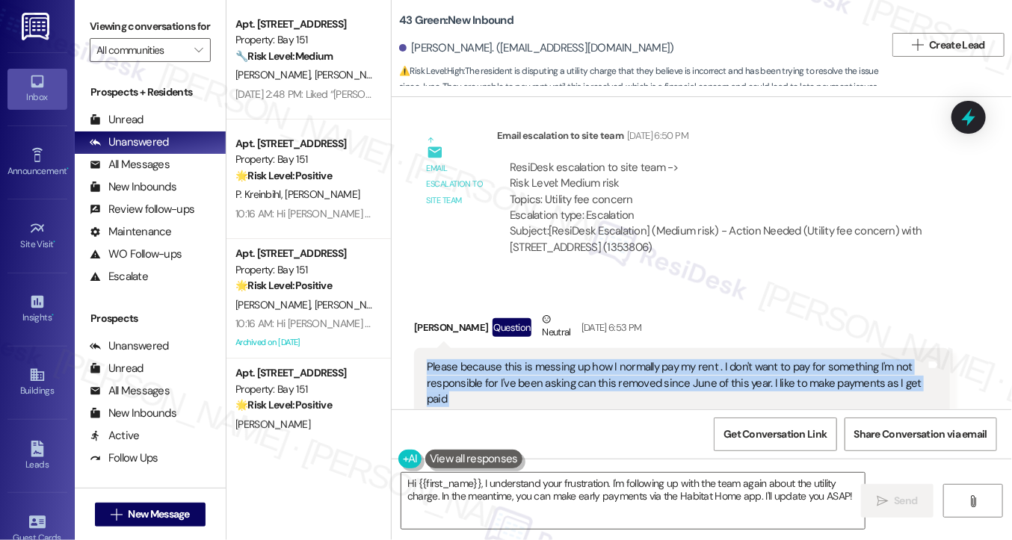
click at [566, 359] on div "Please because this is messing up how I normally pay my rent . I don't want to …" at bounding box center [676, 383] width 499 height 48
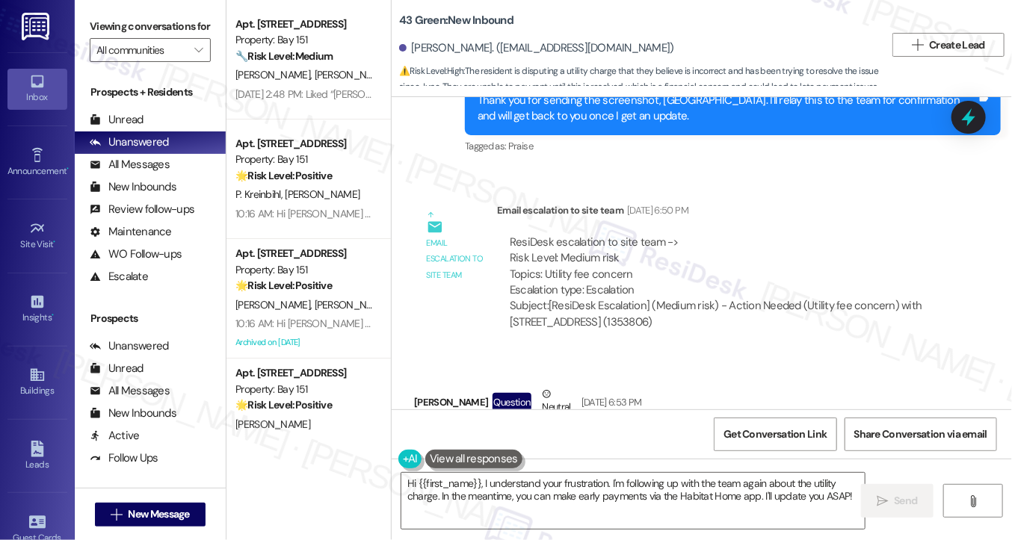
scroll to position [4759, 0]
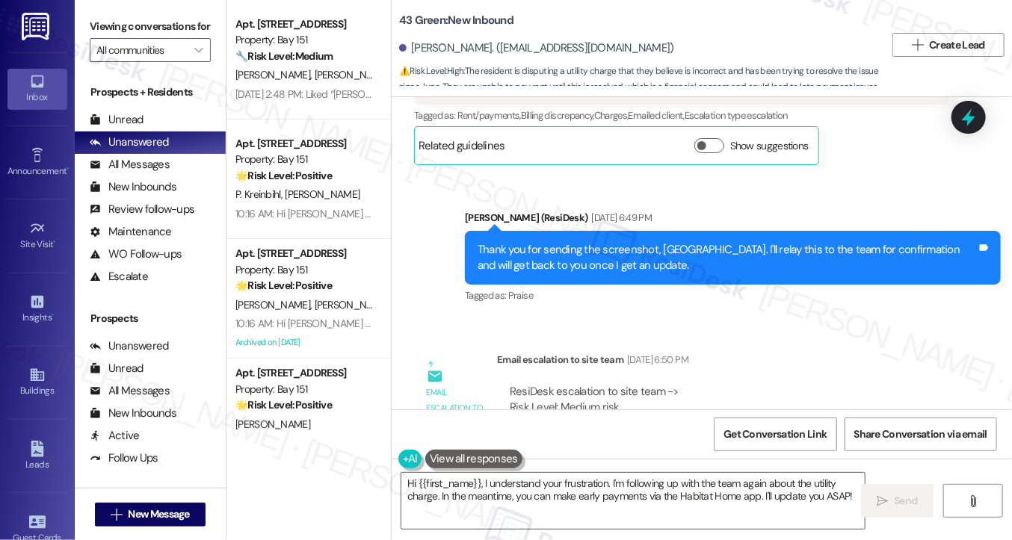
click at [498, 242] on div "Thank you for sending the screenshot, [GEOGRAPHIC_DATA]. I'll relay this to the…" at bounding box center [727, 258] width 499 height 32
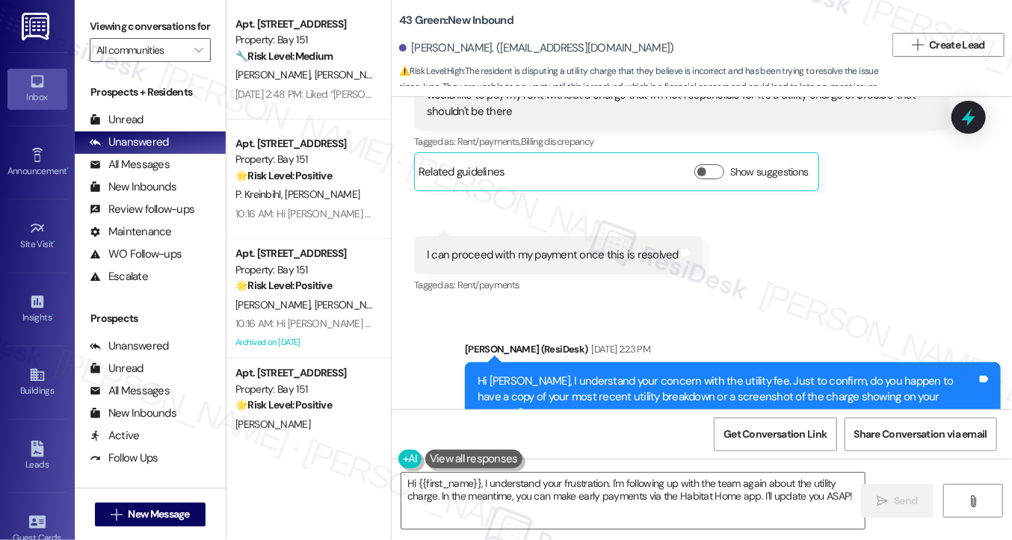
scroll to position [4310, 0]
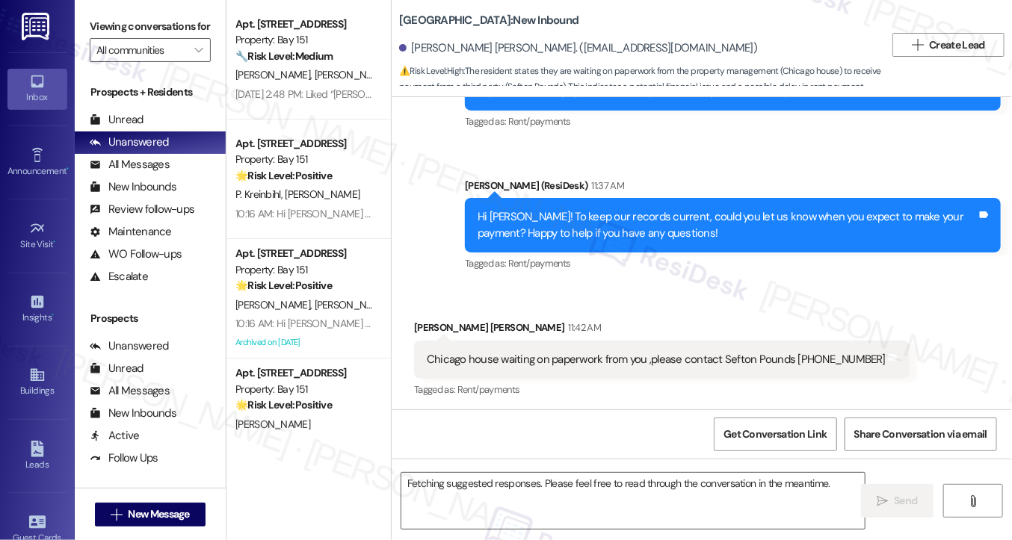
scroll to position [836, 0]
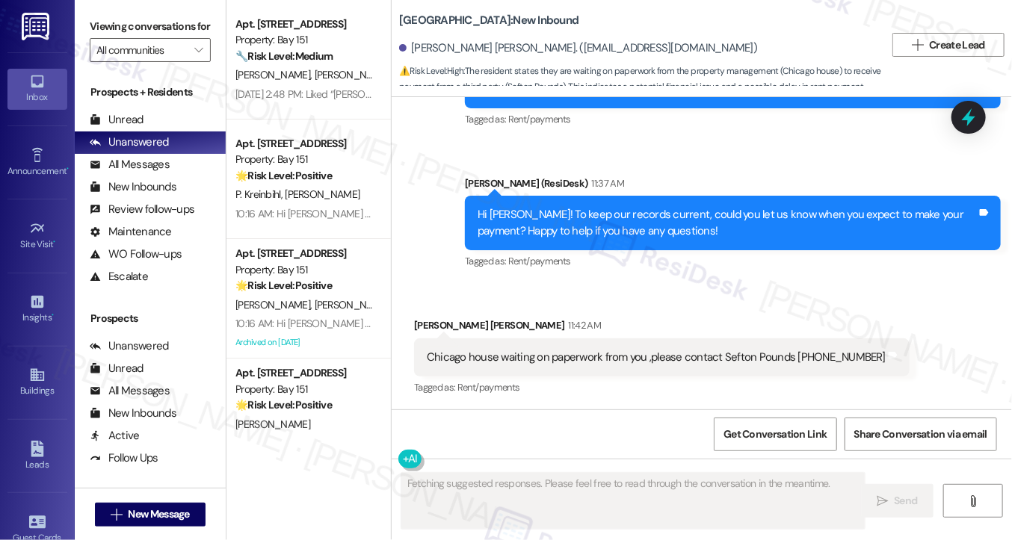
click at [516, 347] on div "Chicago house waiting on paperwork from you ,please contact Sefton Pounds [PHON…" at bounding box center [661, 358] width 495 height 38
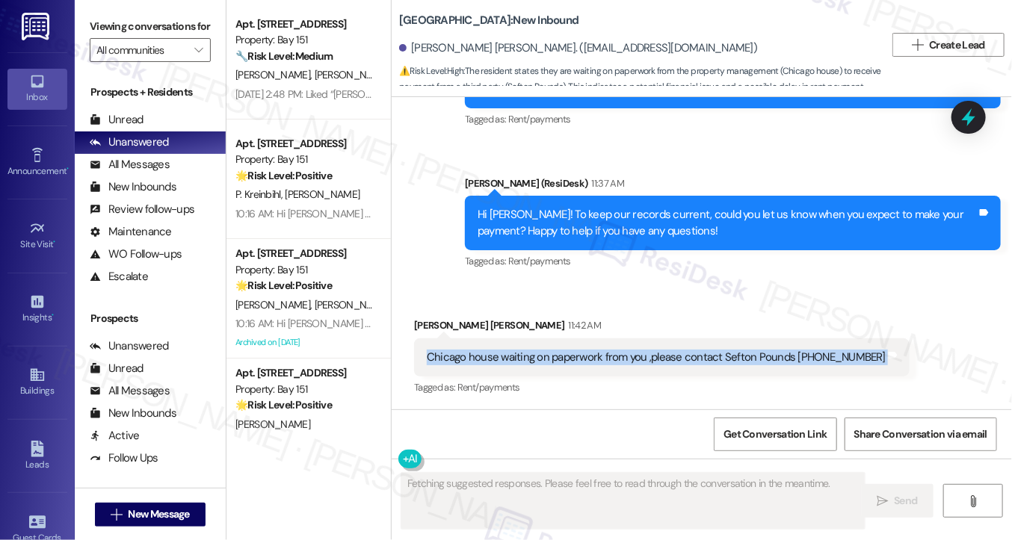
click at [516, 347] on div "Chicago house waiting on paperwork from you ,please contact Sefton Pounds [PHON…" at bounding box center [661, 358] width 495 height 38
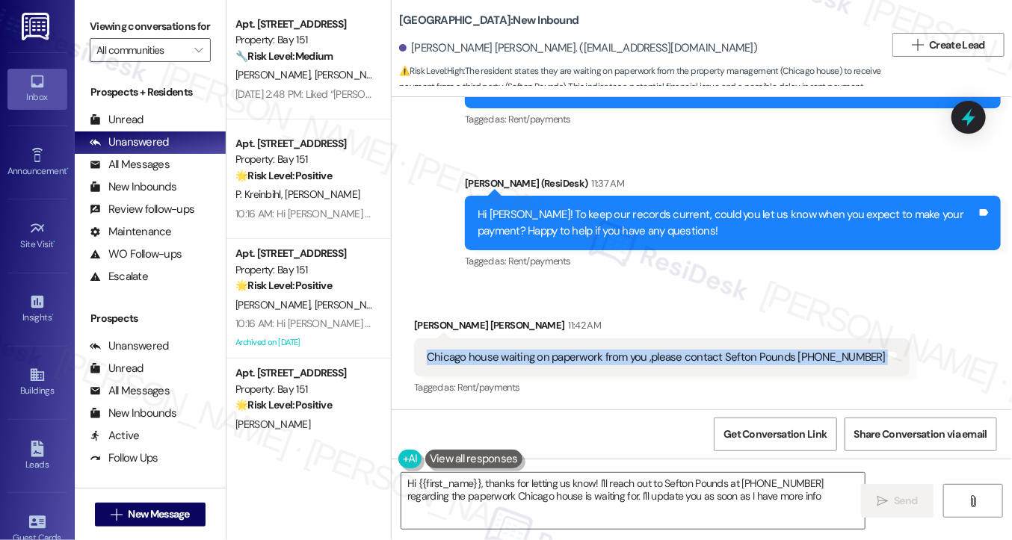
type textarea "Hi {{first_name}}, thanks for letting us know! I'll reach out to Sefton Pounds …"
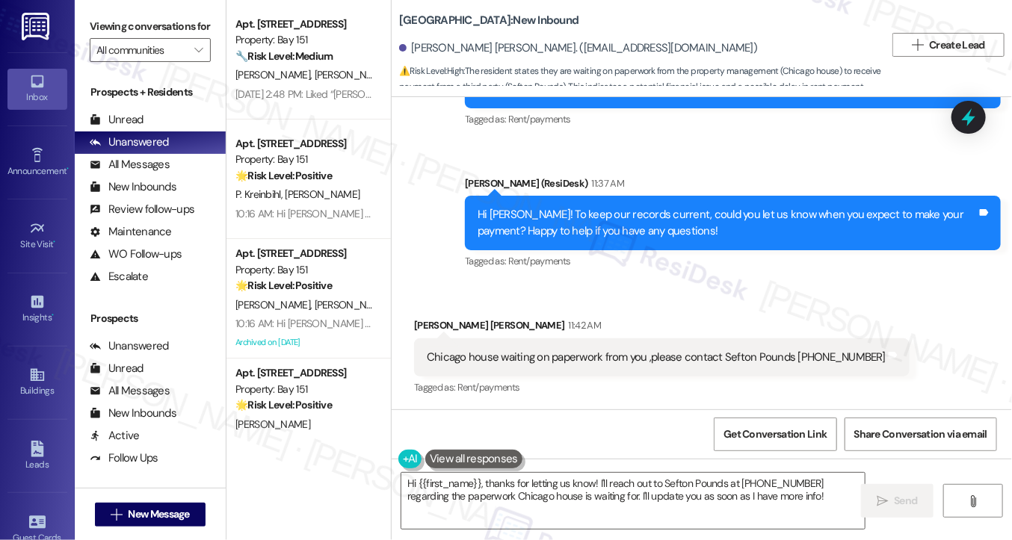
click at [571, 233] on div "Hi [PERSON_NAME]! To keep our records current, could you let us know when you e…" at bounding box center [727, 223] width 499 height 32
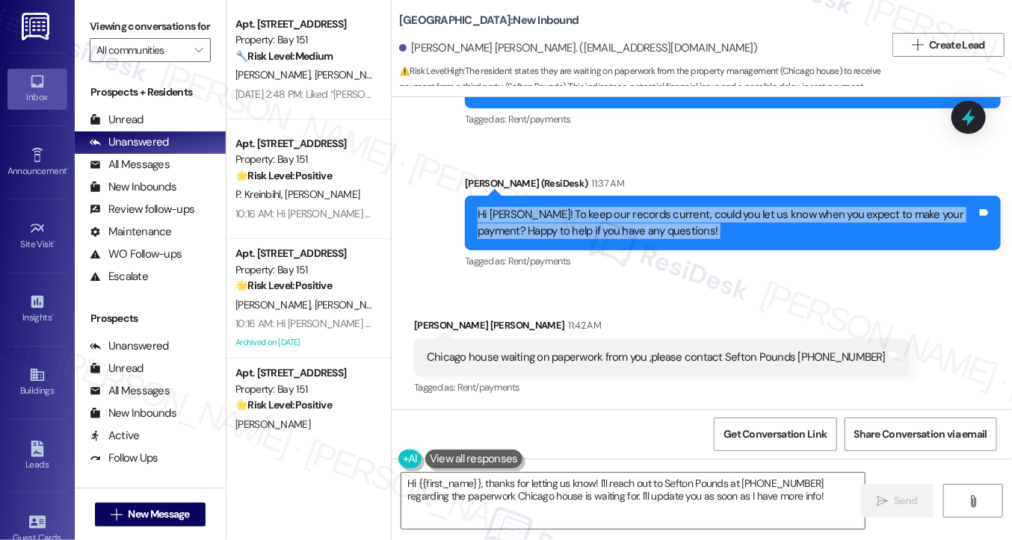
click at [571, 233] on div "Hi [PERSON_NAME]! To keep our records current, could you let us know when you e…" at bounding box center [727, 223] width 499 height 32
click at [613, 213] on div "Hi [PERSON_NAME]! To keep our records current, could you let us know when you e…" at bounding box center [727, 223] width 499 height 32
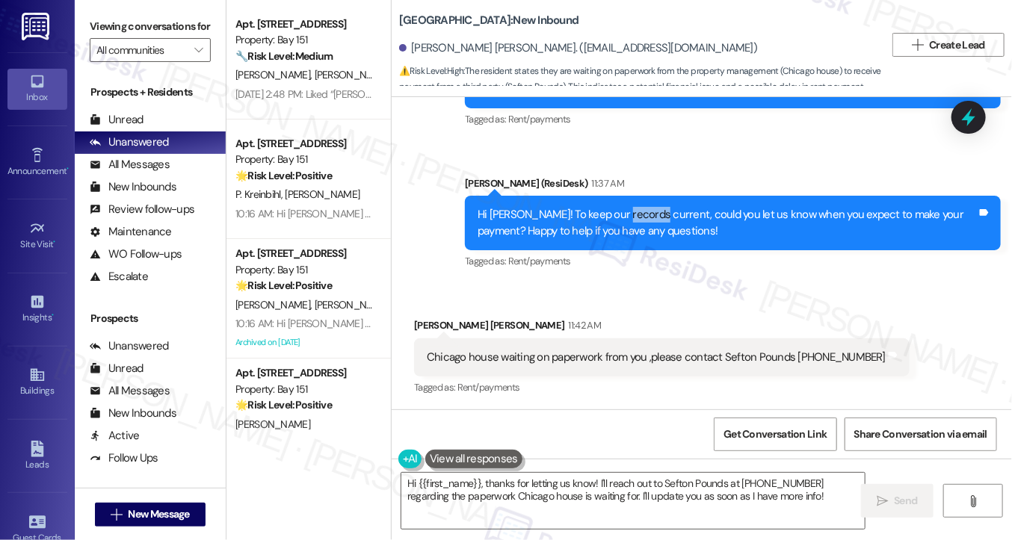
click at [613, 213] on div "Hi [PERSON_NAME]! To keep our records current, could you let us know when you e…" at bounding box center [727, 223] width 499 height 32
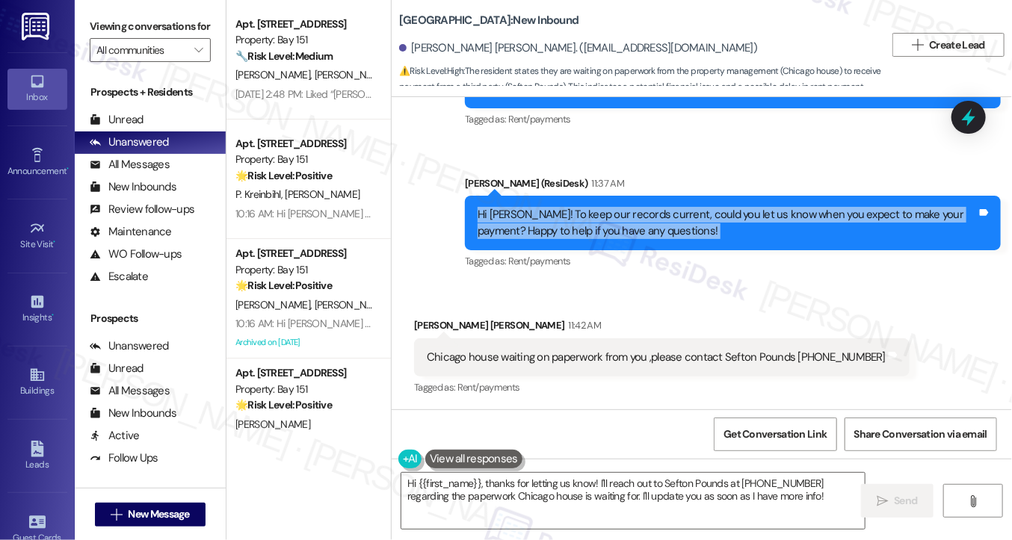
click at [613, 212] on div "Hi [PERSON_NAME]! To keep our records current, could you let us know when you e…" at bounding box center [727, 223] width 499 height 32
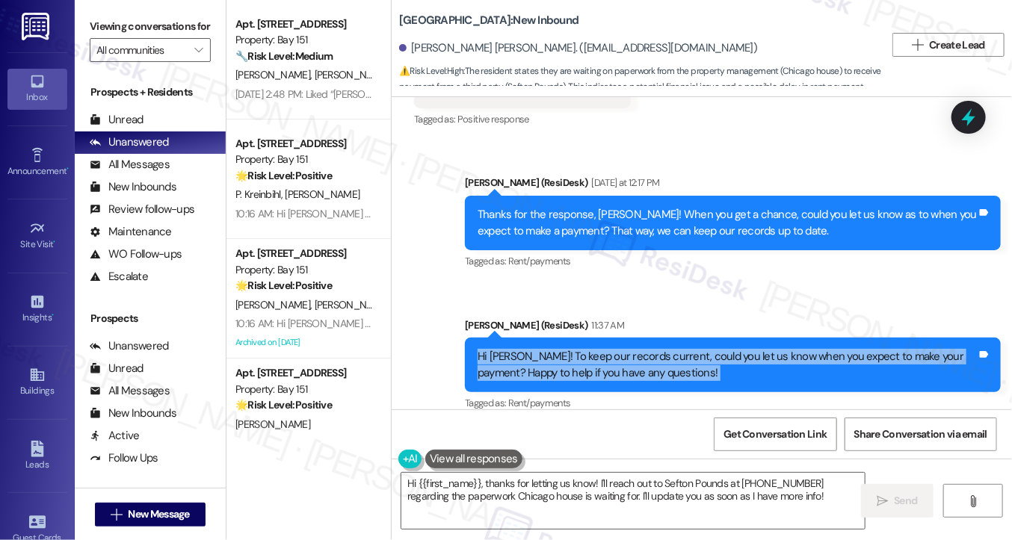
scroll to position [687, 0]
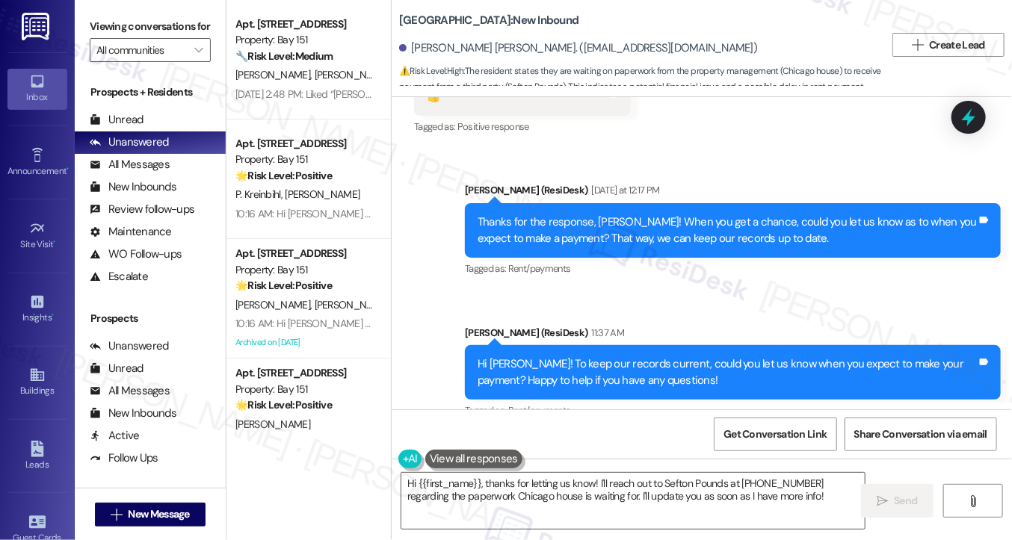
click at [578, 232] on div "Thanks for the response, [PERSON_NAME]! When you get a chance, could you let us…" at bounding box center [727, 230] width 499 height 32
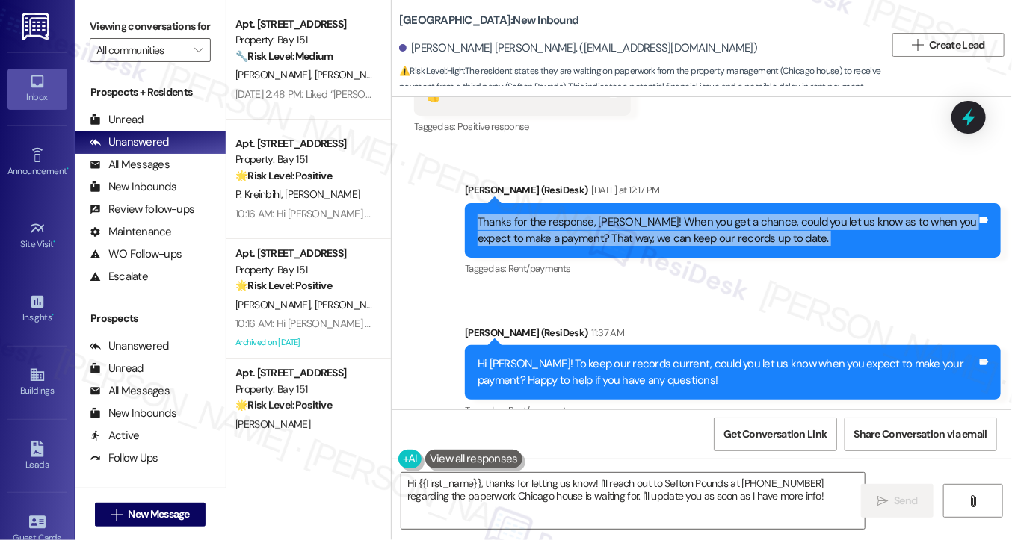
click at [578, 232] on div "Thanks for the response, [PERSON_NAME]! When you get a chance, could you let us…" at bounding box center [727, 230] width 499 height 32
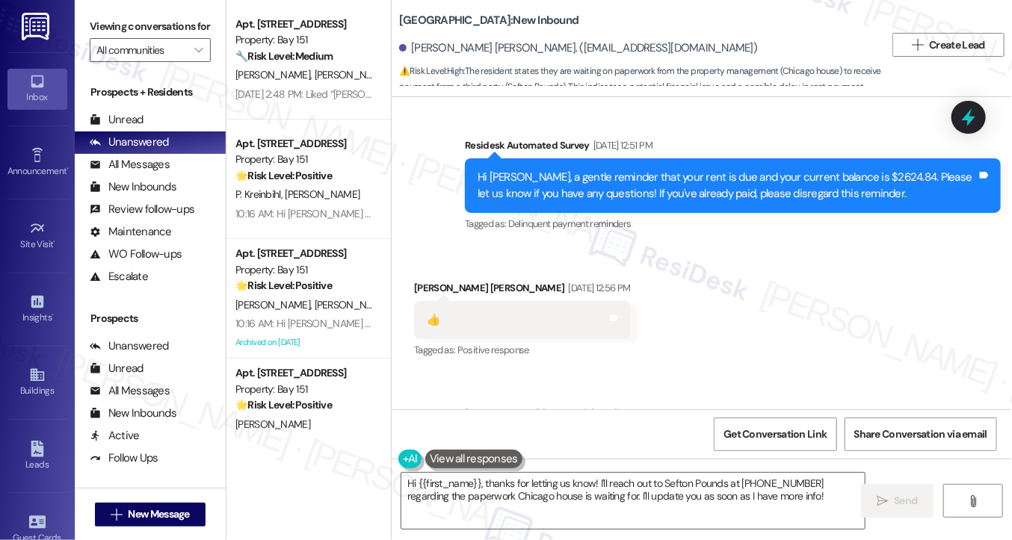
scroll to position [388, 0]
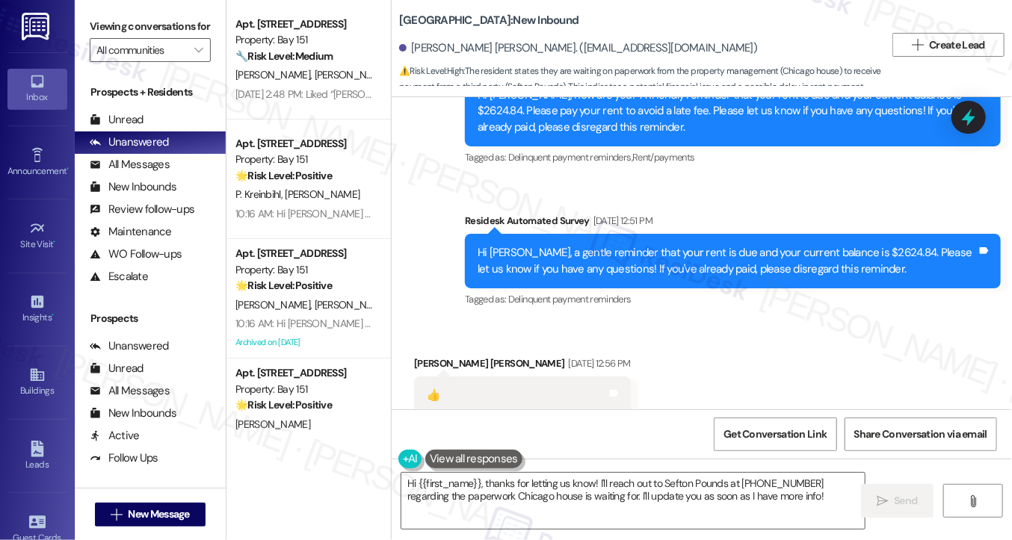
click at [540, 245] on div "Hi [PERSON_NAME], a gentle reminder that your rent is due and your current bala…" at bounding box center [727, 261] width 499 height 32
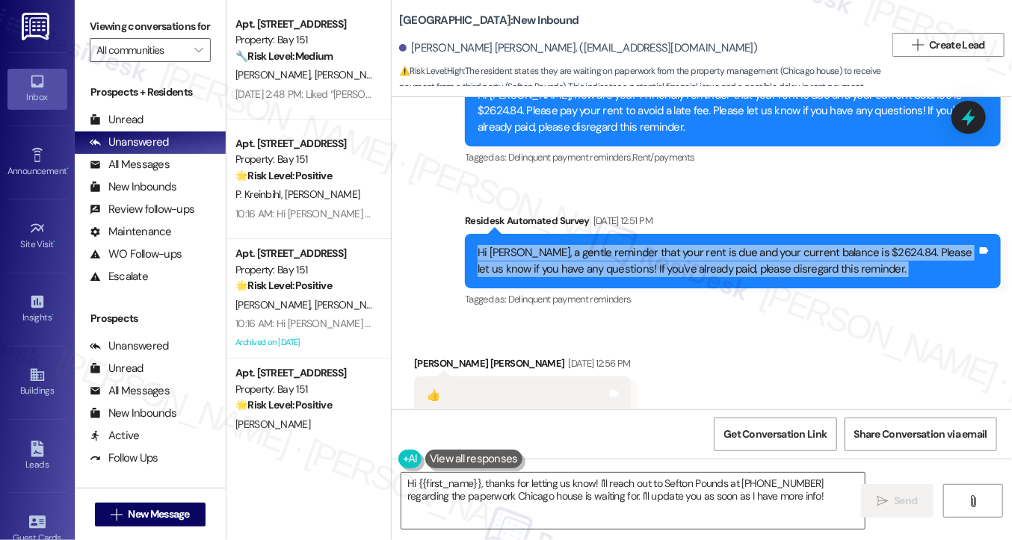
click at [540, 245] on div "Hi [PERSON_NAME], a gentle reminder that your rent is due and your current bala…" at bounding box center [727, 261] width 499 height 32
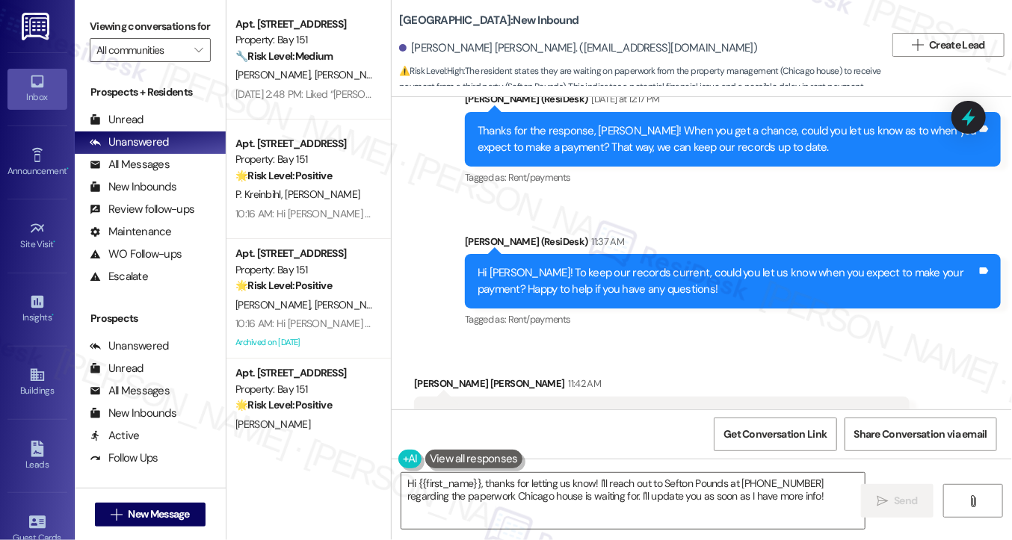
scroll to position [837, 0]
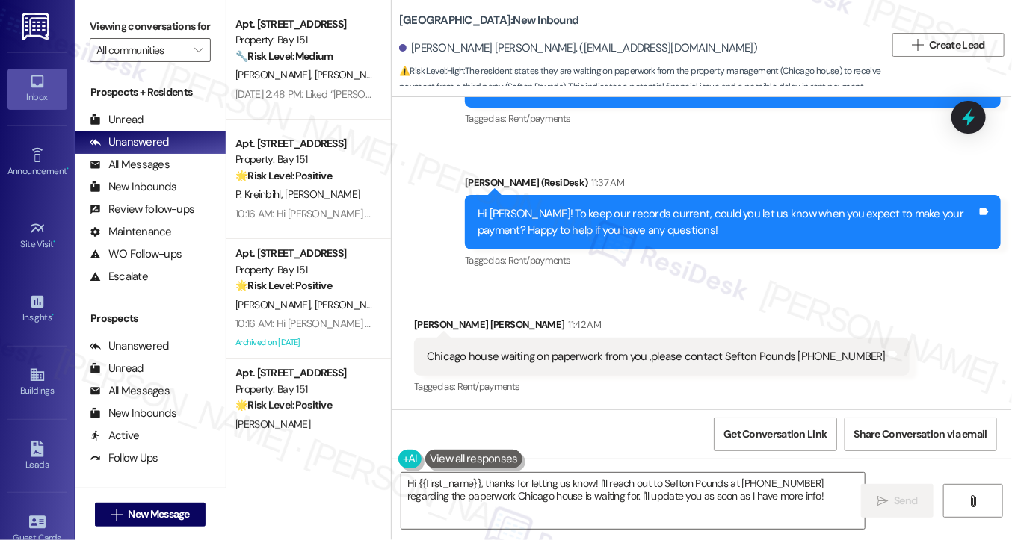
click at [556, 350] on div "Chicago house waiting on paperwork from you ,please contact Sefton Pounds [PHON…" at bounding box center [656, 357] width 459 height 16
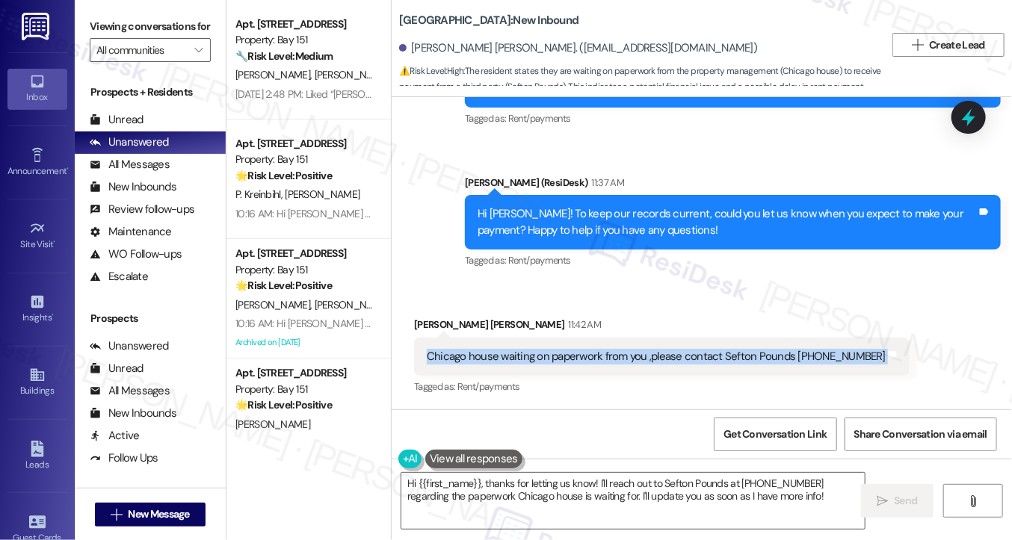
click at [556, 350] on div "Chicago house waiting on paperwork from you ,please contact Sefton Pounds [PHON…" at bounding box center [656, 357] width 459 height 16
click at [551, 353] on div "Chicago house waiting on paperwork from you ,please contact Sefton Pounds [PHON…" at bounding box center [656, 357] width 459 height 16
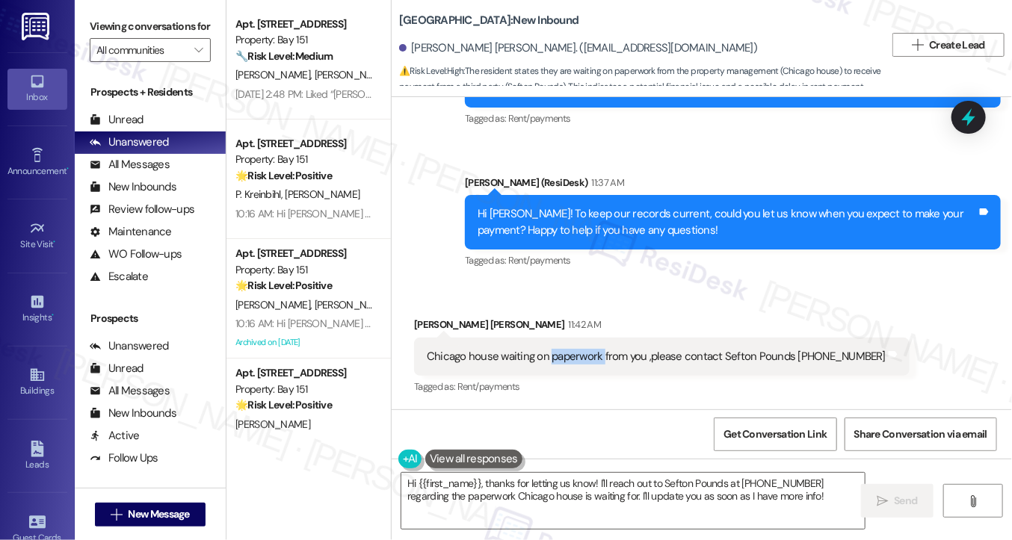
click at [551, 353] on div "Chicago house waiting on paperwork from you ,please contact Sefton Pounds [PHON…" at bounding box center [656, 357] width 459 height 16
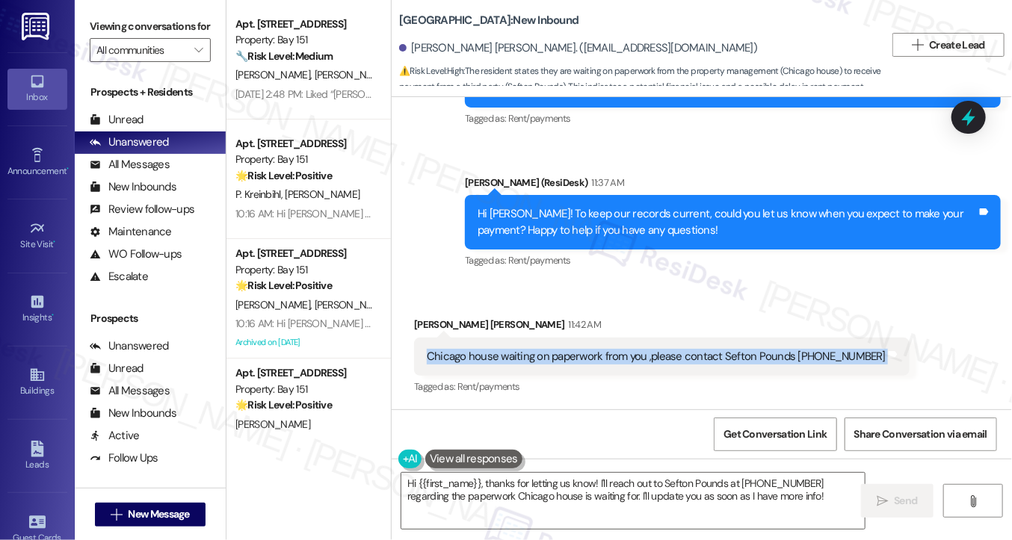
click at [551, 353] on div "Chicago house waiting on paperwork from you ,please contact Sefton Pounds [PHON…" at bounding box center [656, 357] width 459 height 16
click at [743, 356] on div "Chicago house waiting on paperwork from you ,please contact Sefton Pounds [PHON…" at bounding box center [656, 357] width 459 height 16
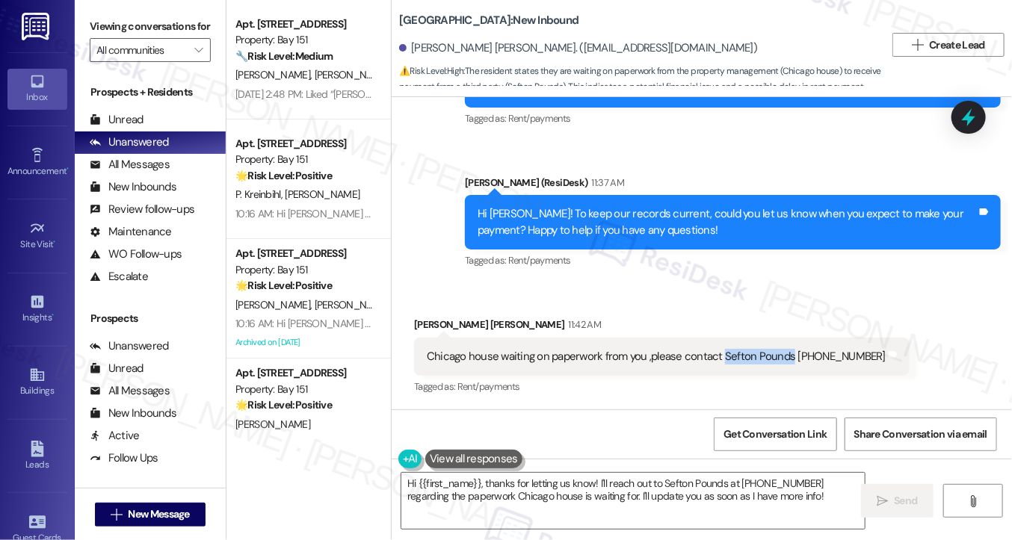
drag, startPoint x: 716, startPoint y: 355, endPoint x: 777, endPoint y: 353, distance: 61.3
click at [784, 352] on div "Chicago house waiting on paperwork from you ,please contact Sefton Pounds [PHON…" at bounding box center [656, 357] width 459 height 16
drag, startPoint x: 864, startPoint y: 353, endPoint x: 717, endPoint y: 353, distance: 147.2
click at [717, 353] on div "Chicago house waiting on paperwork from you ,please contact Sefton Pounds [PHON…" at bounding box center [656, 357] width 459 height 16
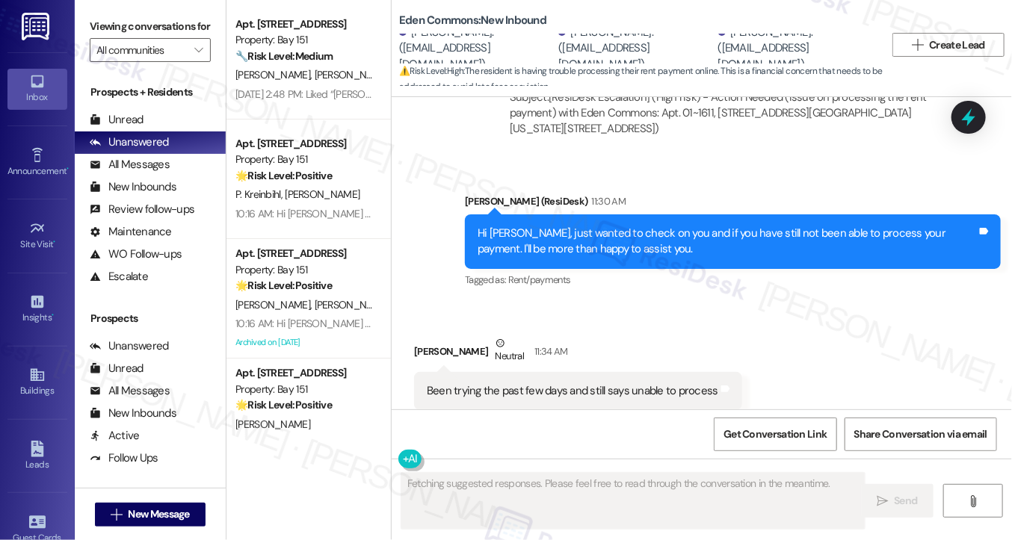
scroll to position [924, 0]
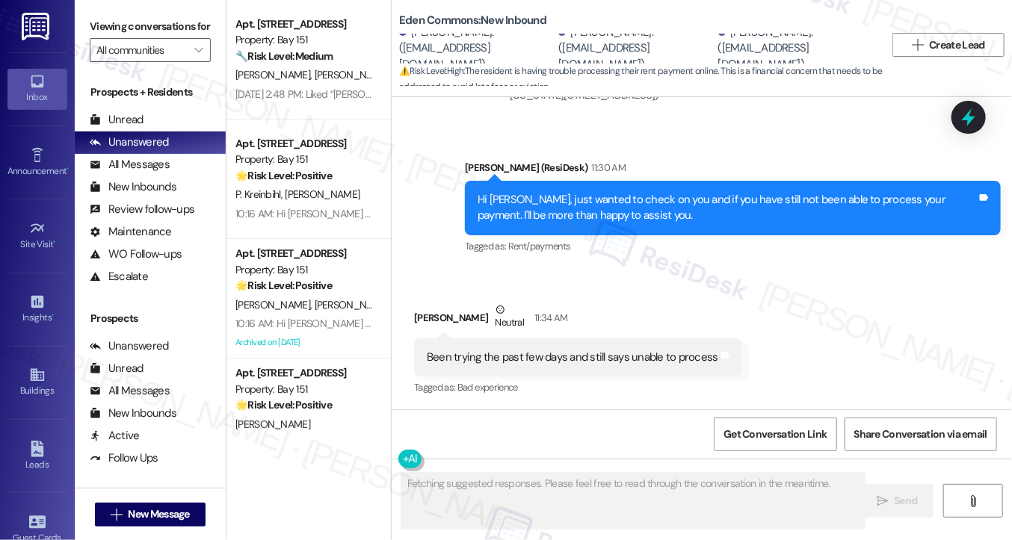
click at [501, 356] on div "Been trying the past few days and still says unable to process" at bounding box center [572, 358] width 291 height 16
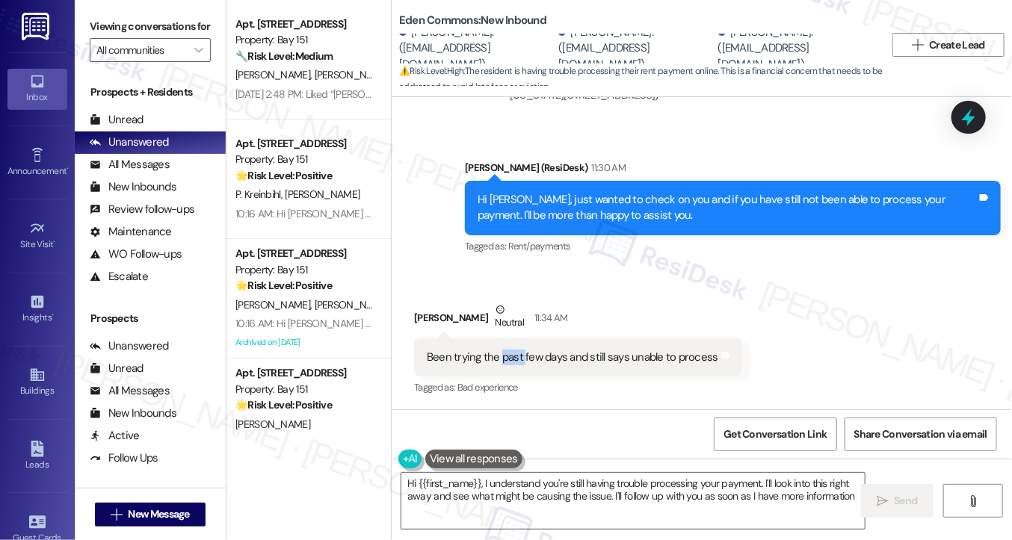
type textarea "Hi {{first_name}}, I understand you're still having trouble processing your pay…"
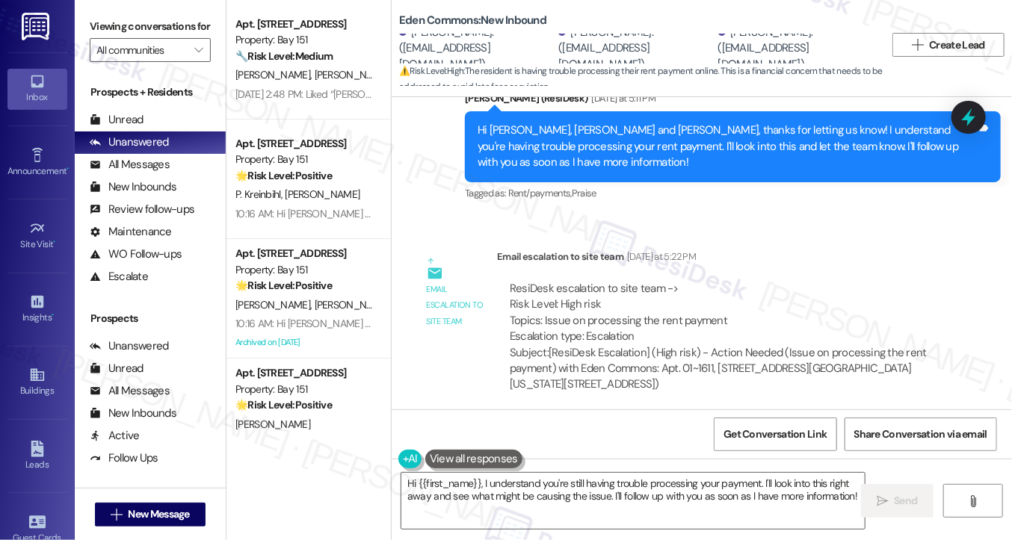
scroll to position [625, 0]
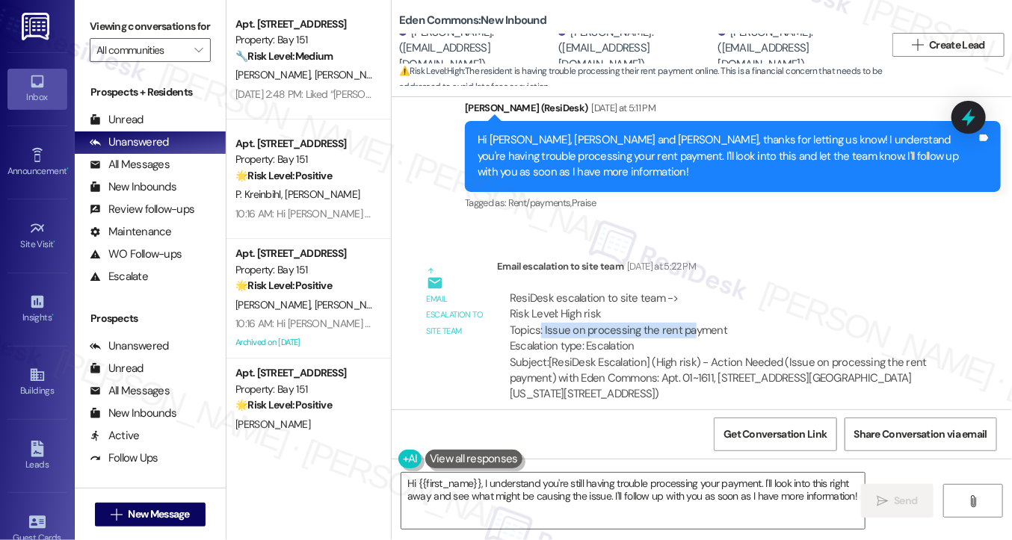
drag, startPoint x: 537, startPoint y: 333, endPoint x: 699, endPoint y: 329, distance: 162.2
click at [689, 332] on div "ResiDesk escalation to site team -> Risk Level: High risk Topics: Issue on proc…" at bounding box center [723, 323] width 427 height 64
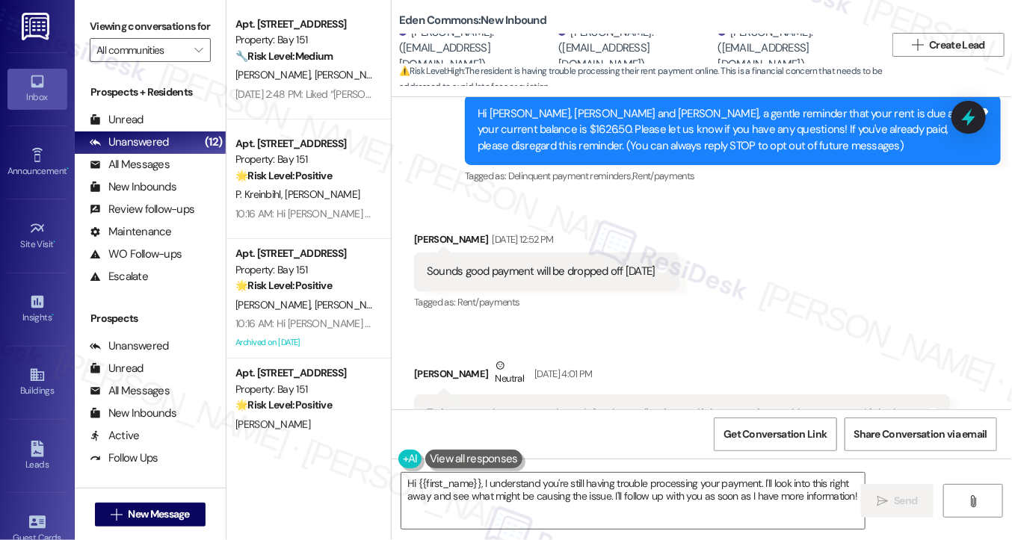
scroll to position [178, 0]
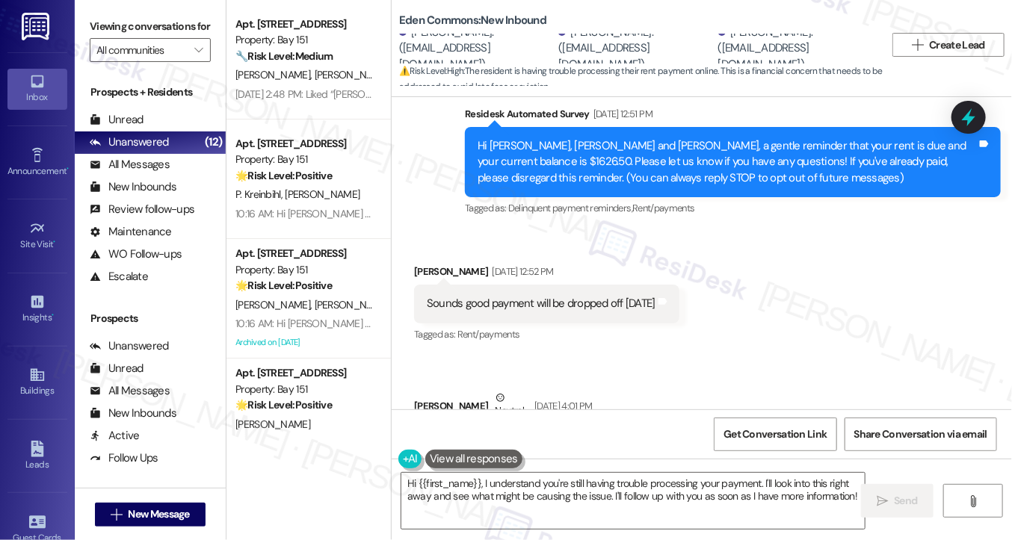
click at [534, 303] on div "Sounds good payment will be dropped off [DATE]" at bounding box center [541, 304] width 229 height 16
